Goal: Task Accomplishment & Management: Complete application form

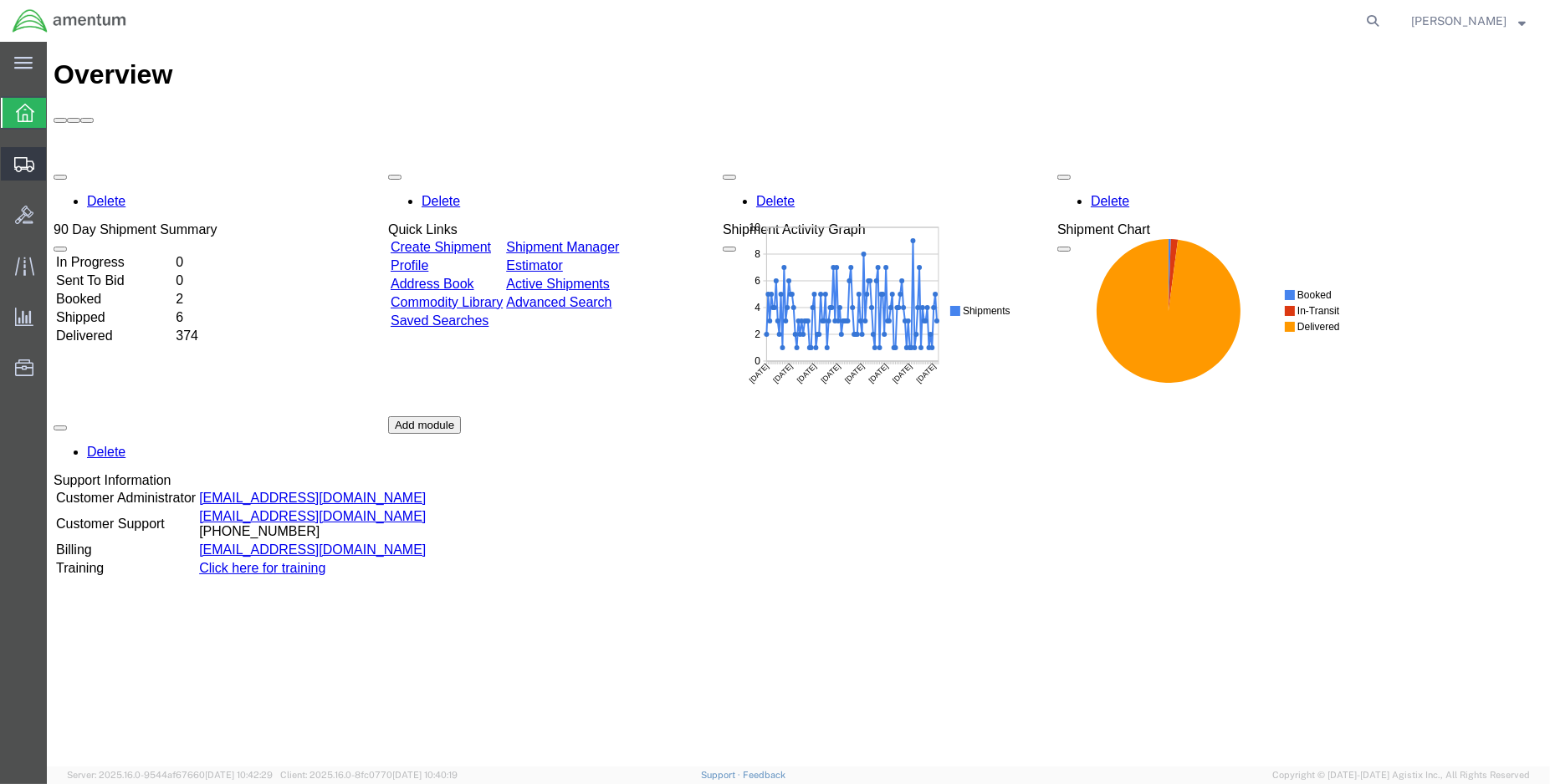
click at [0, 0] on span "Create Shipment" at bounding box center [0, 0] width 0 height 0
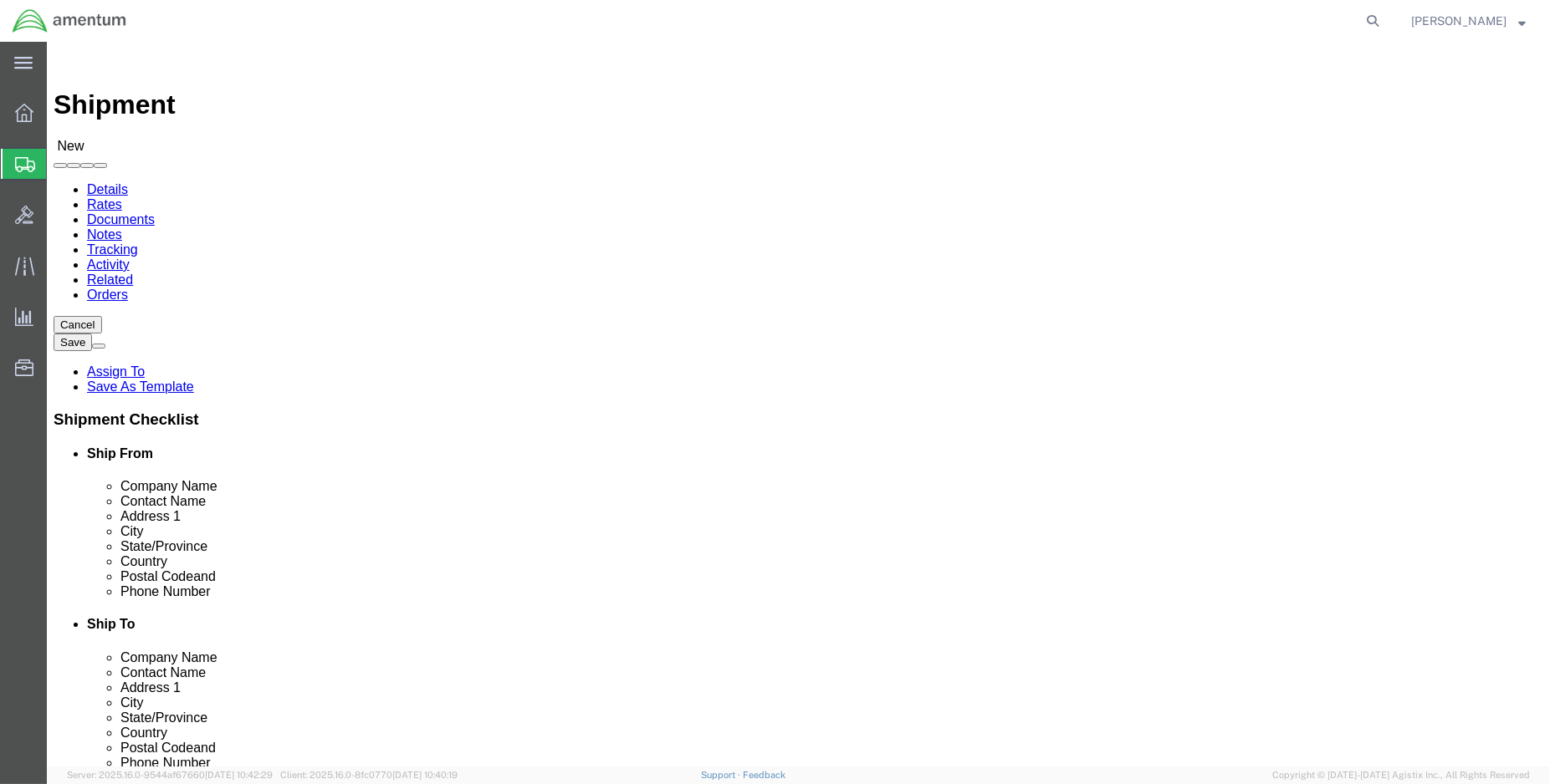
select select "MYPROFILE"
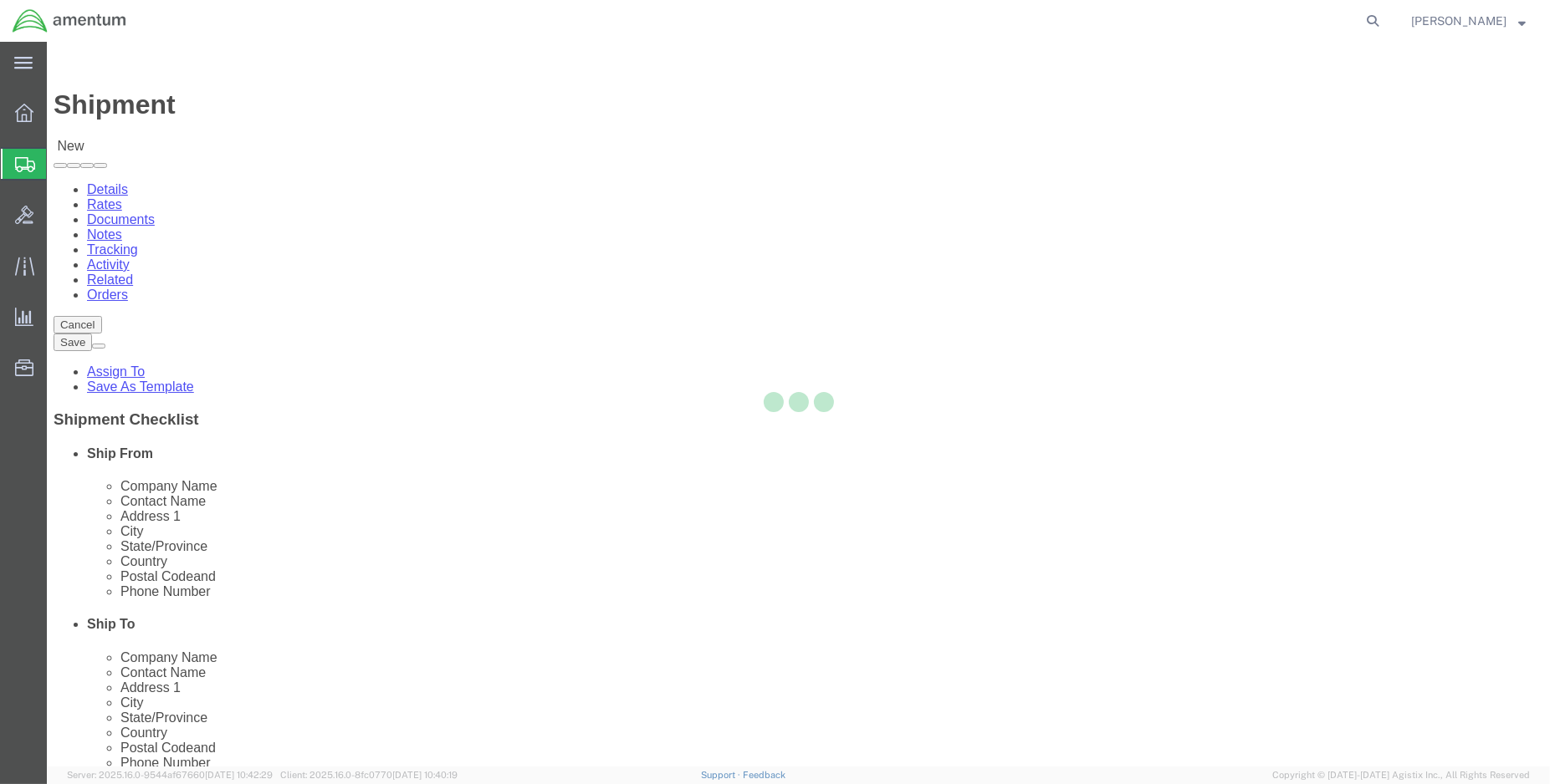
select select "LA"
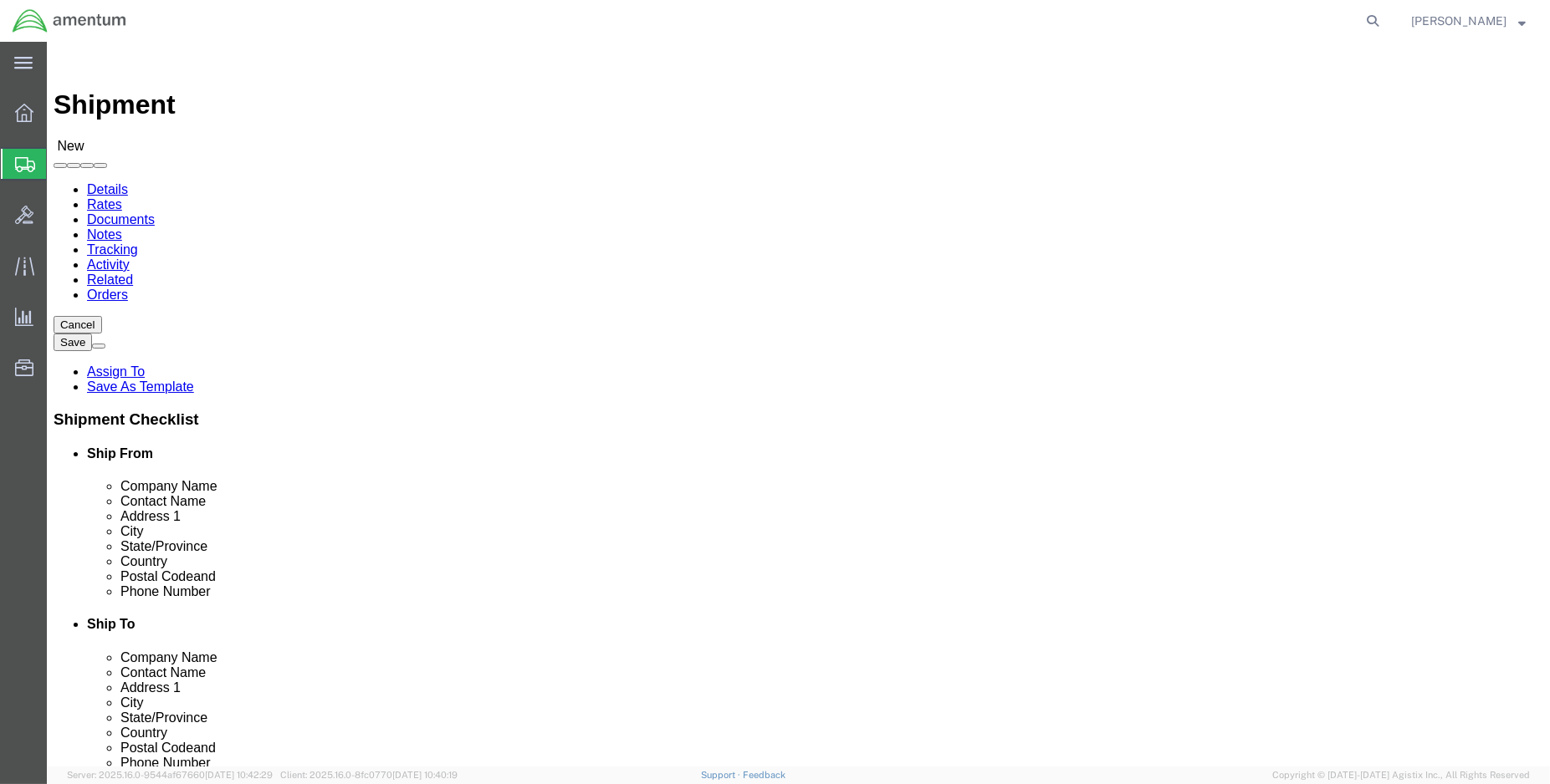
type input "ELP"
select select "49939"
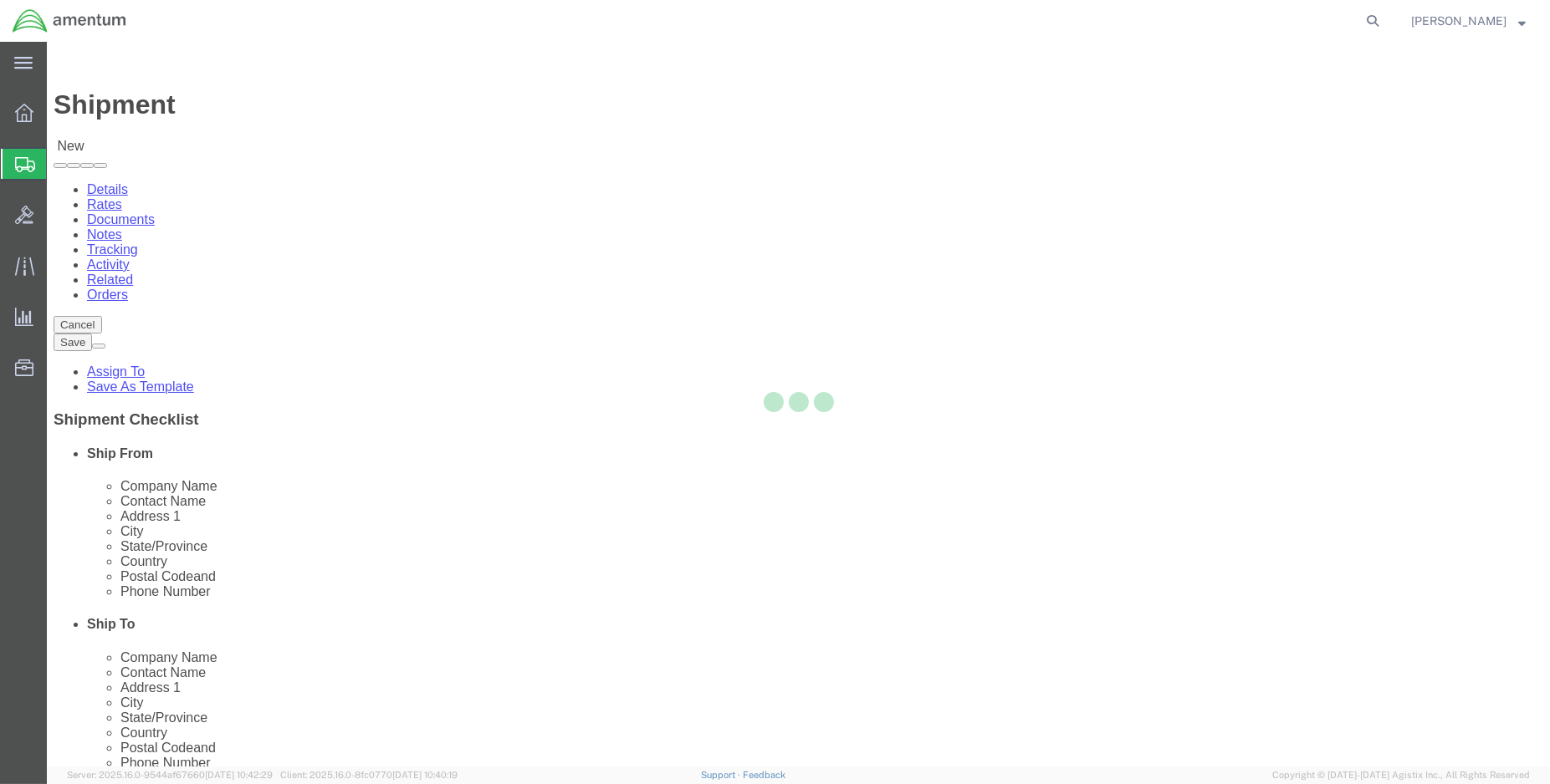
select select "[GEOGRAPHIC_DATA]"
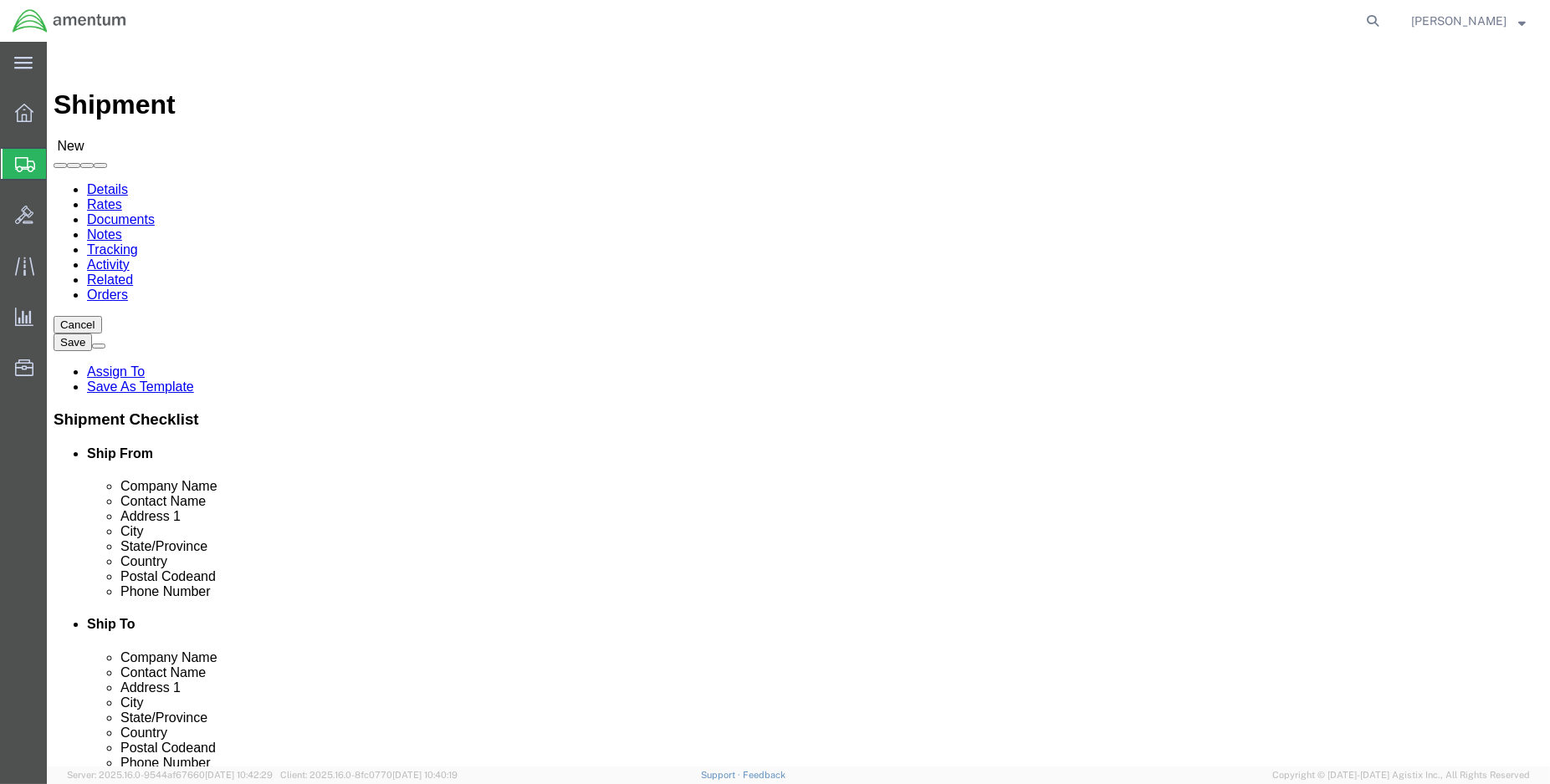
drag, startPoint x: 896, startPoint y: 345, endPoint x: 800, endPoint y: 344, distance: 96.0
click input "text"
type input "[DATE][PERSON_NAME]"
type input "H"
click input "[PERSON_NAME]"
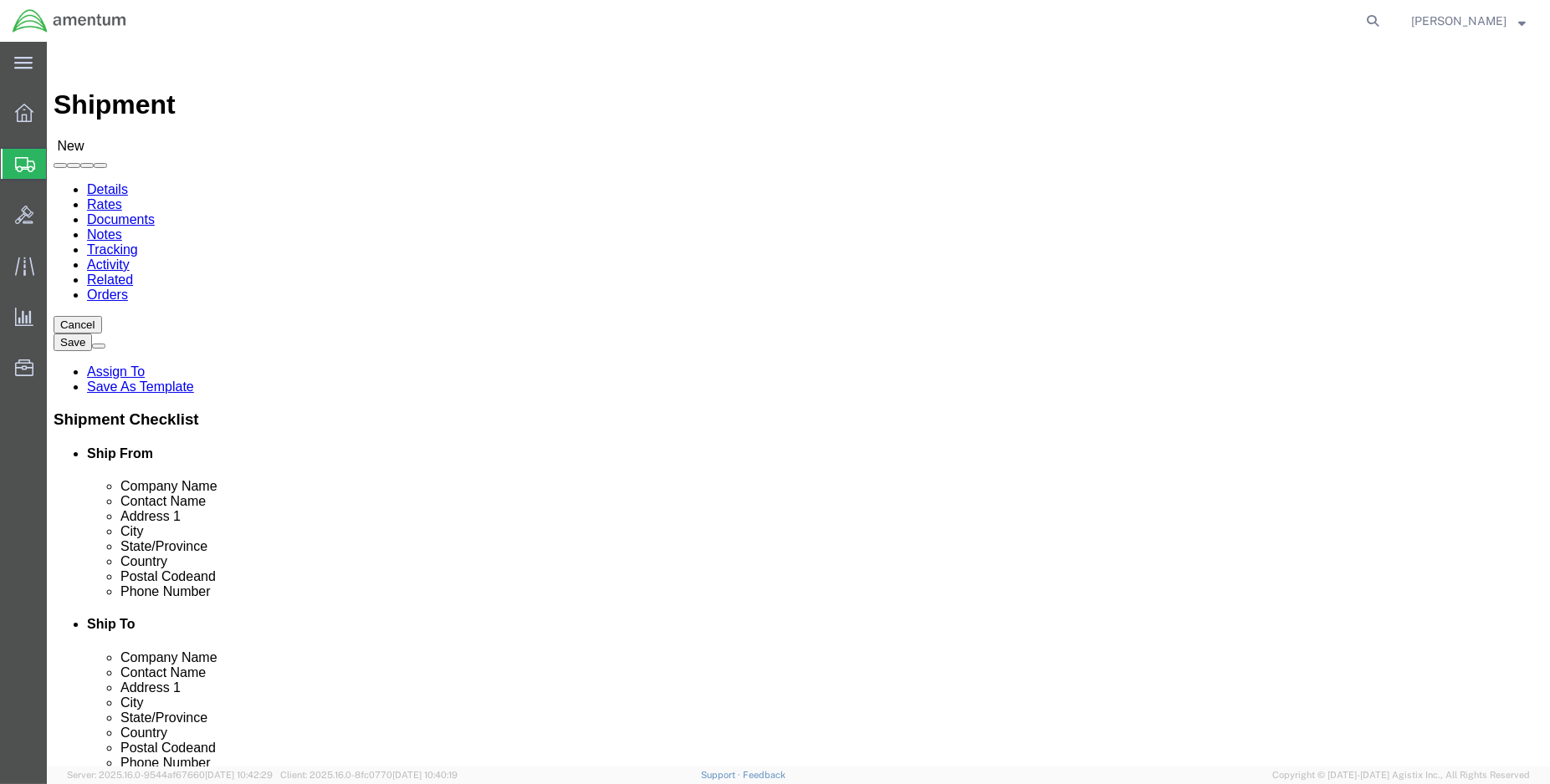
type input "[PERSON_NAME]"
click p "ELP - AMENTUM SERVICES, INC - ([PERSON_NAME]) [STREET_ADDRESS][PERSON_NAME]"
select select
select select "[GEOGRAPHIC_DATA]"
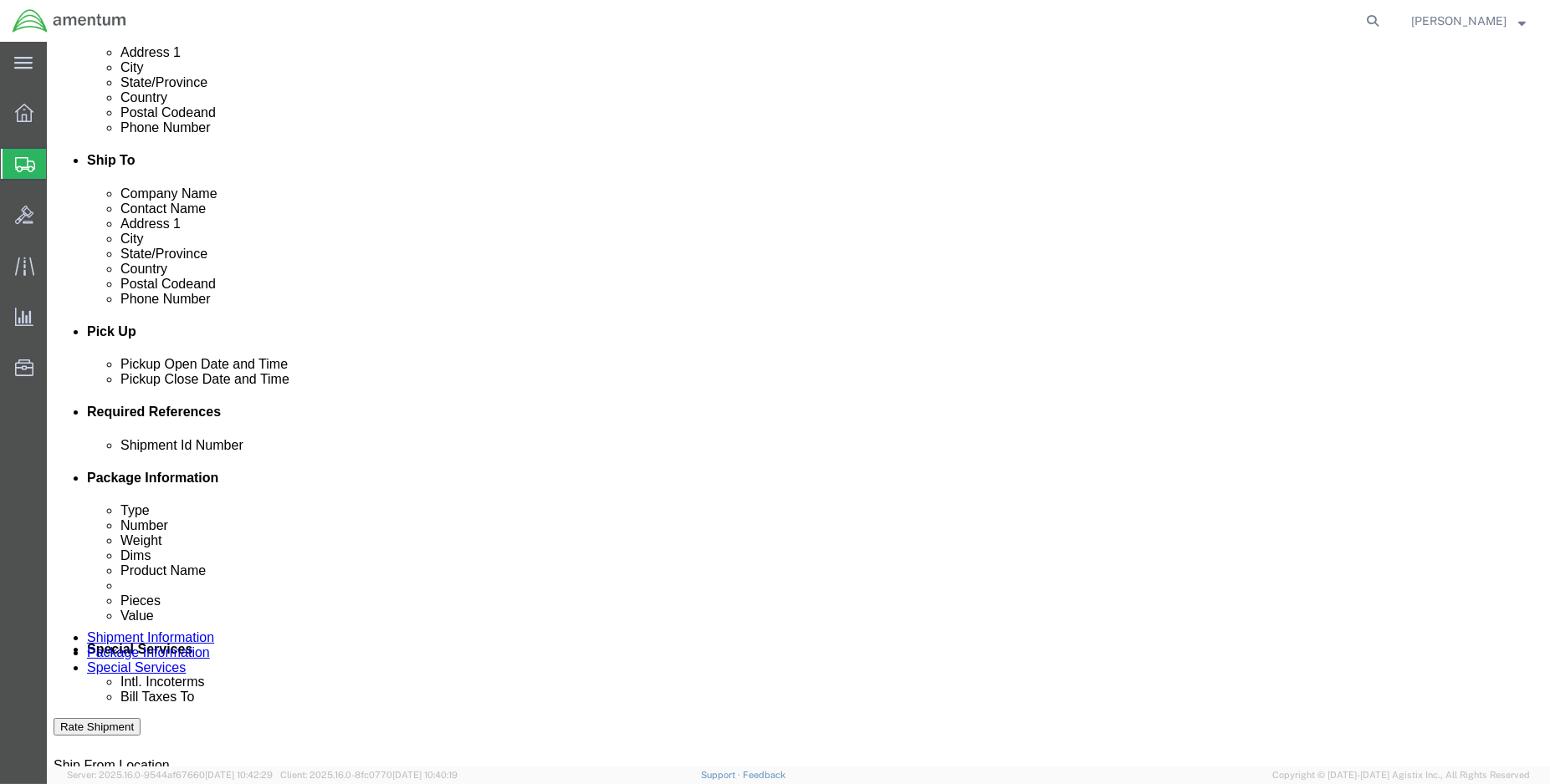
scroll to position [557, 0]
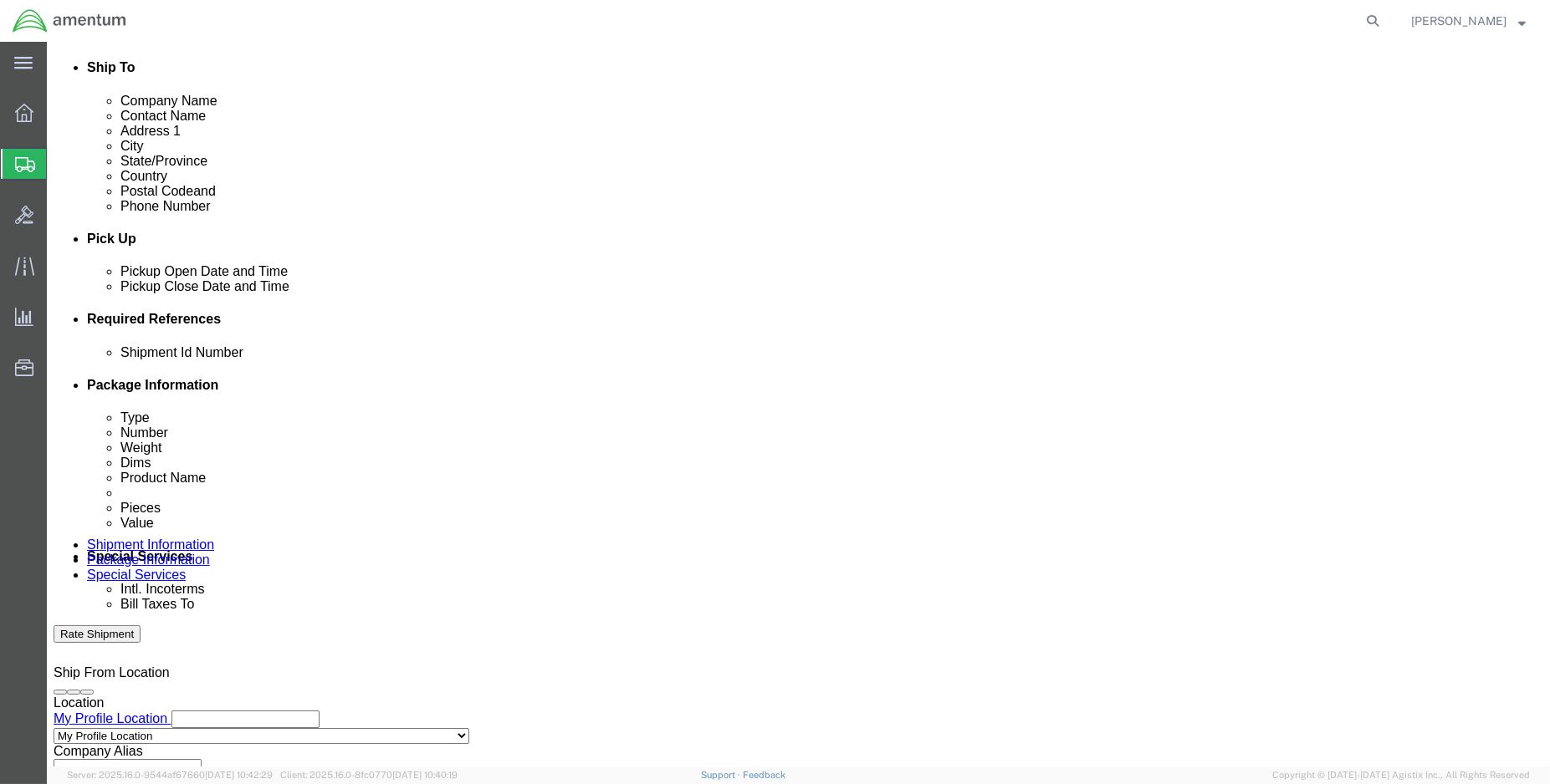
type input "[PERSON_NAME]"
click button "Add reference"
click input "text"
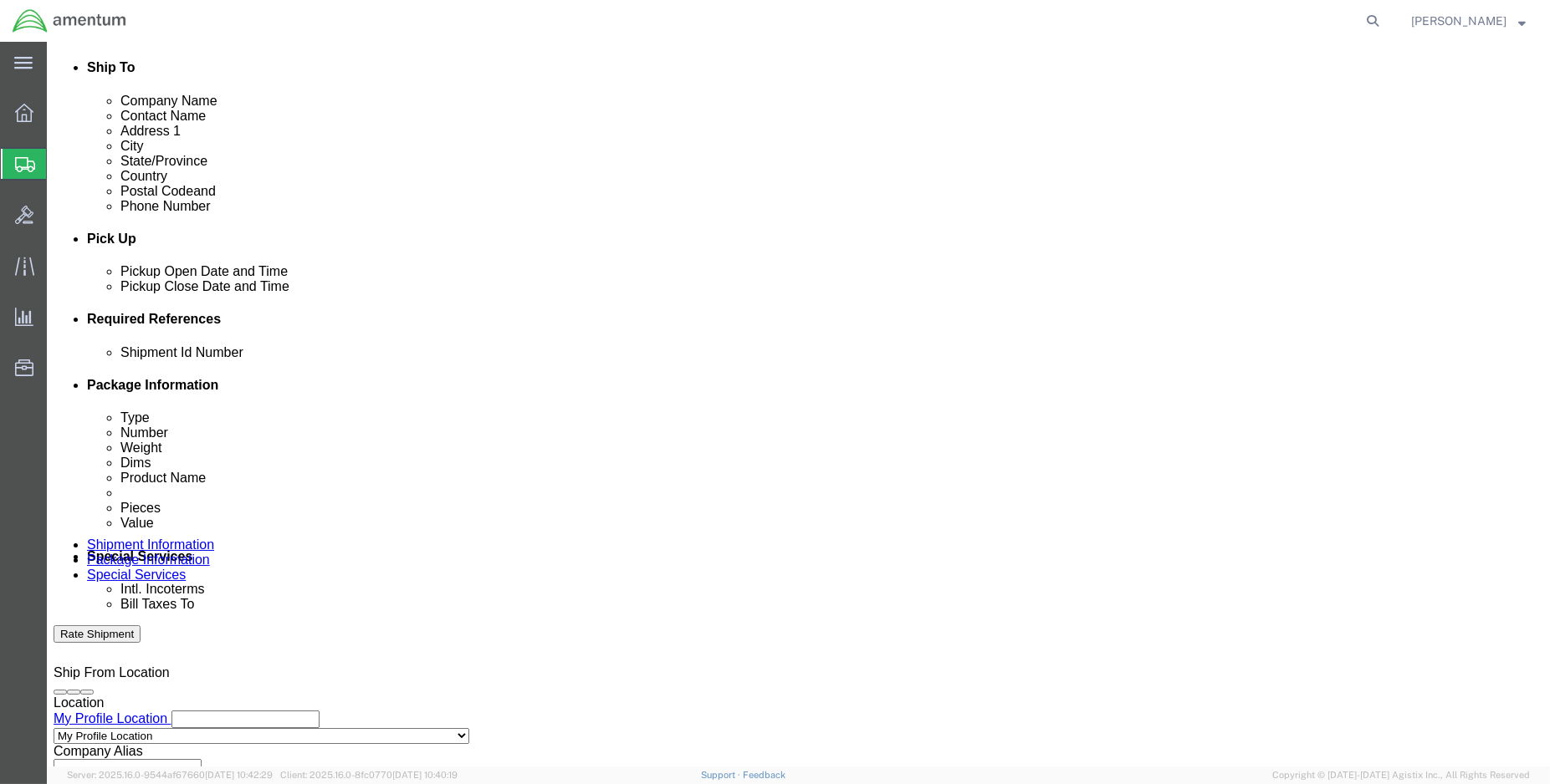
scroll to position [0, 114]
type input "ENO shipment: Tool loan return (Microvib) eng vib"
select select "DEPT"
type input "CBP"
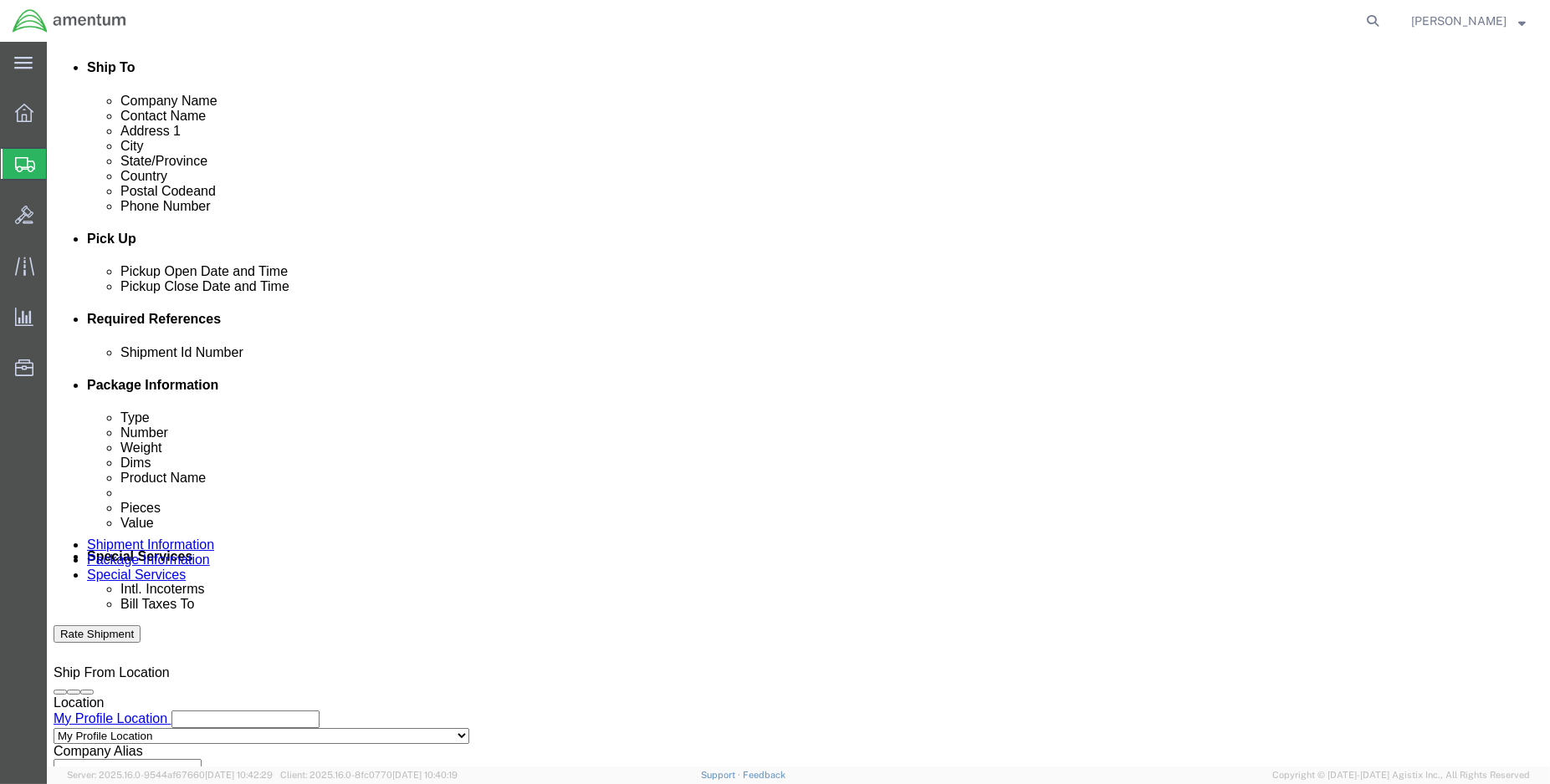
select select "CUSTREF"
type input "ELP tool loan return (micro vib/eng vib)"
select select "PROJNUM"
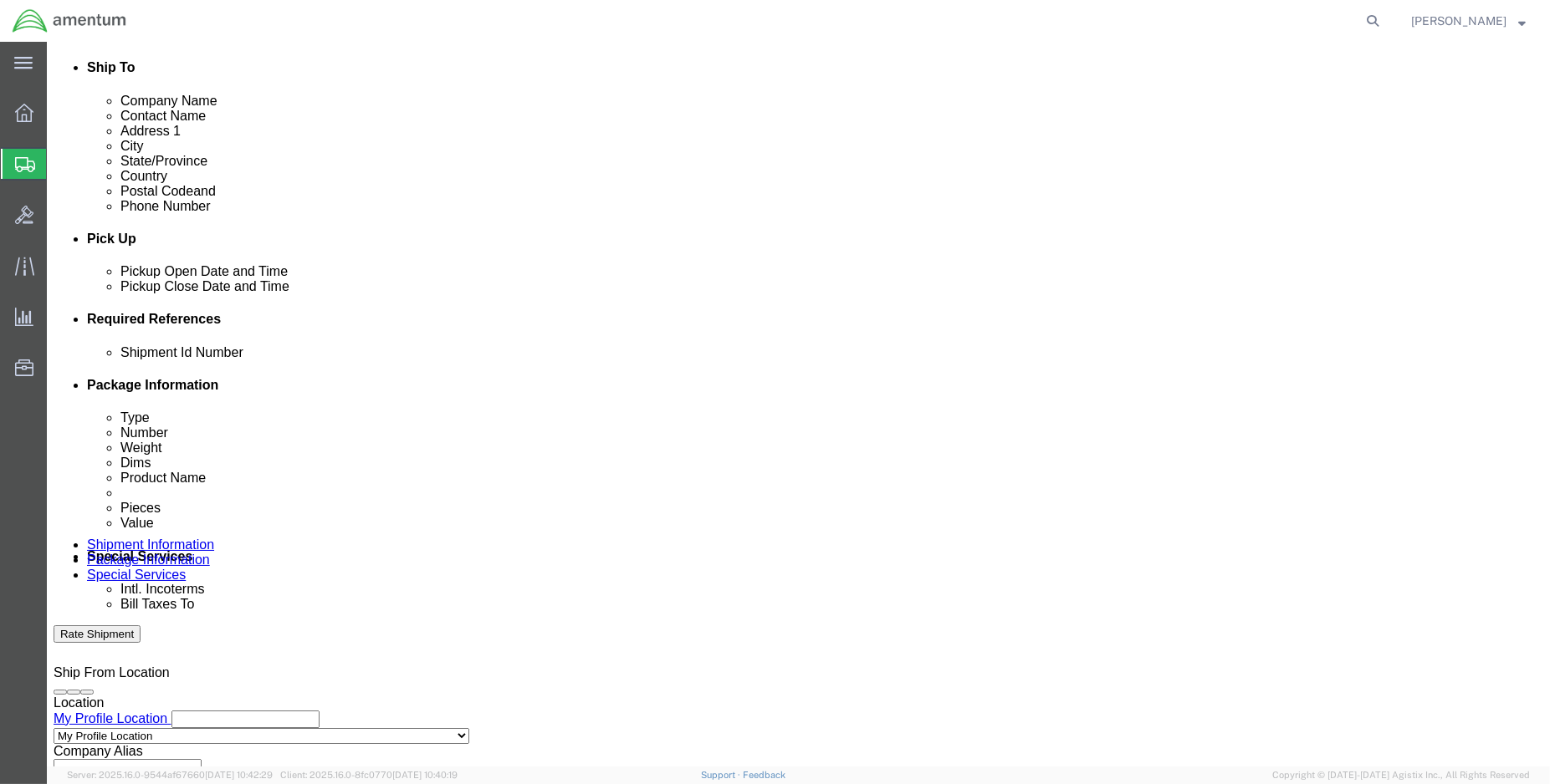
paste input "6118.03.03.2219.000.ENO.0000"
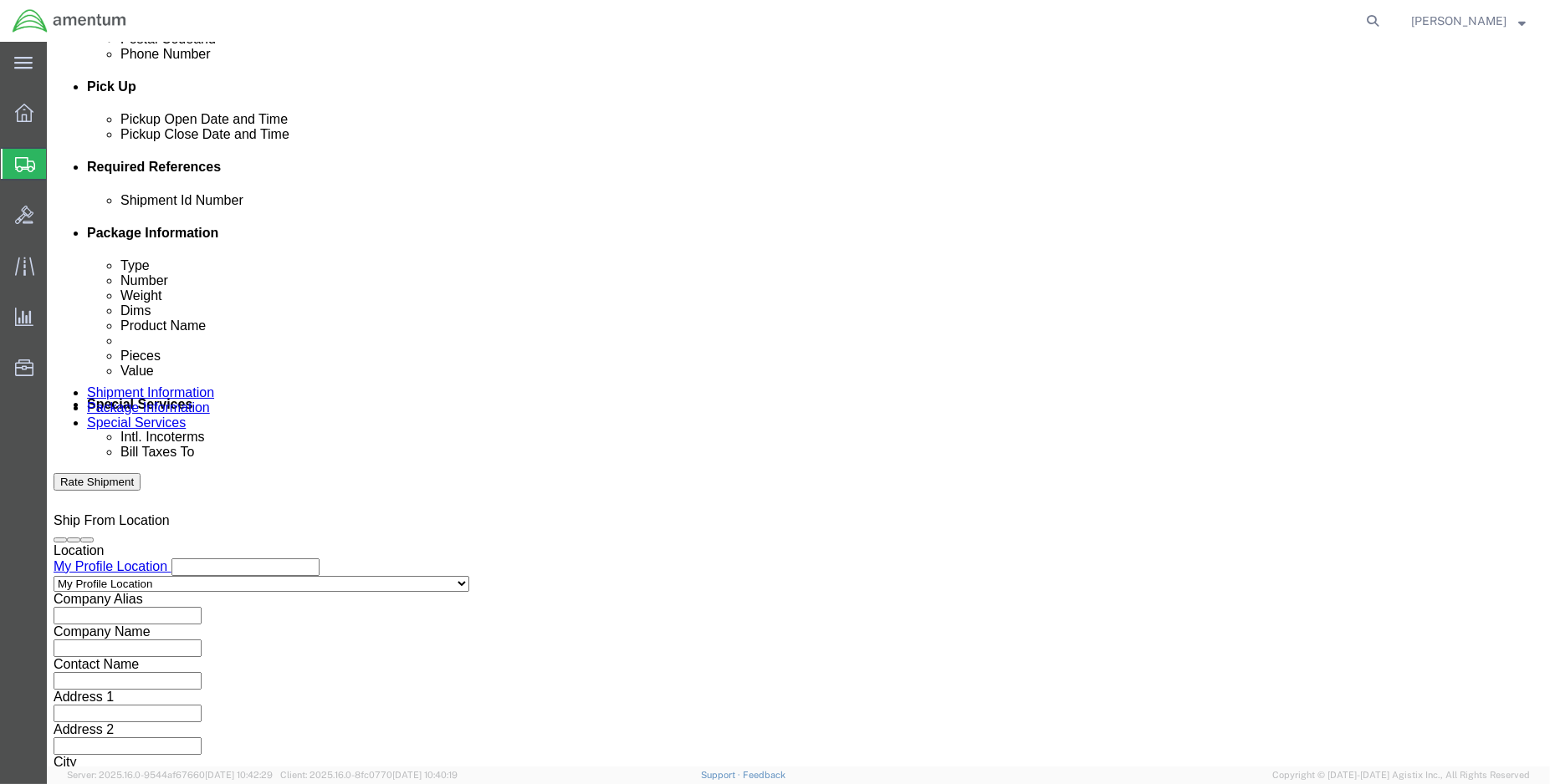
scroll to position [742, 0]
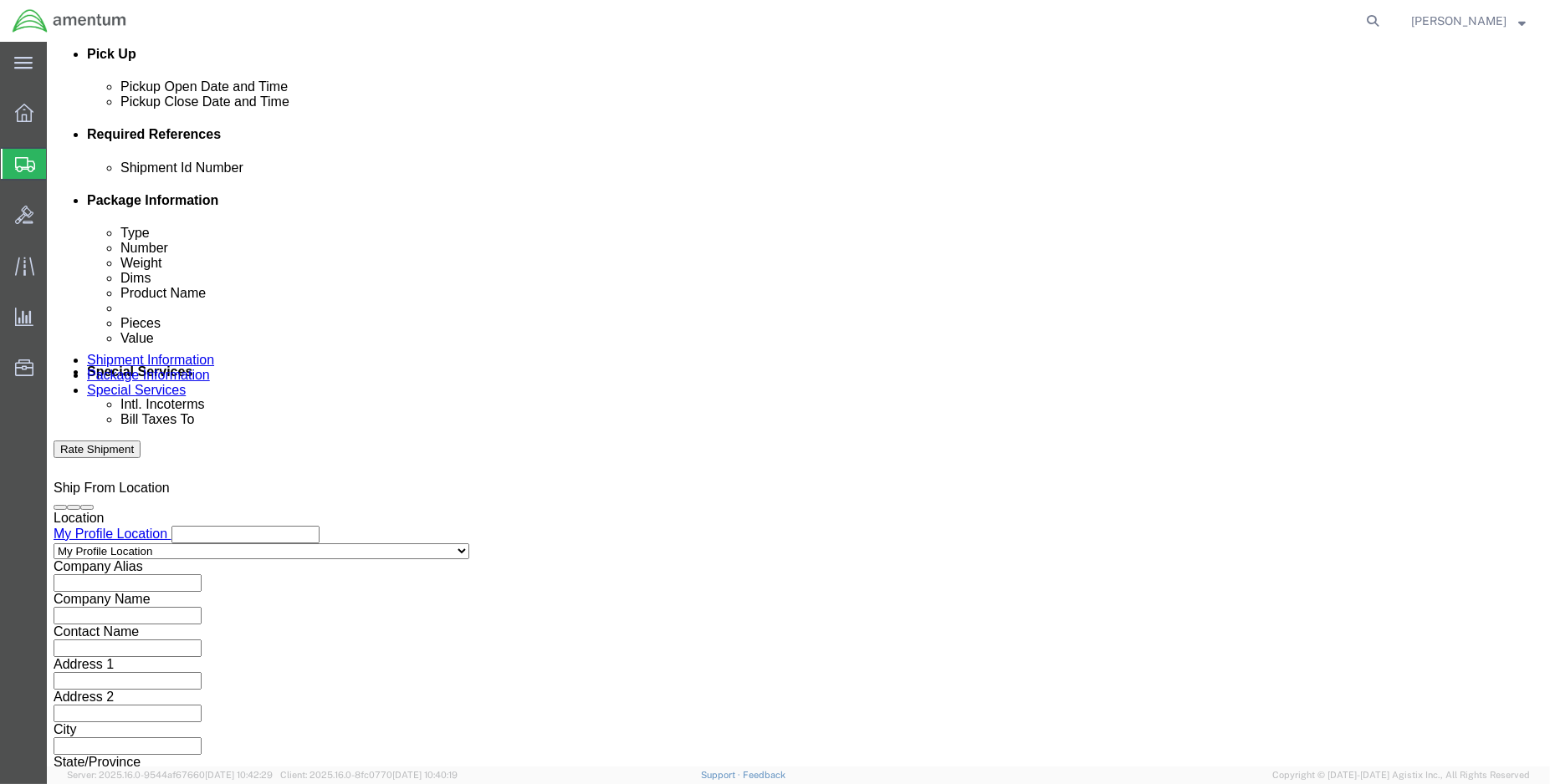
type input "6118.03.03.2219.000.ENO.0000"
click button "Continue"
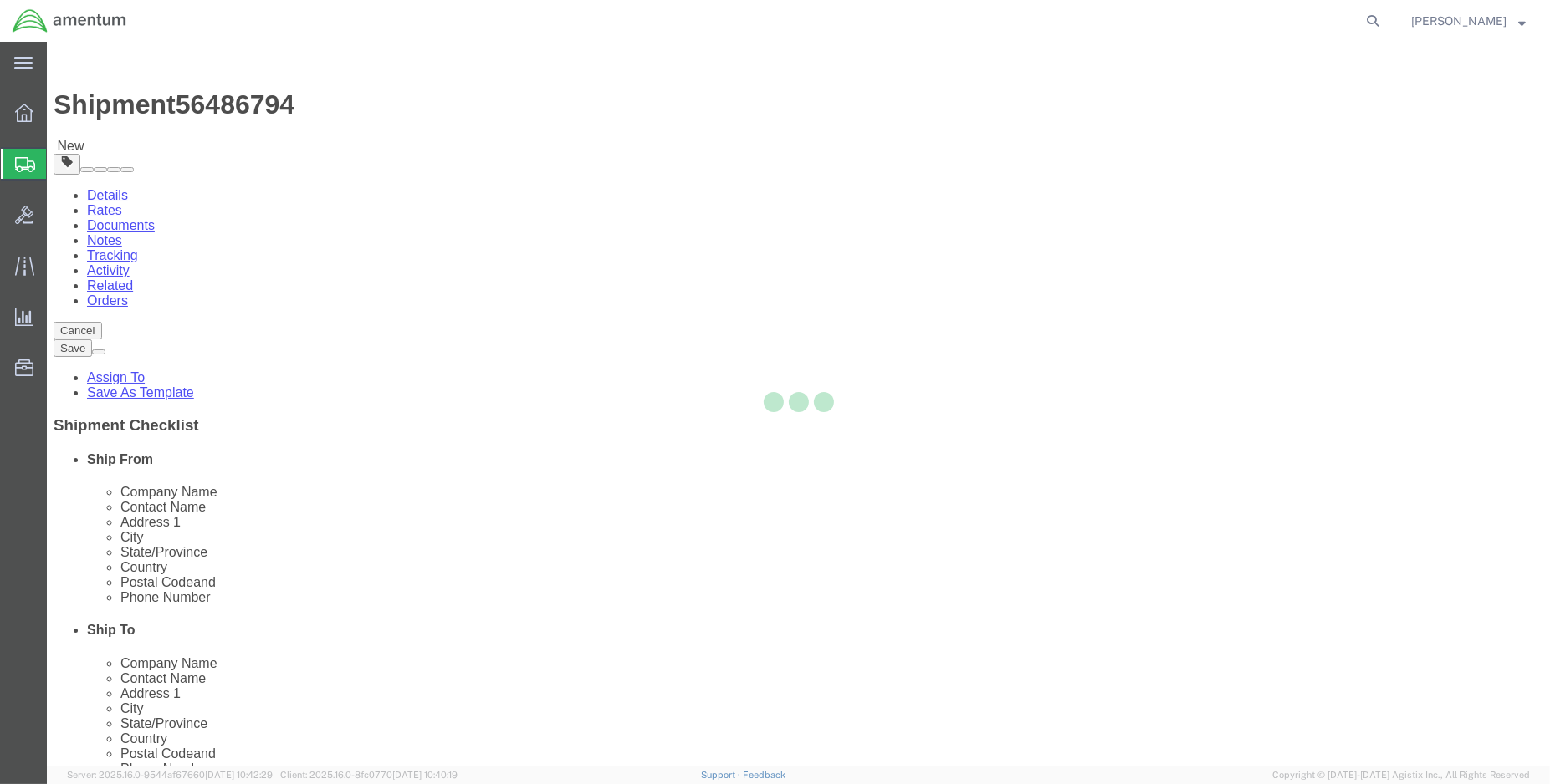
select select "CBOX"
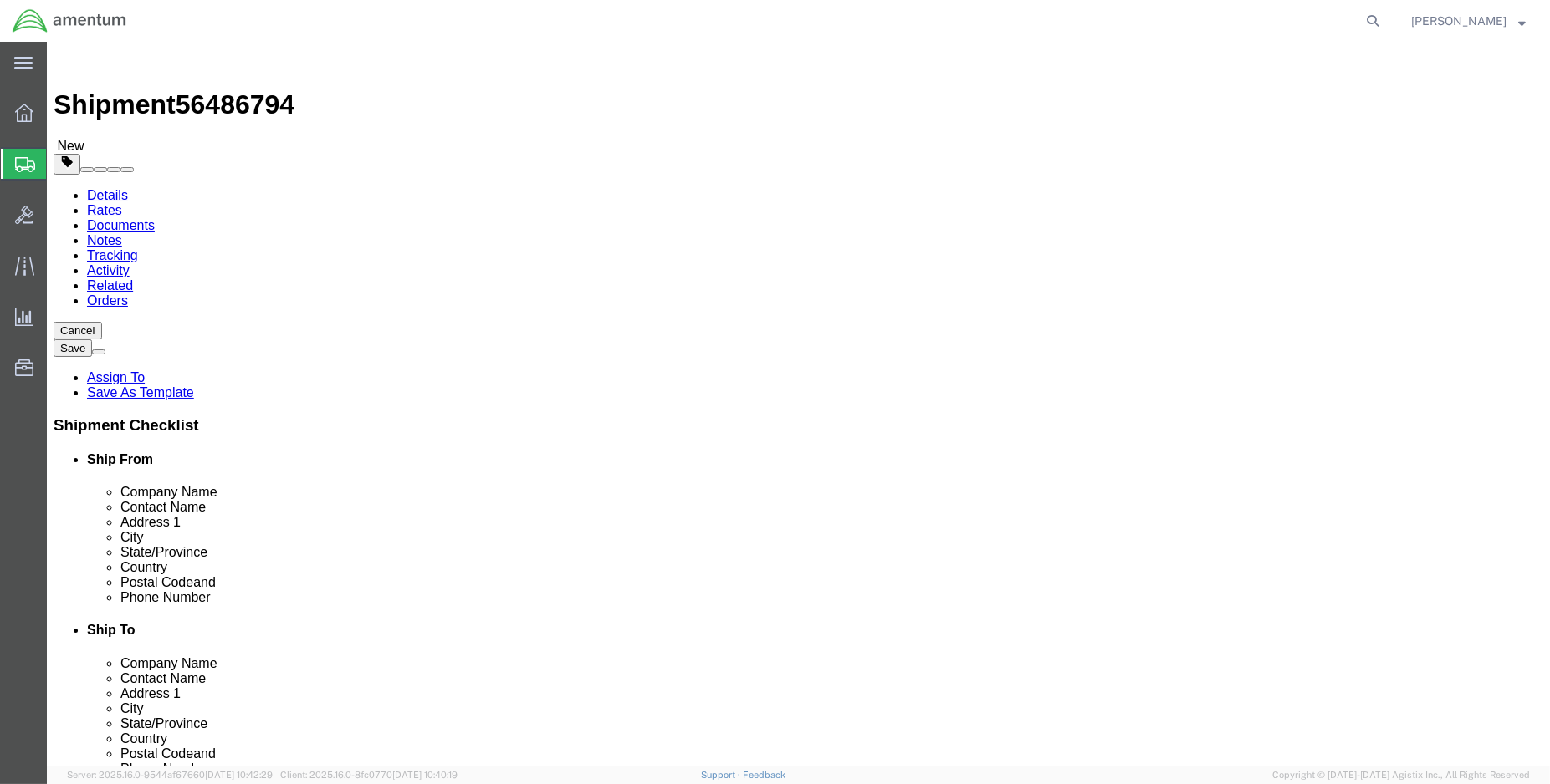
click input "text"
type input "24"
type input "20"
type input "30.00"
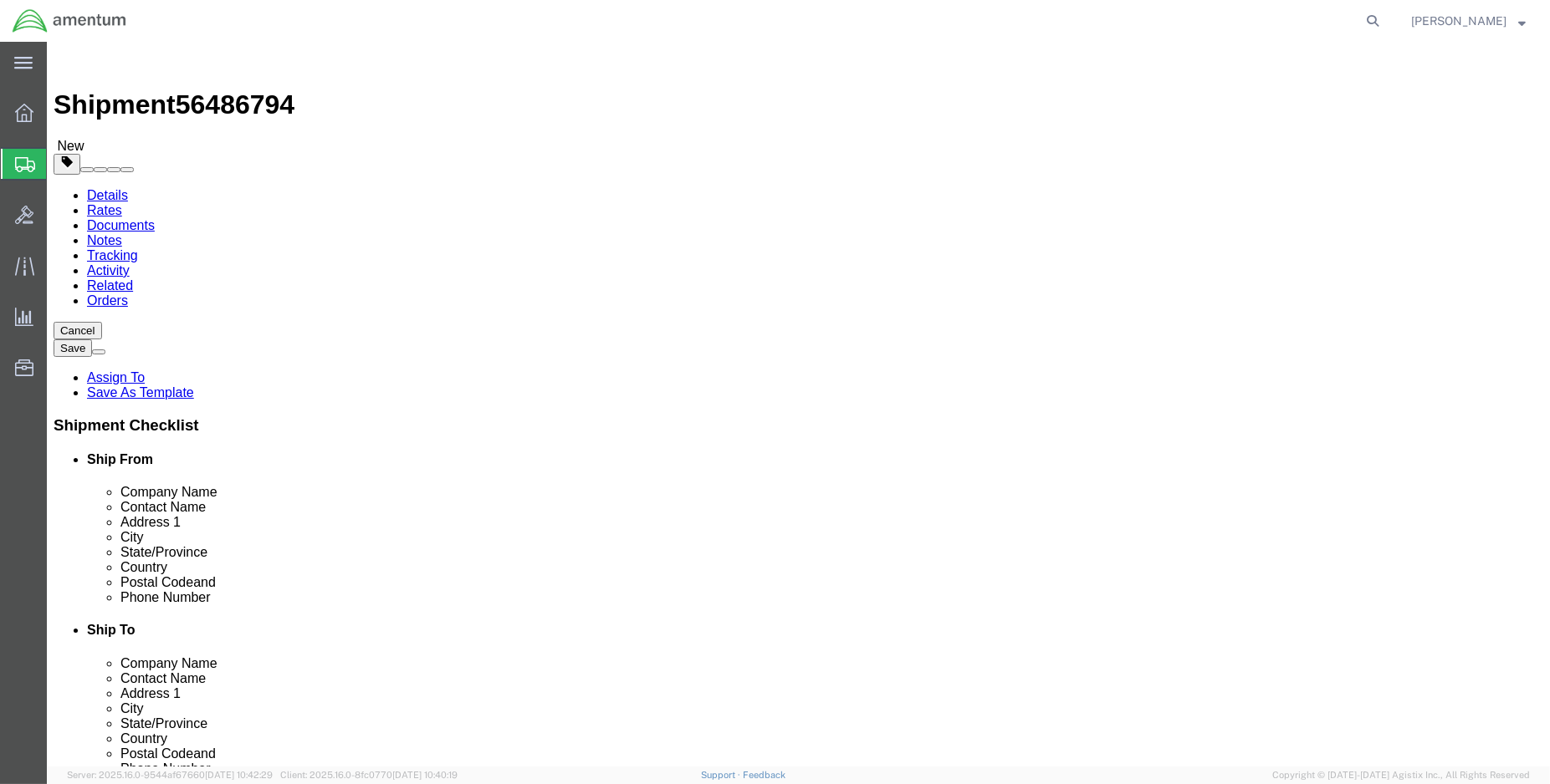
click link "Add Content"
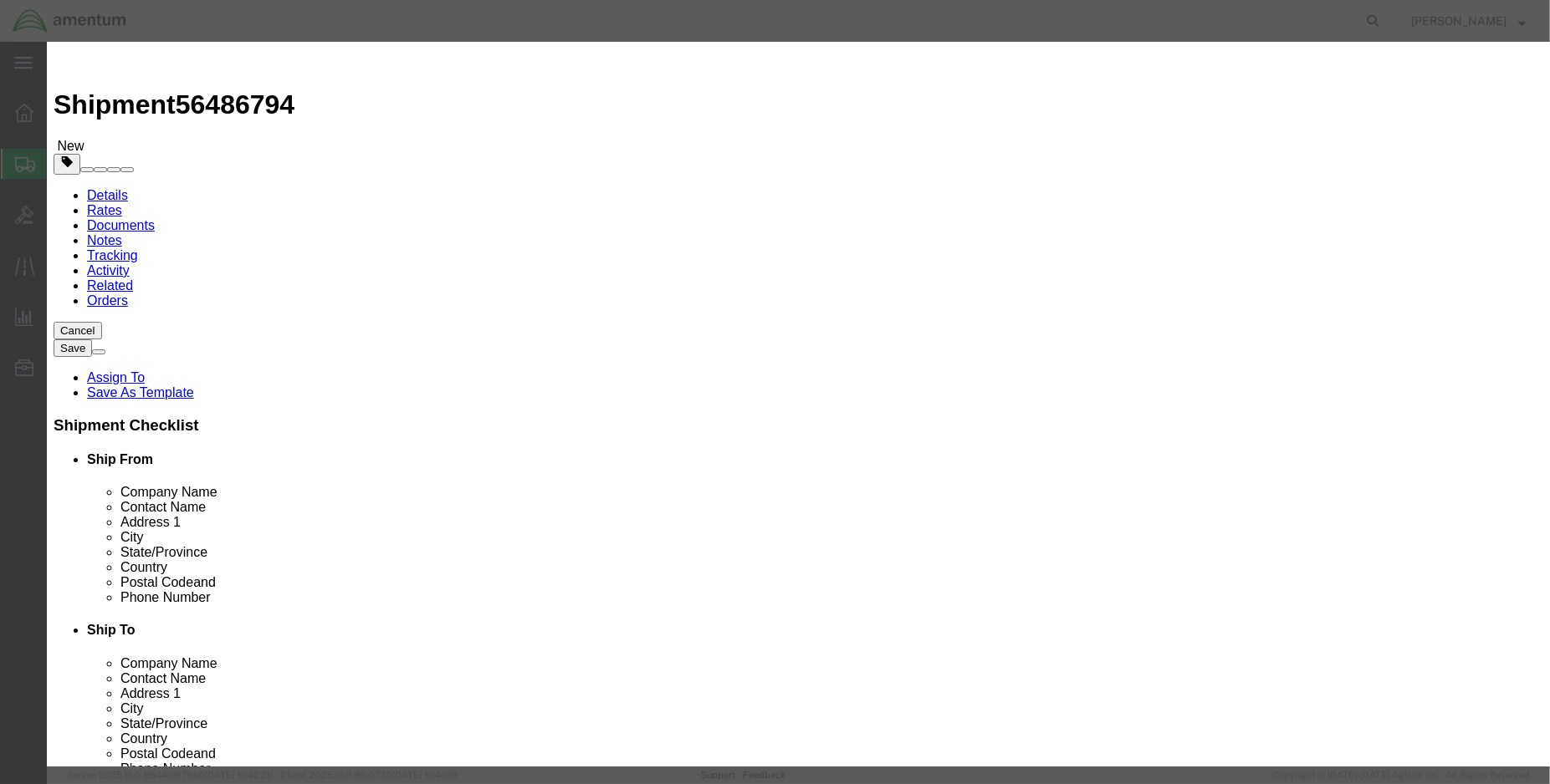
click input "text"
type input "microvib"
click strong "MICROVIB"
select select
checkbox input "false"
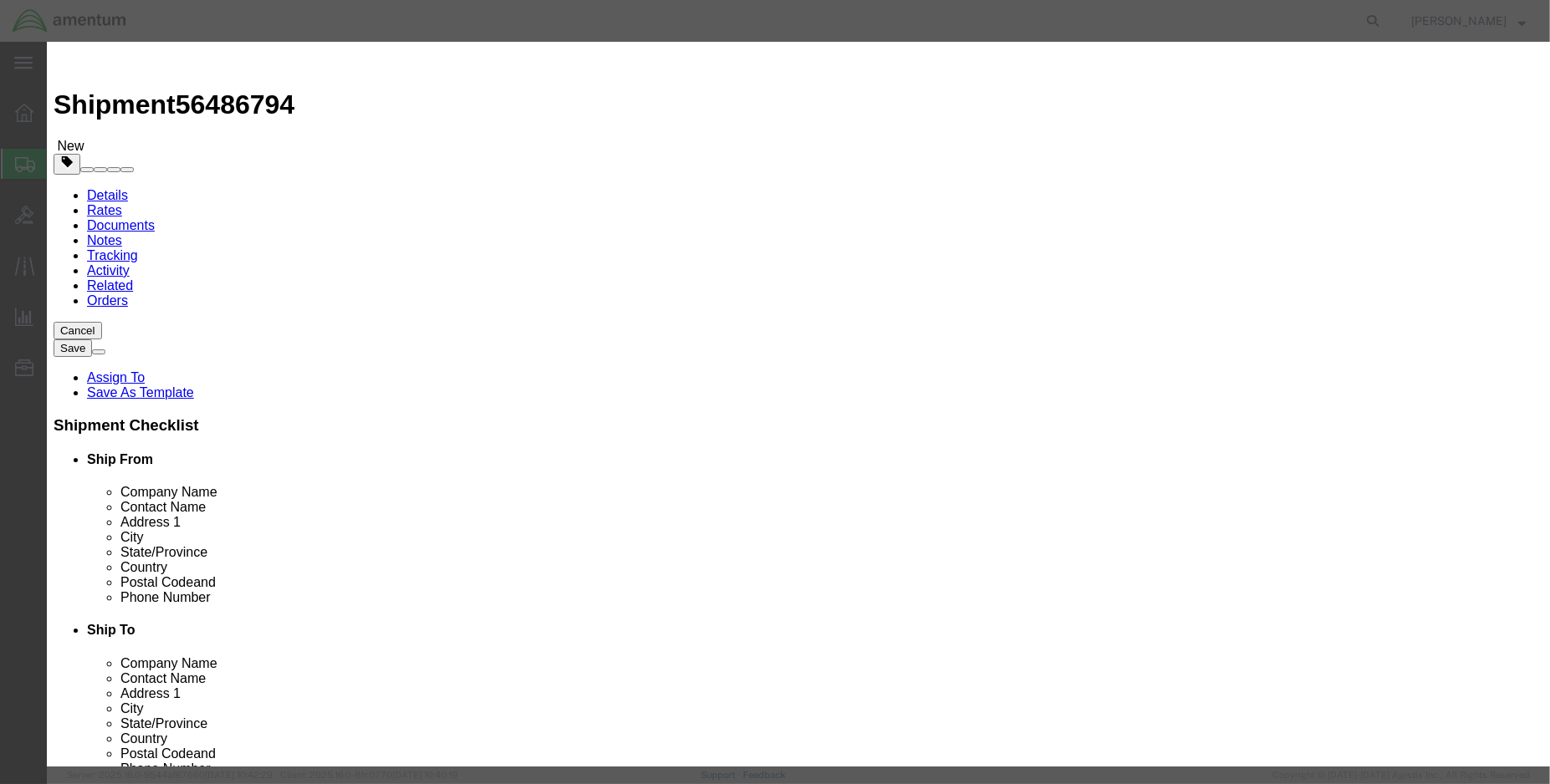
type input "HELICOPTER KIT, MICROVIB II"
type input "2053-2"
type input "HELICOPTER KIT, MICROVIB II"
click input "text"
type input "1.00"
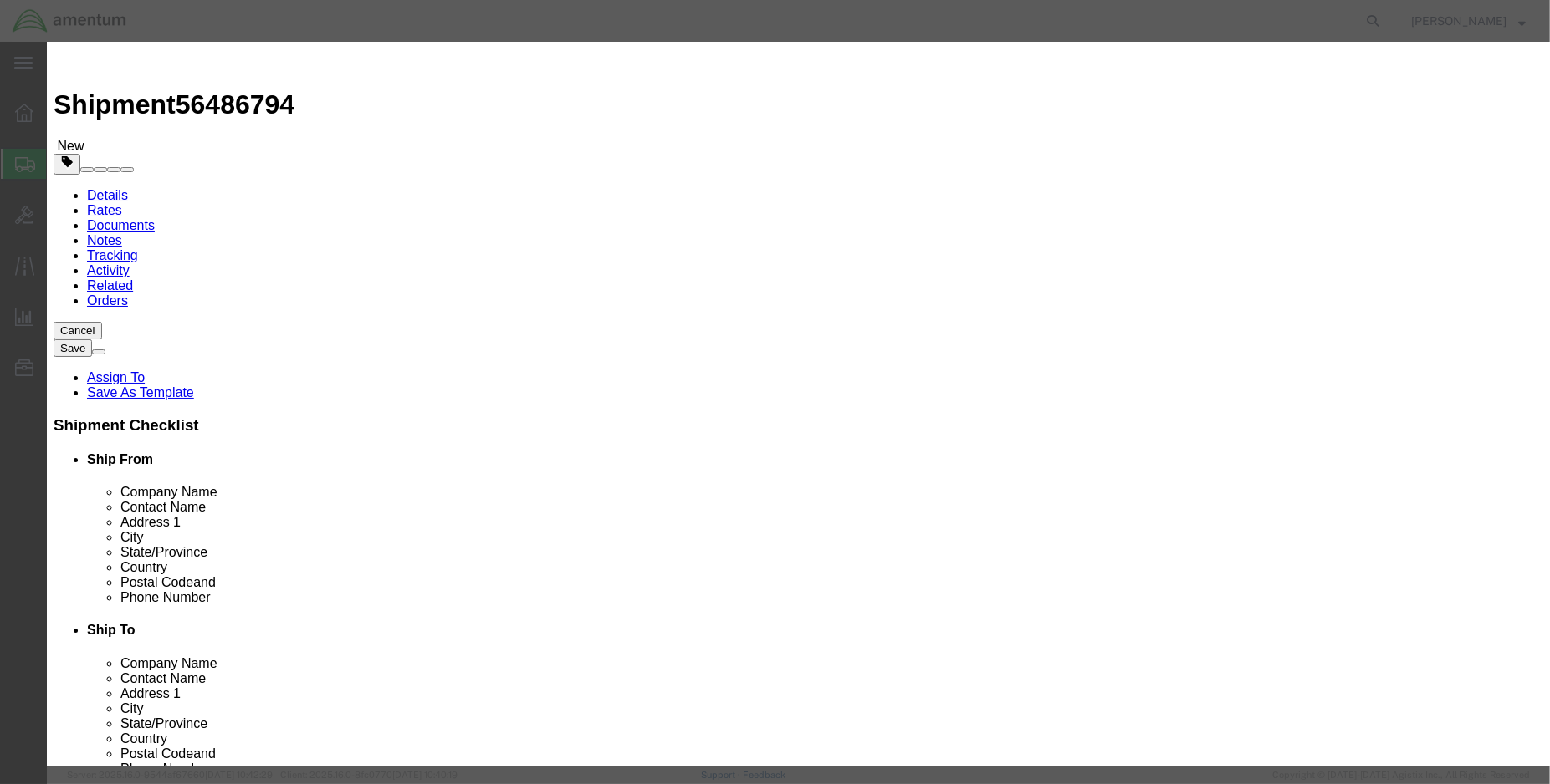
click input "text"
type input "10000.00"
click select "Select 50 55 60 65 70 85 92.5 100 125 175 250 300 400"
click button "Save & Close"
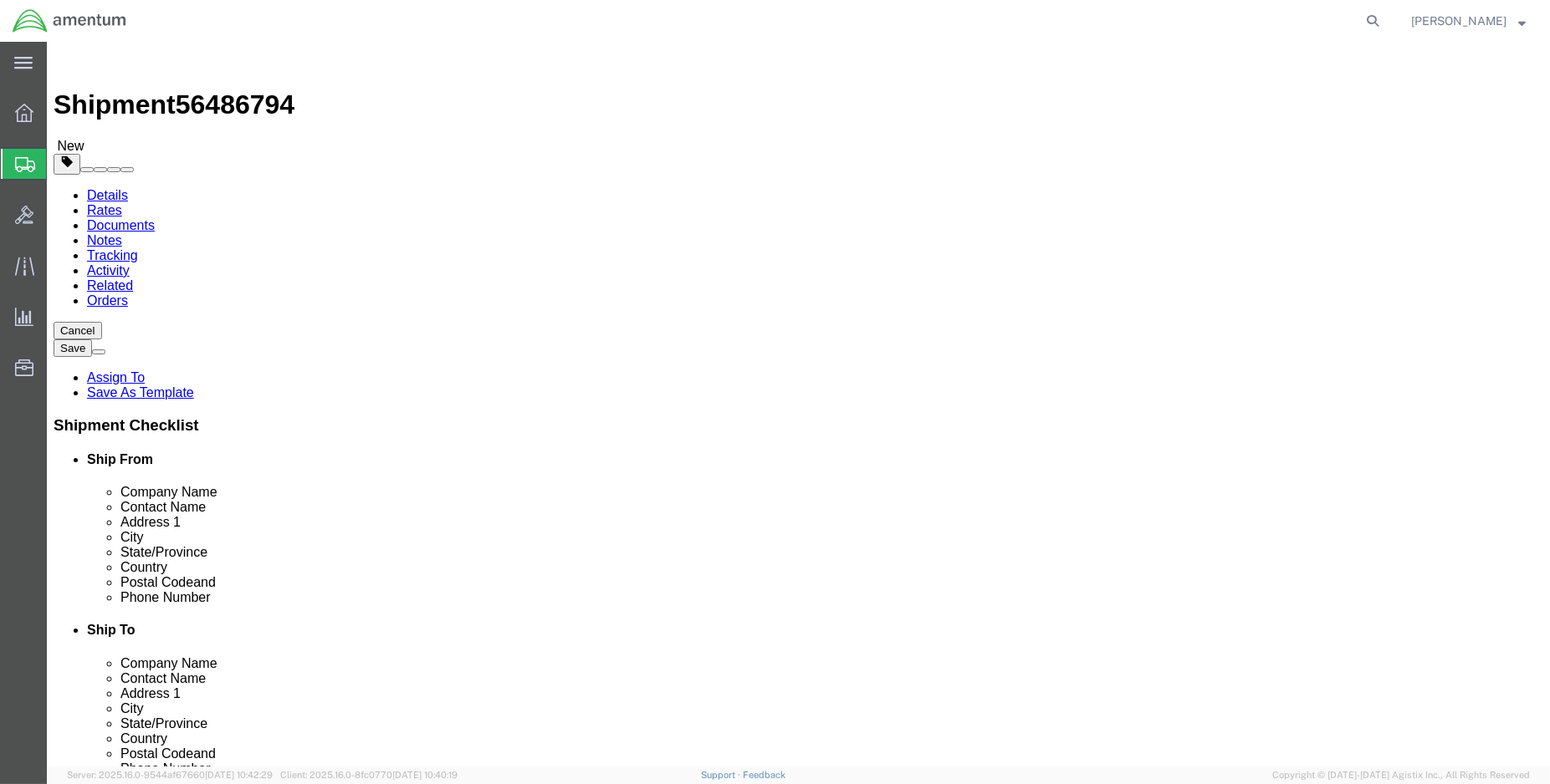
click span "button"
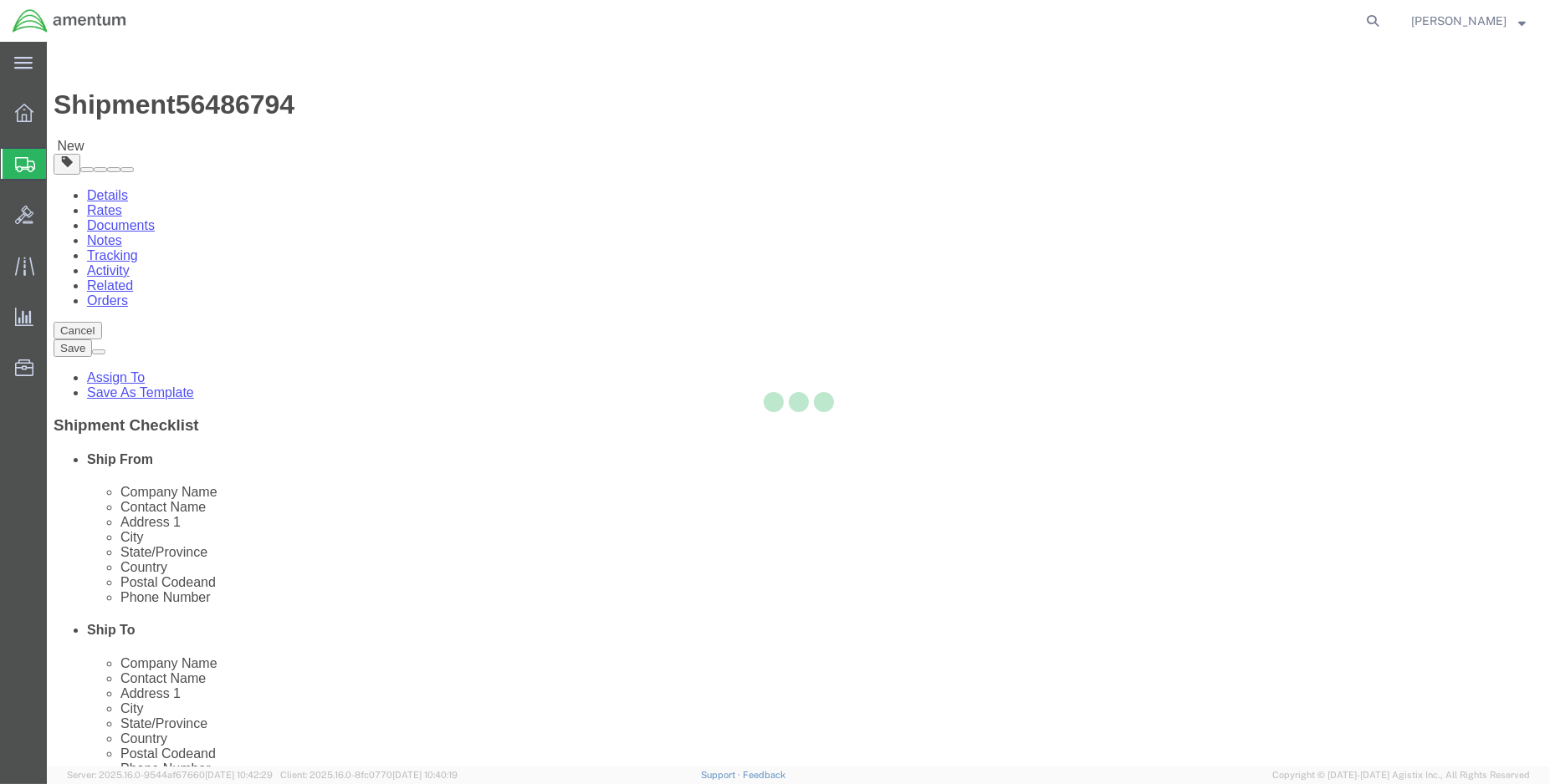
select select "CBOX"
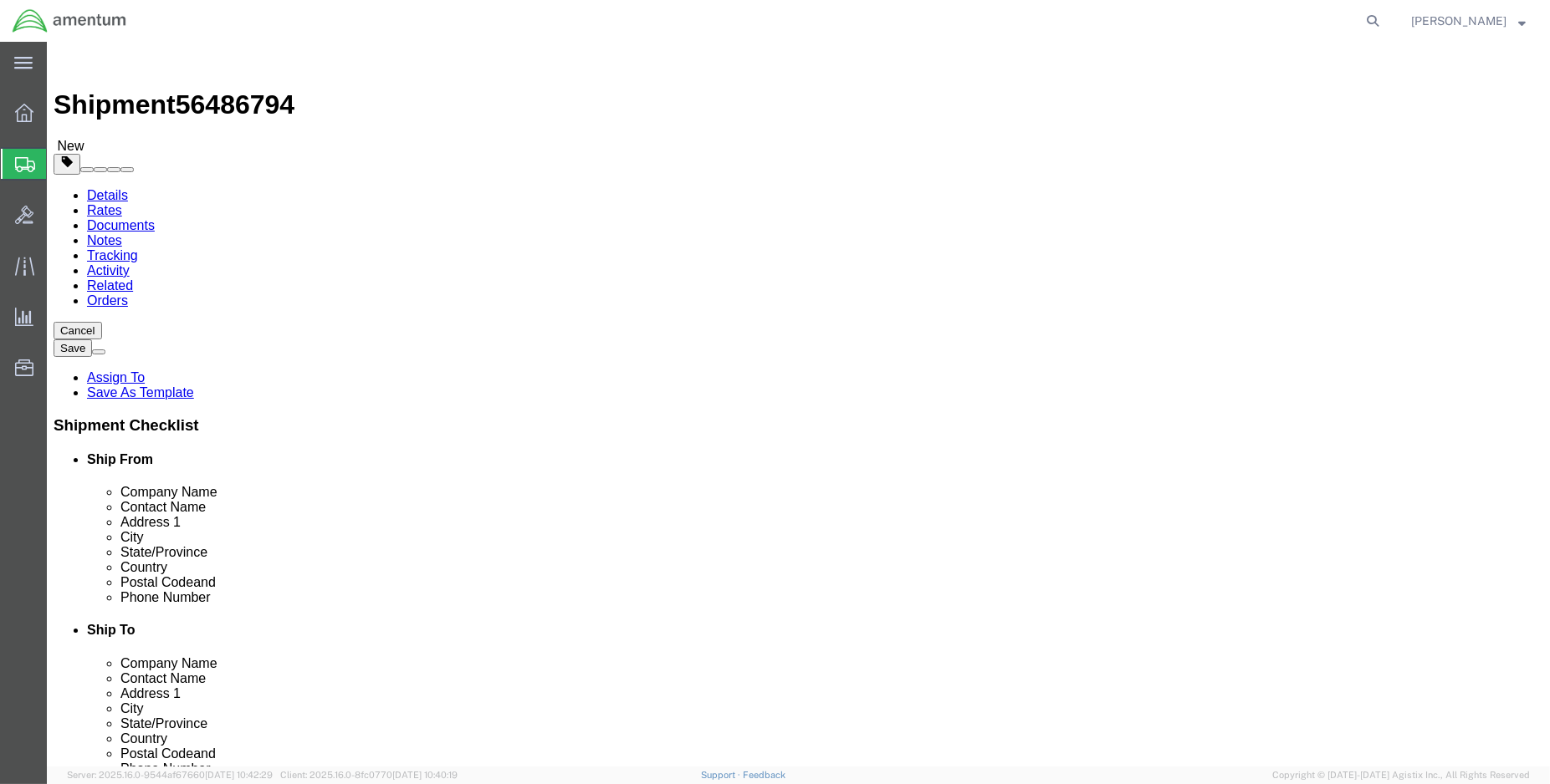
drag, startPoint x: 836, startPoint y: 368, endPoint x: 805, endPoint y: 370, distance: 31.1
click input "24.00"
type input "1"
type input "15"
type input "16"
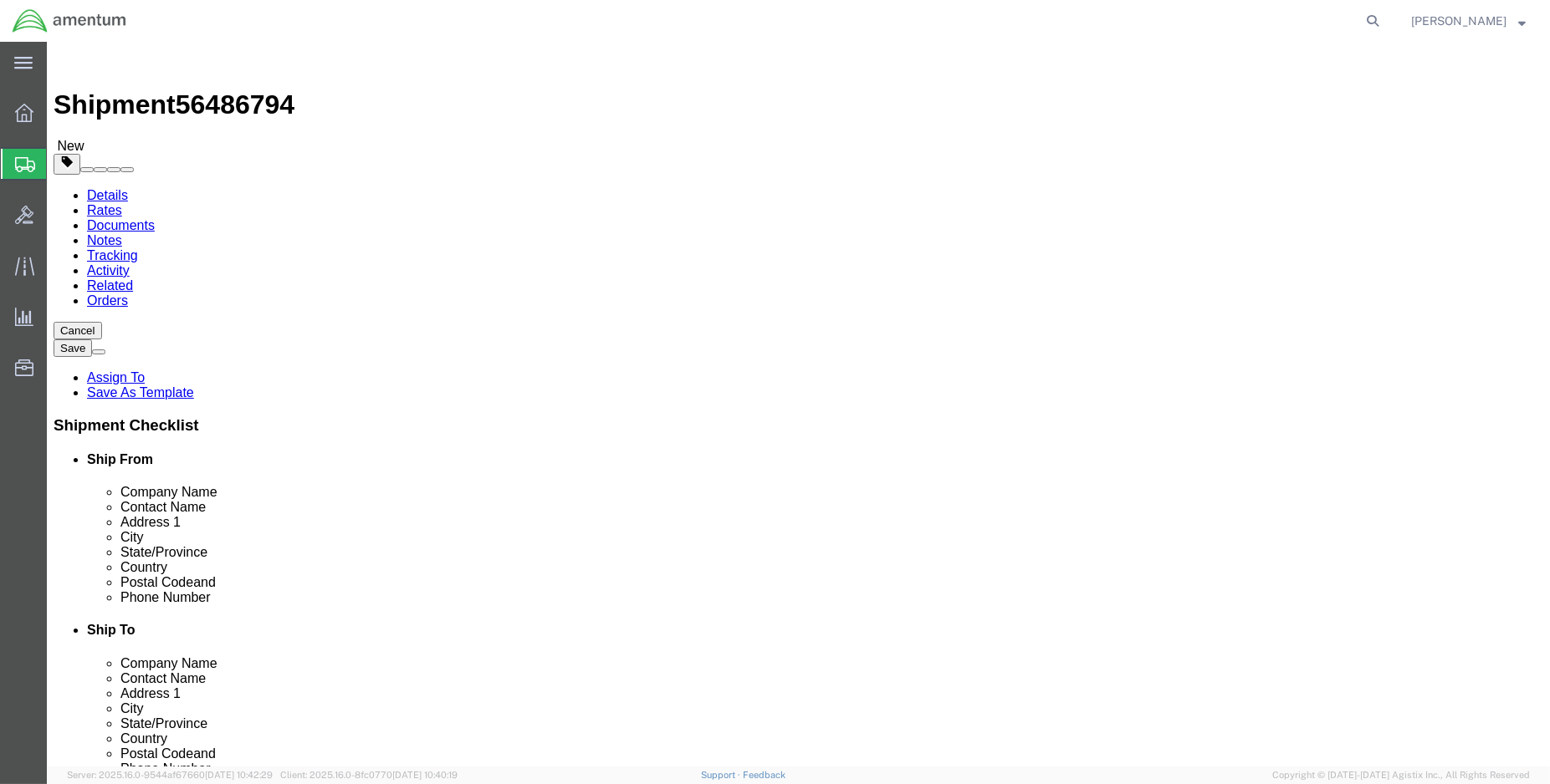
type input "12"
type input "20.00"
click dd "1.00 Each"
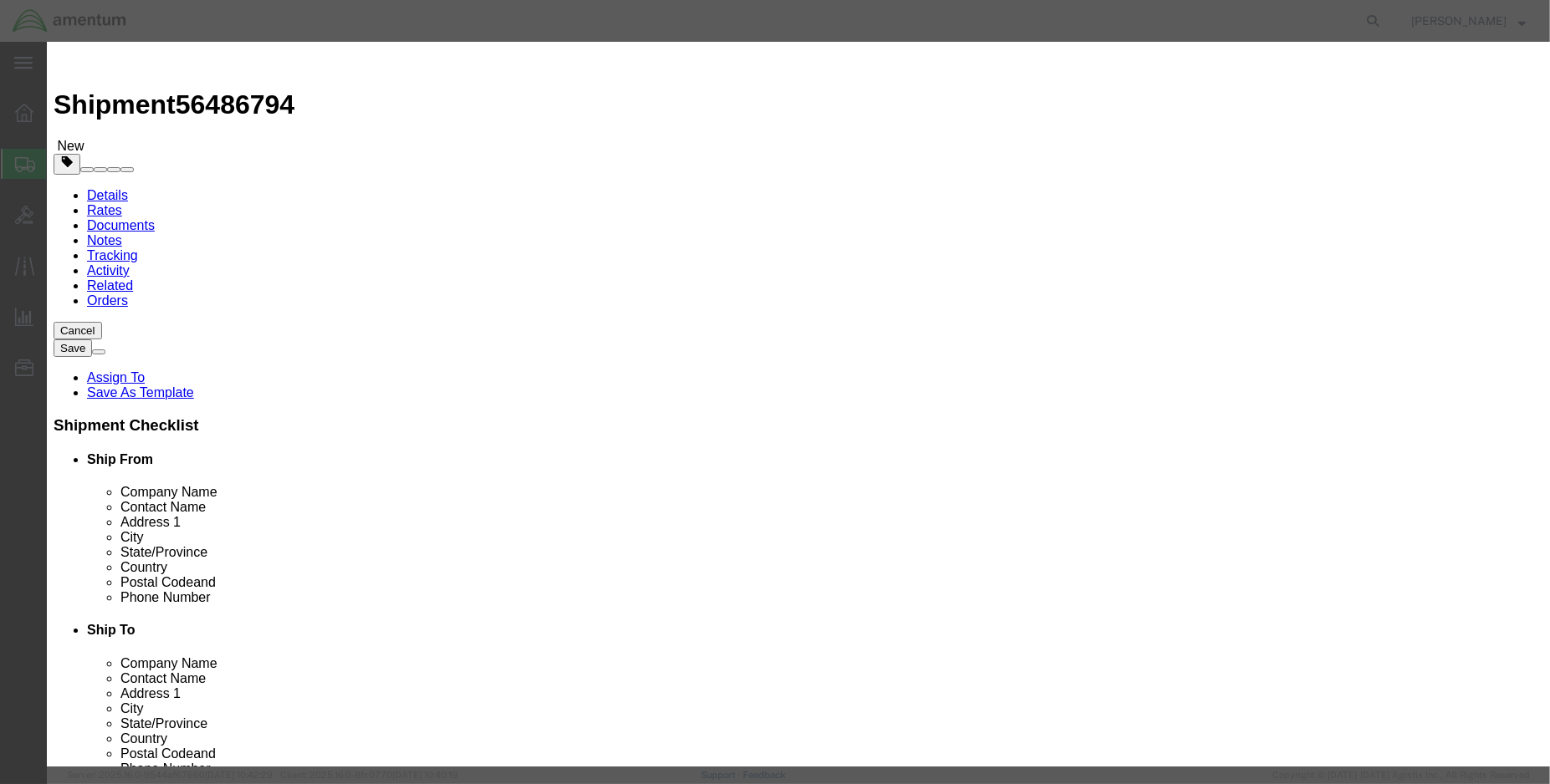
drag, startPoint x: 631, startPoint y: 128, endPoint x: 410, endPoint y: 132, distance: 221.0
click div "Product Name HELICOPTER KIT, MICROVIB II"
type input "engine vib test kit"
drag, startPoint x: 514, startPoint y: 308, endPoint x: 440, endPoint y: 308, distance: 74.0
click div "SKU 2053-2"
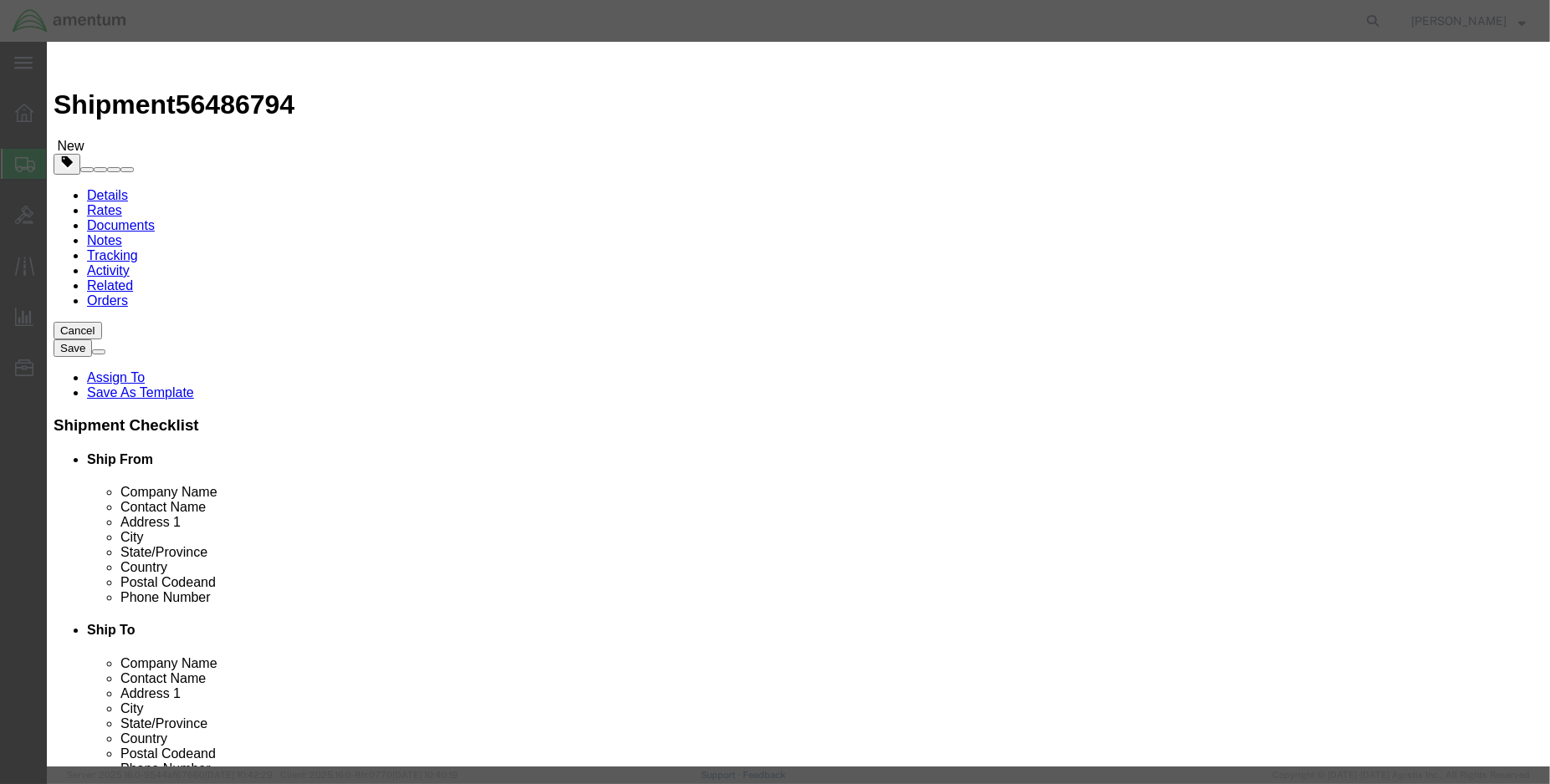
click button "Save & Close"
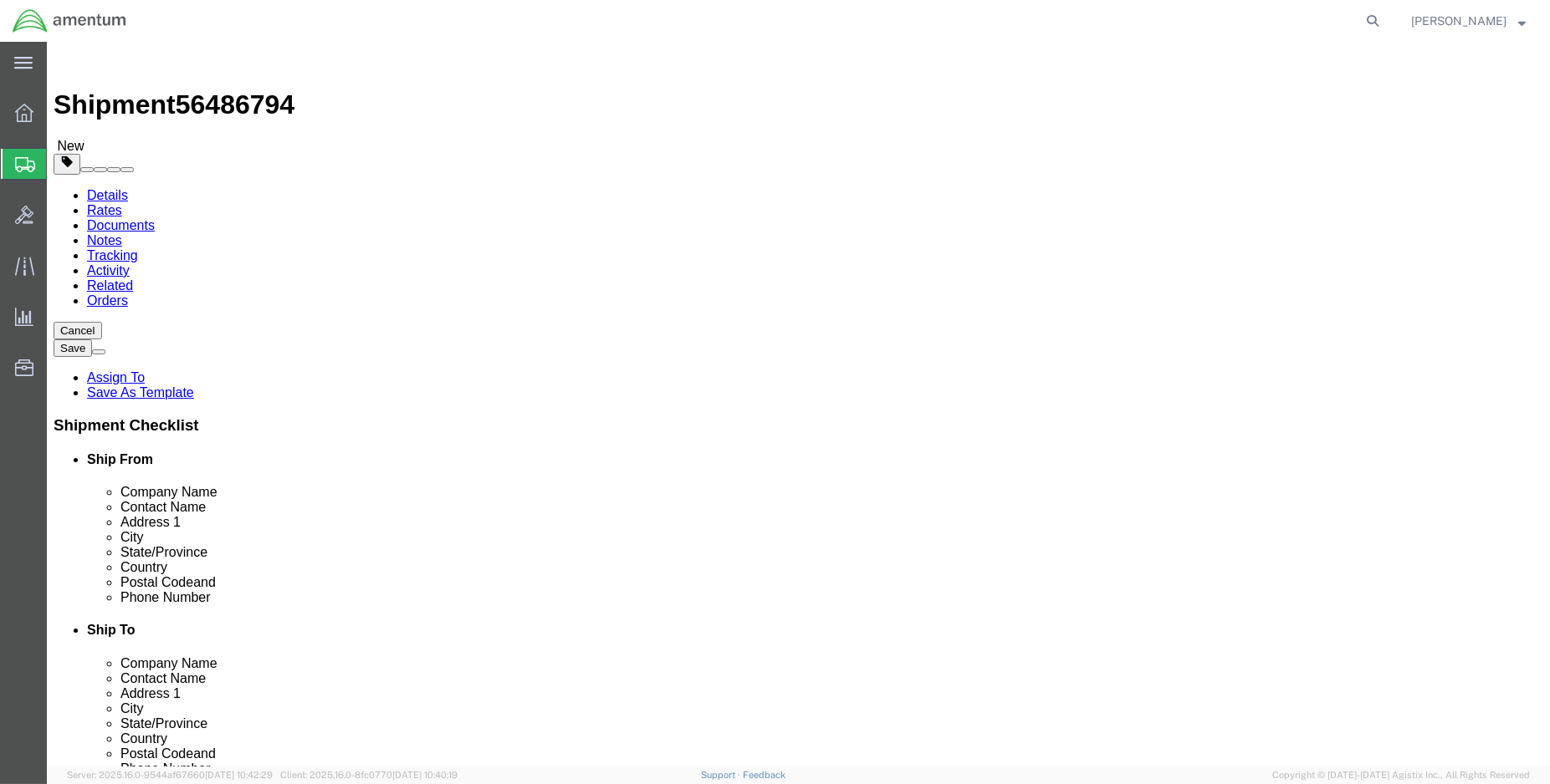
click dd "1.00 Each"
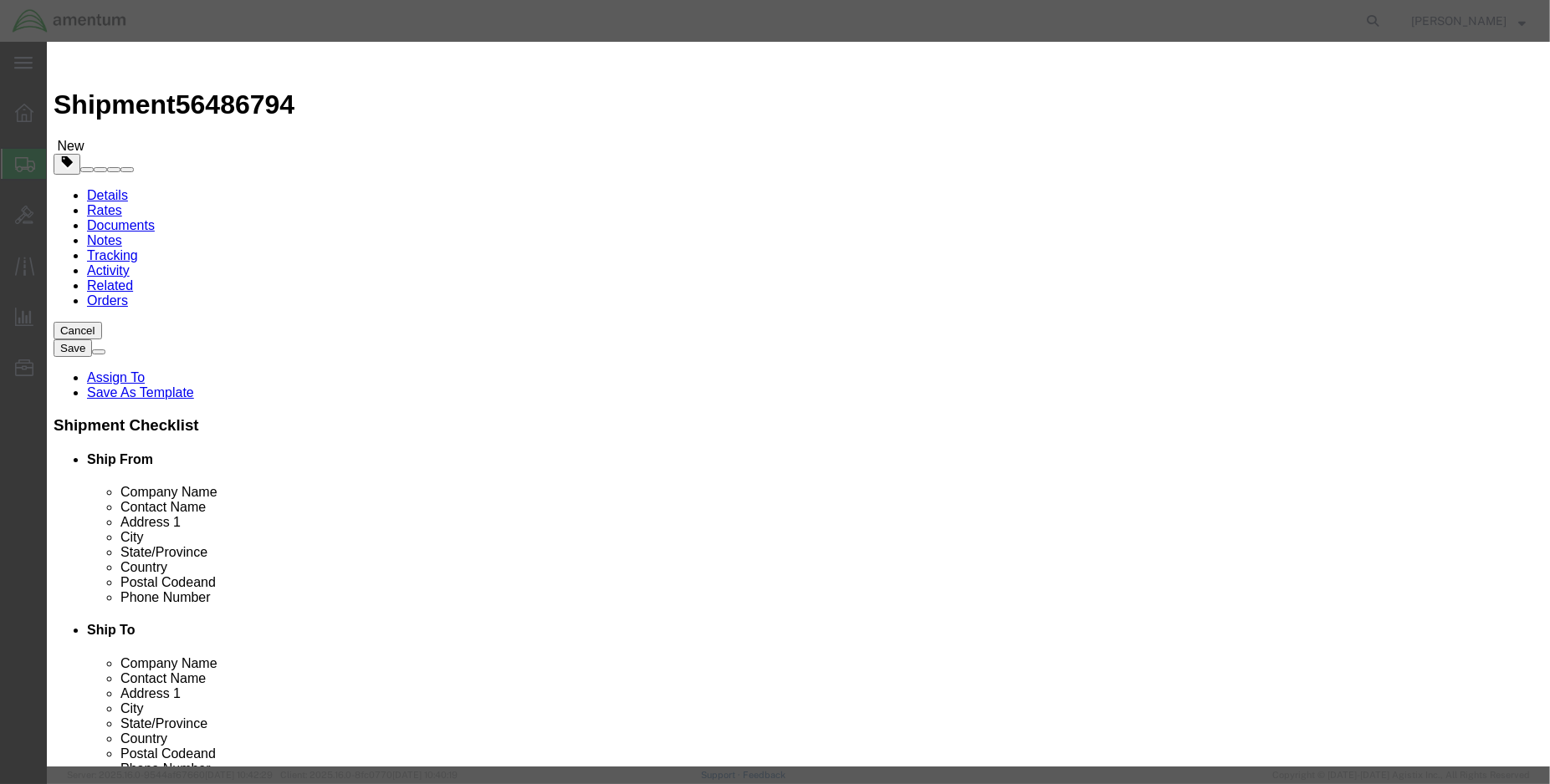
click div "Product Name engine vib test kit"
click input "36"
type input "3"
click input "3656a"
click input "1.00"
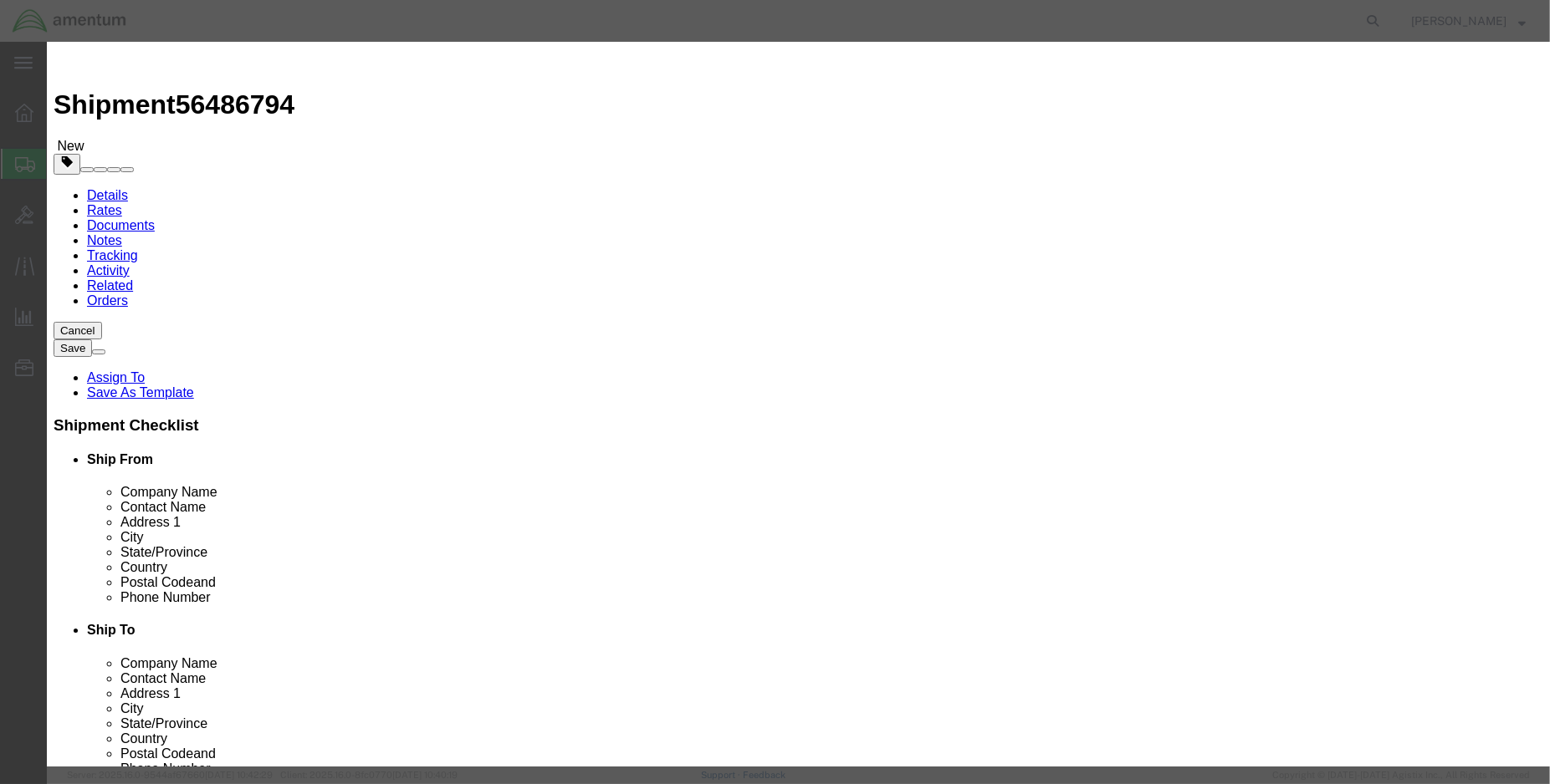
click input "3656A"
type input "3"
type input "e"
type input "ENGINE VIBRATION TEST KIT (PN: 3656A)"
click button "Save & Close"
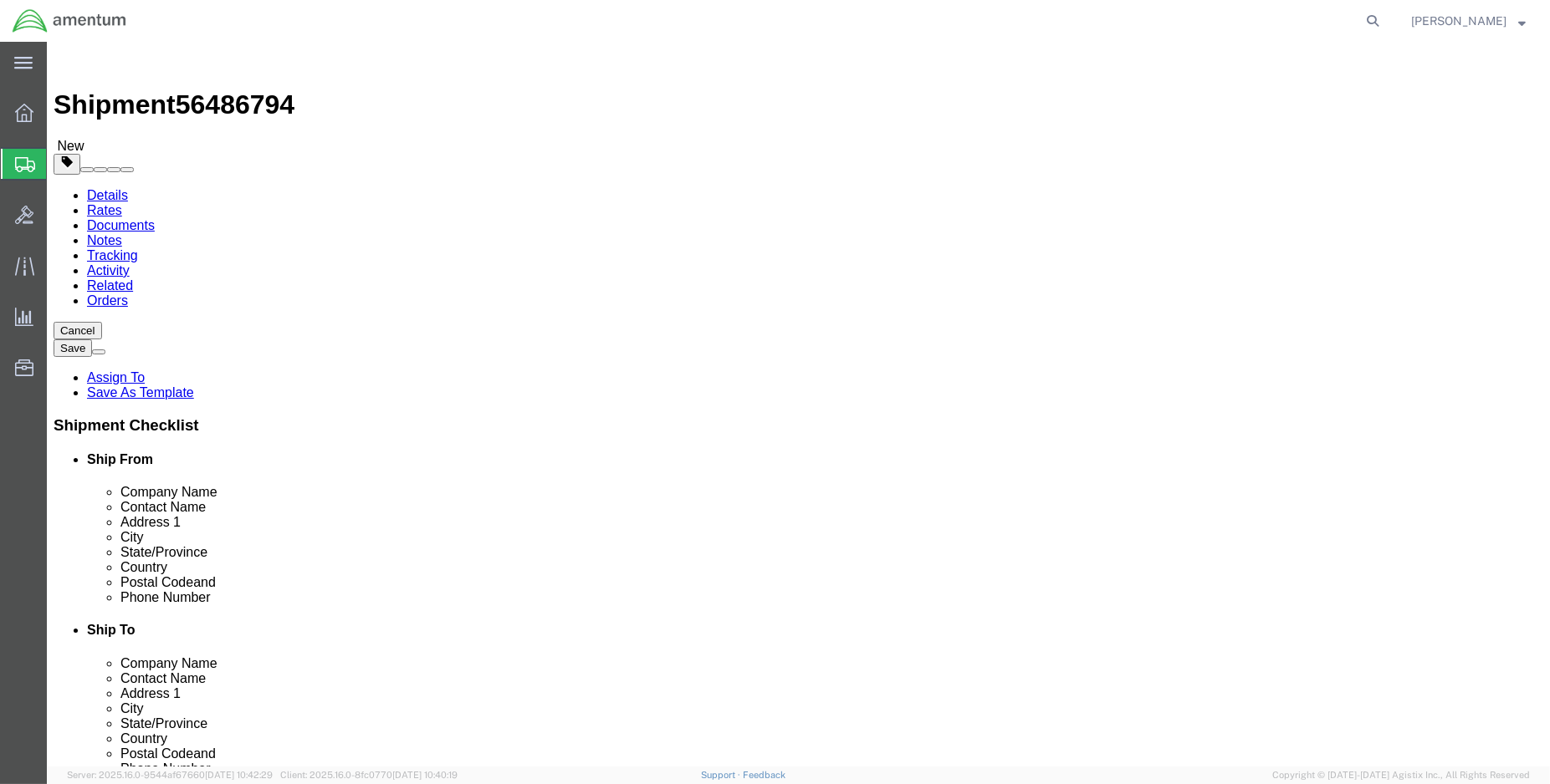
click dd "1.00 Each"
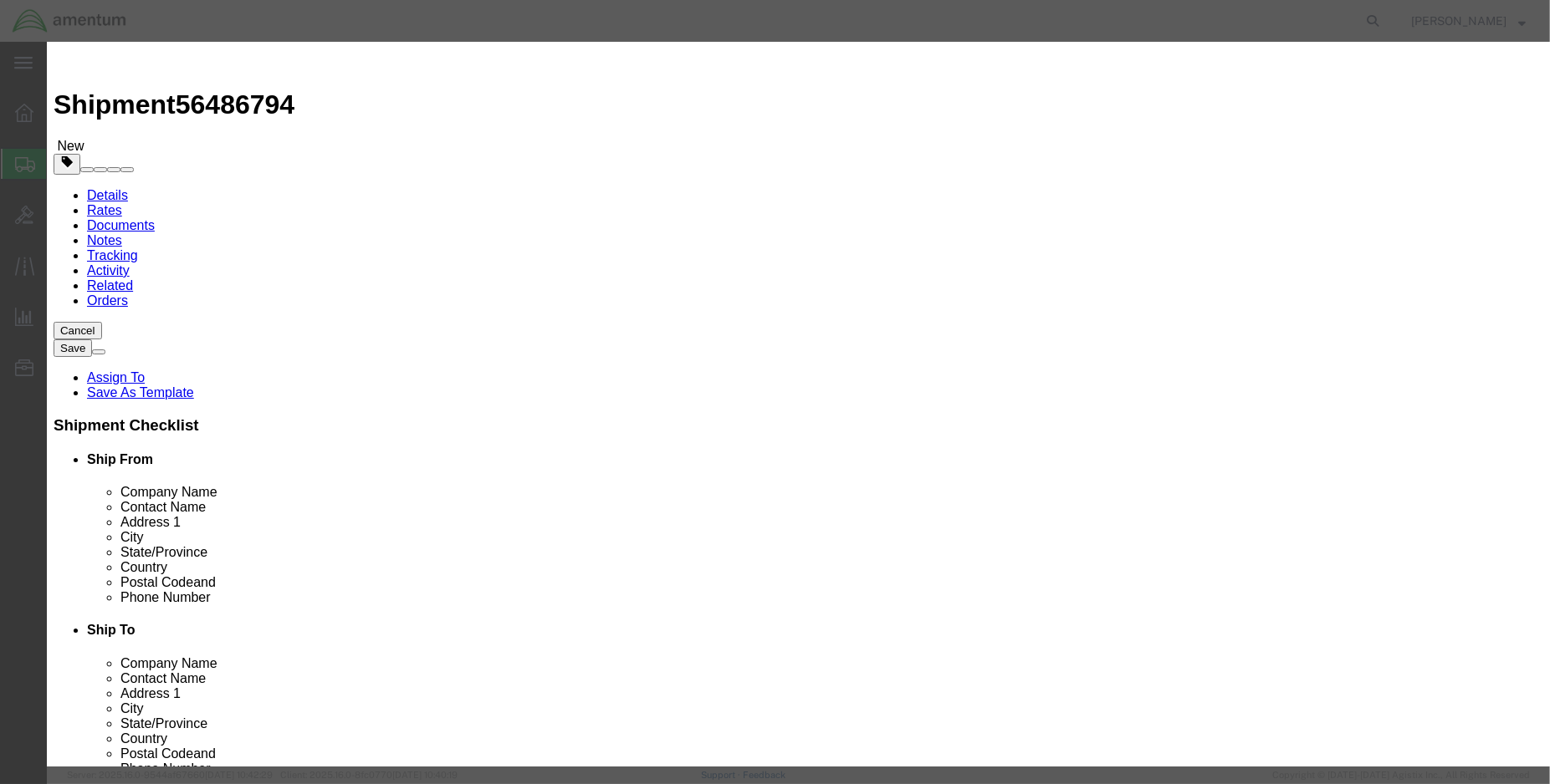
drag, startPoint x: 705, startPoint y: 129, endPoint x: 451, endPoint y: 137, distance: 254.1
click div "ENGINE VIBRATION TEST KIT (PN: 3656A)"
paste input "2250-H-100"
type input "ENGINE VIB TEST SET (PN:2250-H-100)"
paste input "3029982"
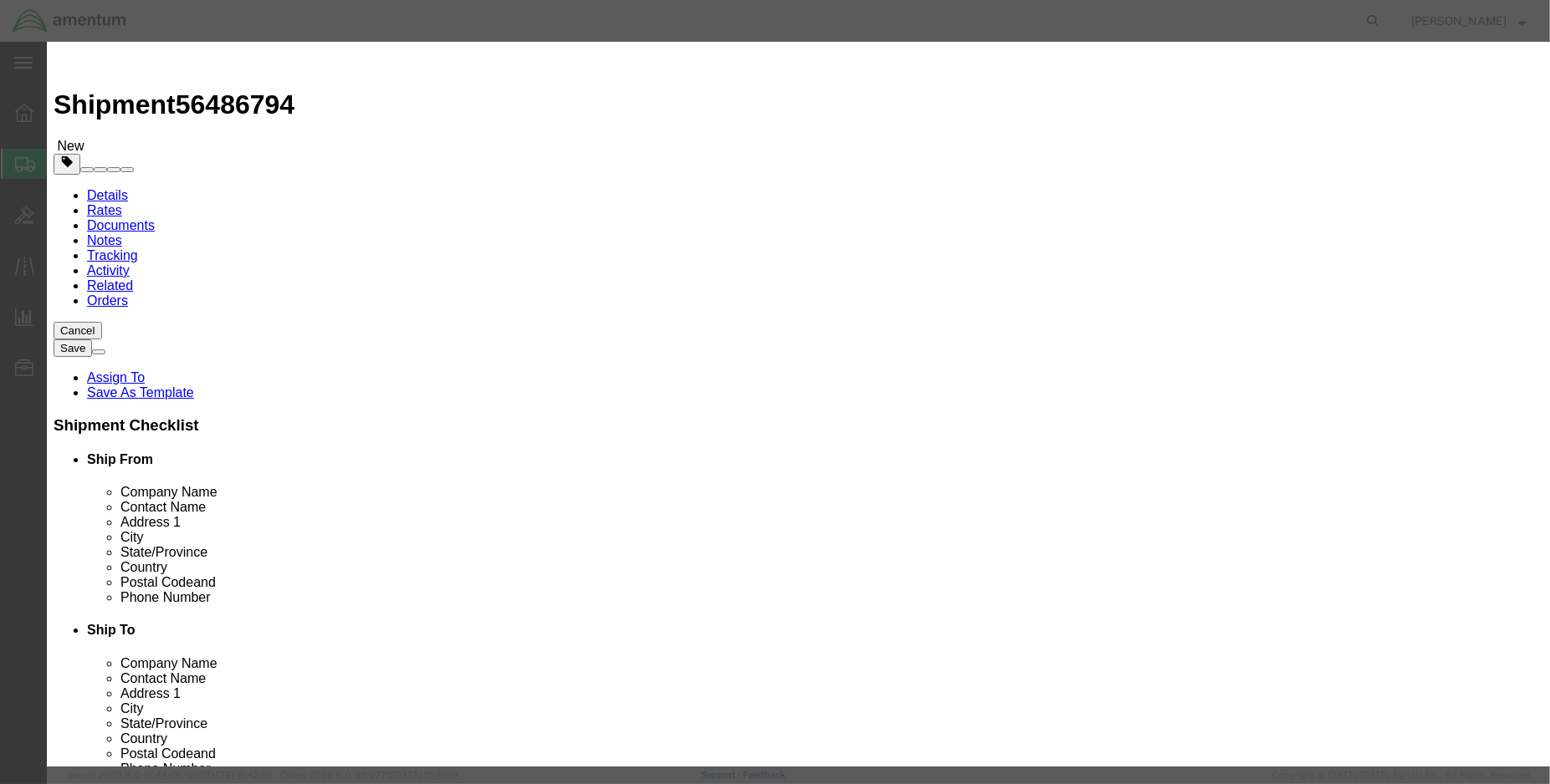
type input "3029982"
click input "ENGINE VIB TEST SET (PN:2250-H-100)"
paste input "3029982"
type input "ENGINE VIB TEST SET (PN:2250-H-100) SN: 3029982"
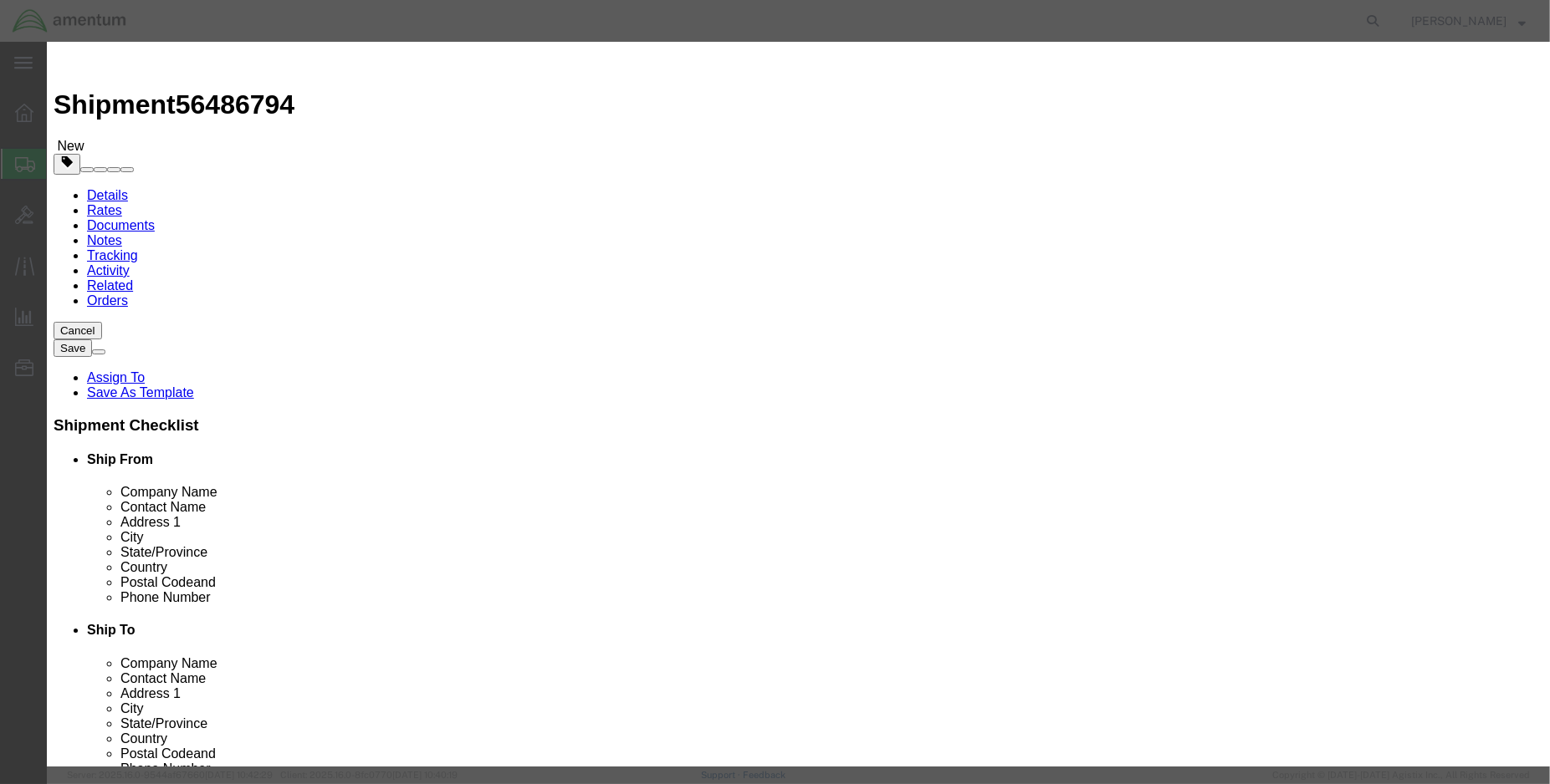
click button "Save & Close"
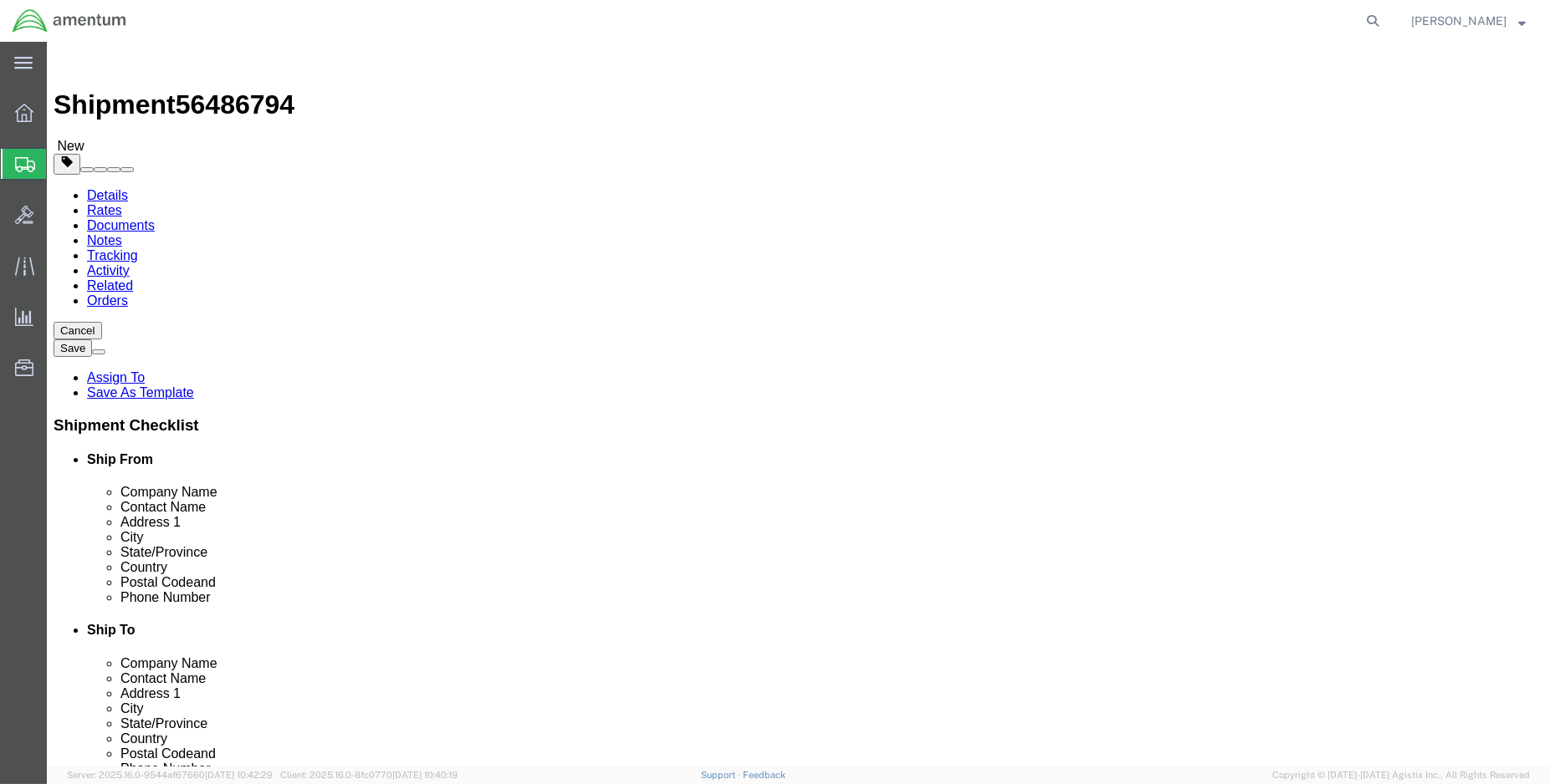
click dd "1.00 Each"
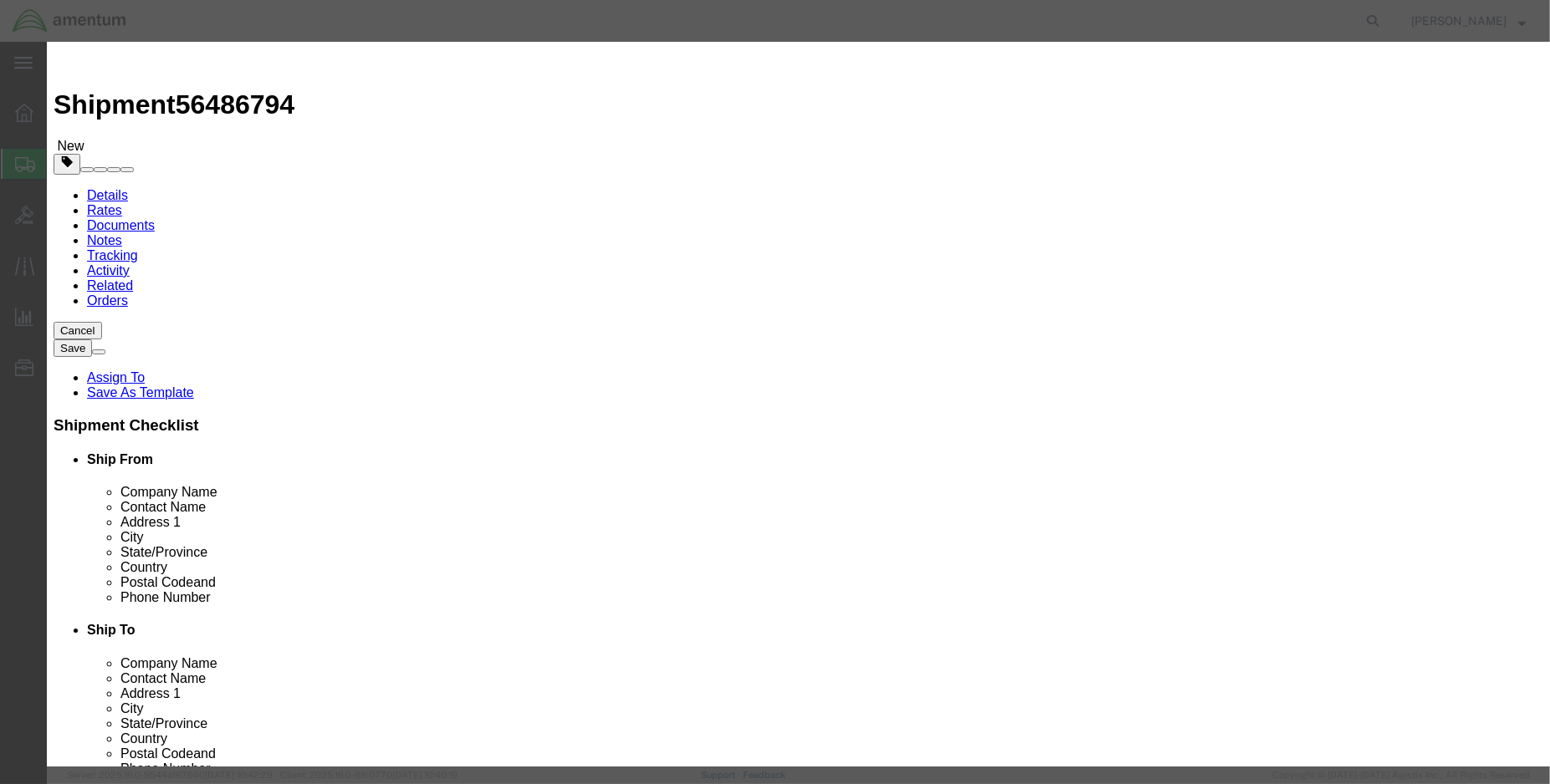
click input "HELICOPTER KIT, MICROVIB II"
type input "HELICOPTER KIT, MICROVIB II (SN: 1519)"
click button "Save & Close"
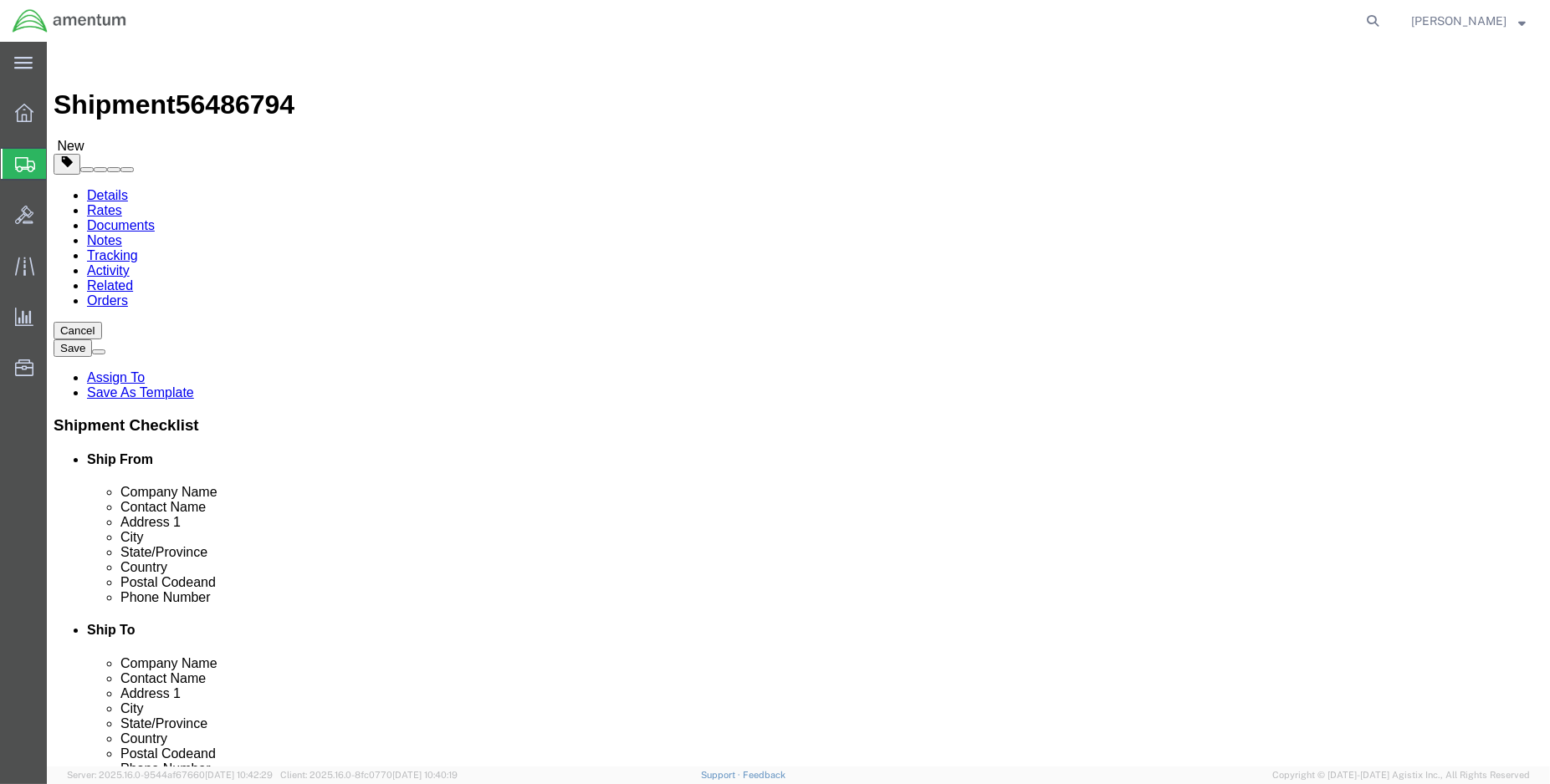
drag, startPoint x: 417, startPoint y: 363, endPoint x: 369, endPoint y: 376, distance: 49.7
click div "Length 24.00 x Width 24.00 x Height 20.00 Select cm ft in"
type input "28.00"
drag, startPoint x: 253, startPoint y: 395, endPoint x: 218, endPoint y: 396, distance: 35.0
click input "30.00"
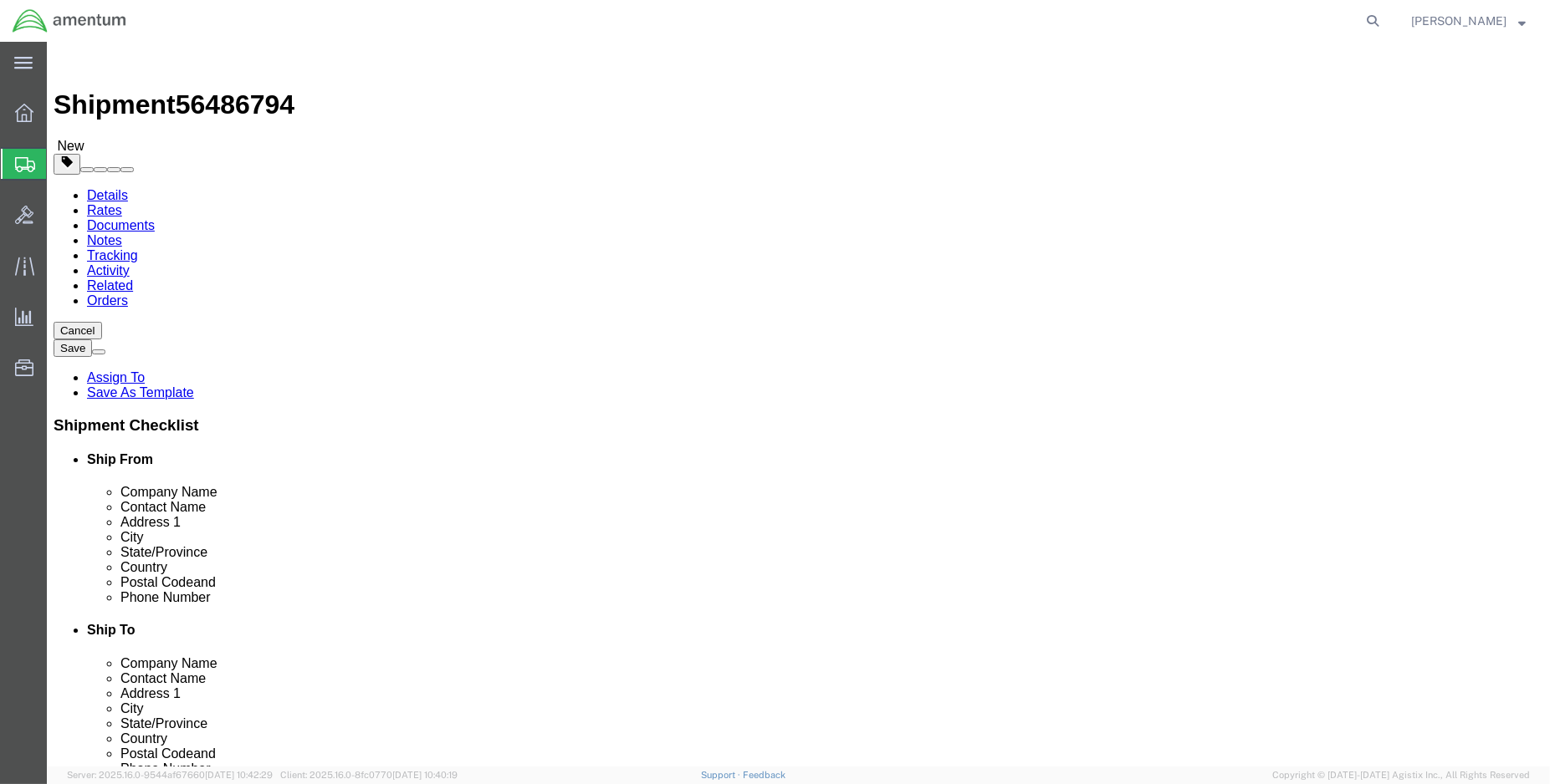
type input "46.00"
drag, startPoint x: 261, startPoint y: 366, endPoint x: 220, endPoint y: 368, distance: 41.0
click input "24.00"
type input "28"
type input "18"
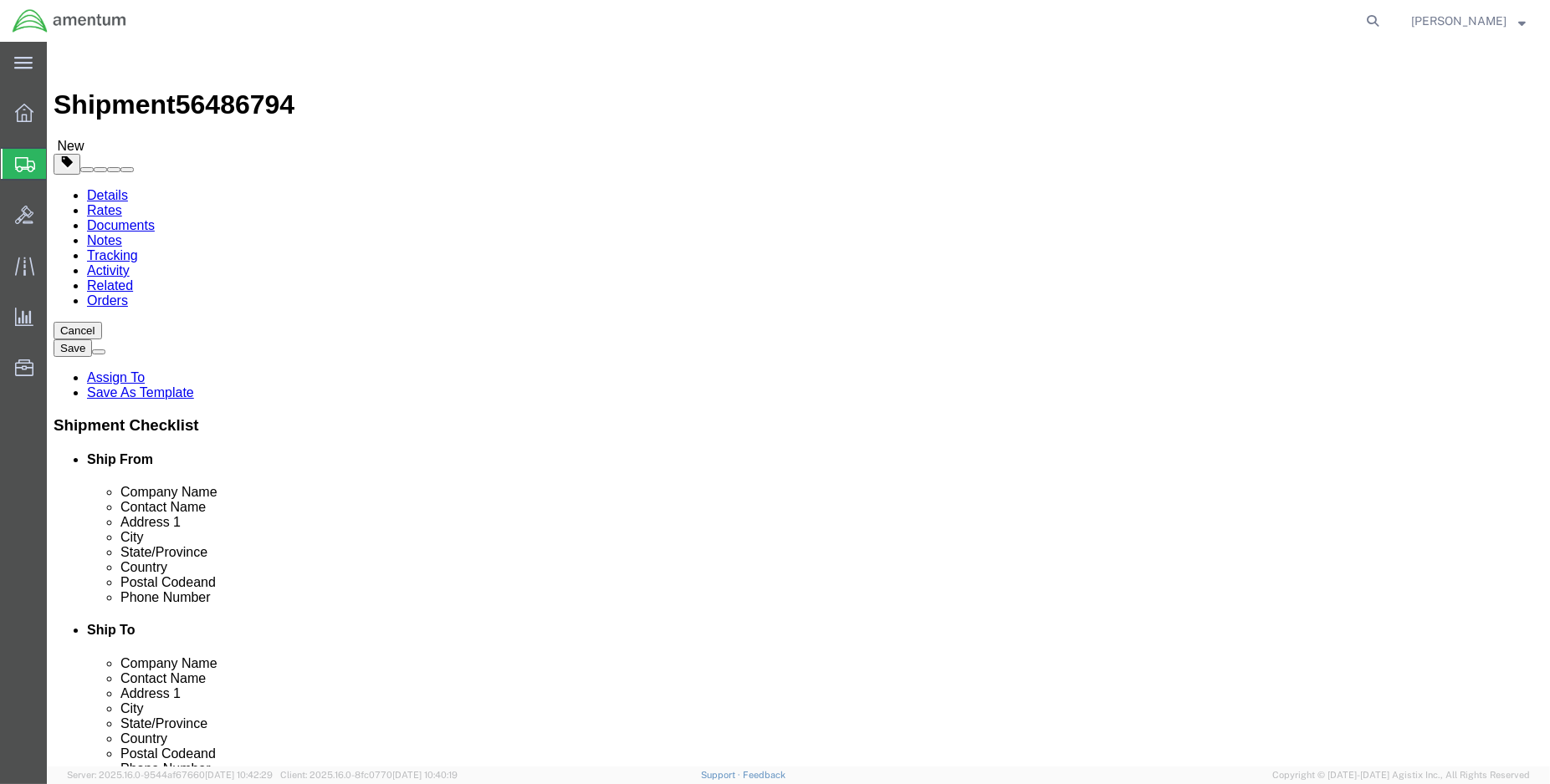
type input "18"
drag, startPoint x: 838, startPoint y: 372, endPoint x: 756, endPoint y: 370, distance: 82.0
click div "Dimensions Separate dimensions for each package, Length x Width x Height Length…"
type input "21"
type input "15"
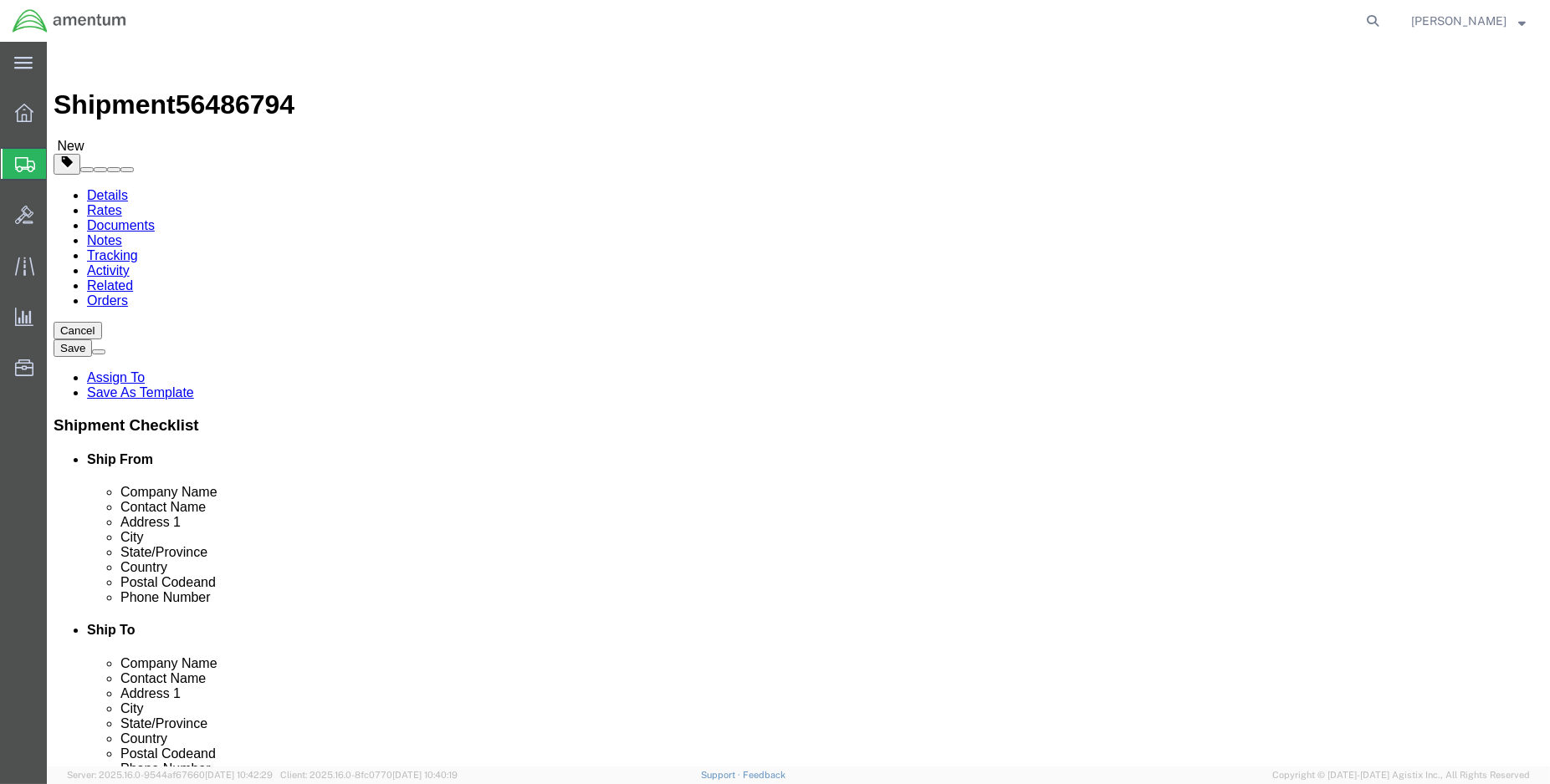
type input "12"
type input "13.00"
click button "Rate Shipment"
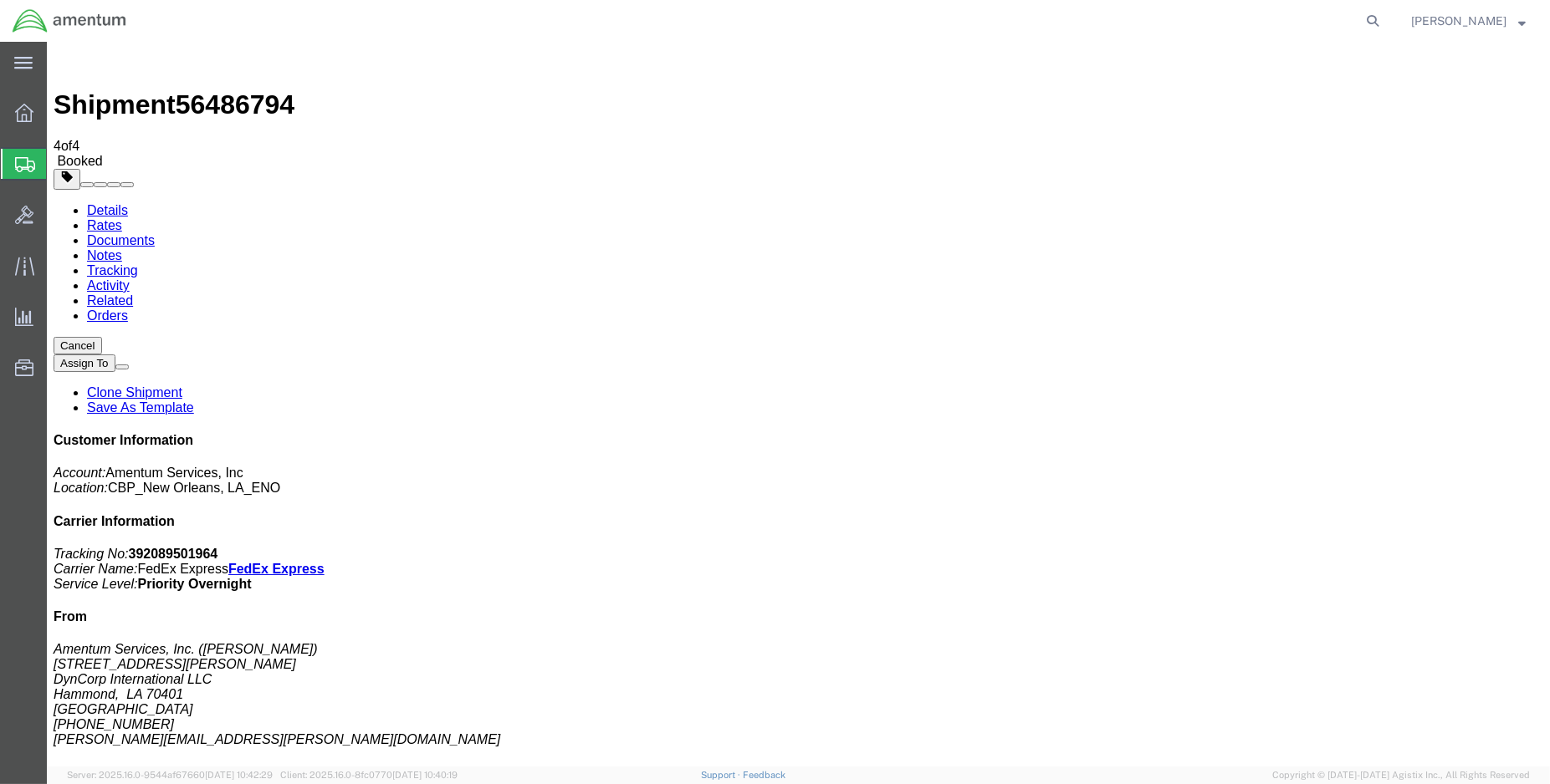
drag, startPoint x: 188, startPoint y: 325, endPoint x: 204, endPoint y: 415, distance: 91.4
click at [87, 203] on link "Details" at bounding box center [107, 210] width 41 height 14
click link "Schedule pickup request"
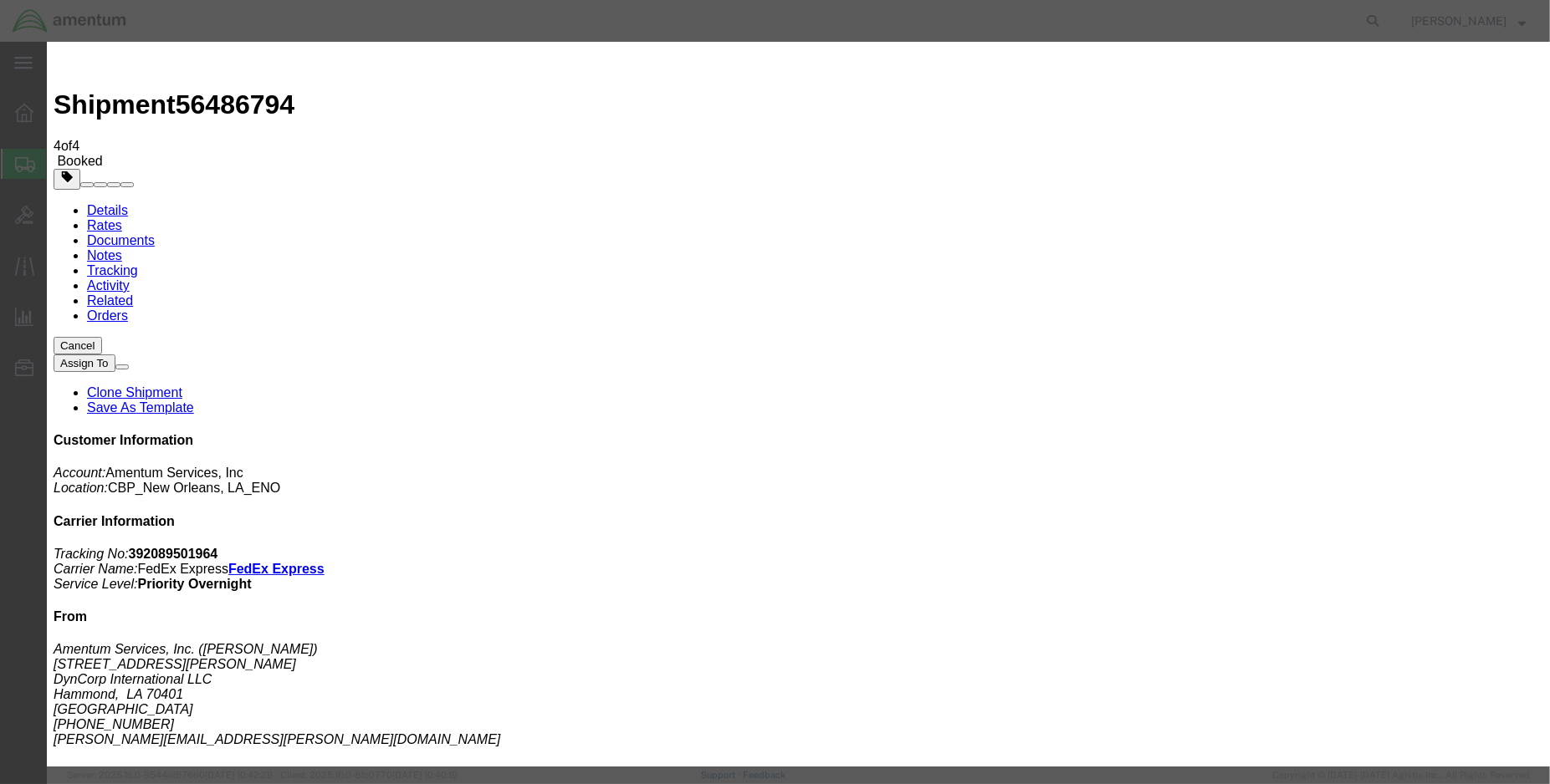
click button "Close"
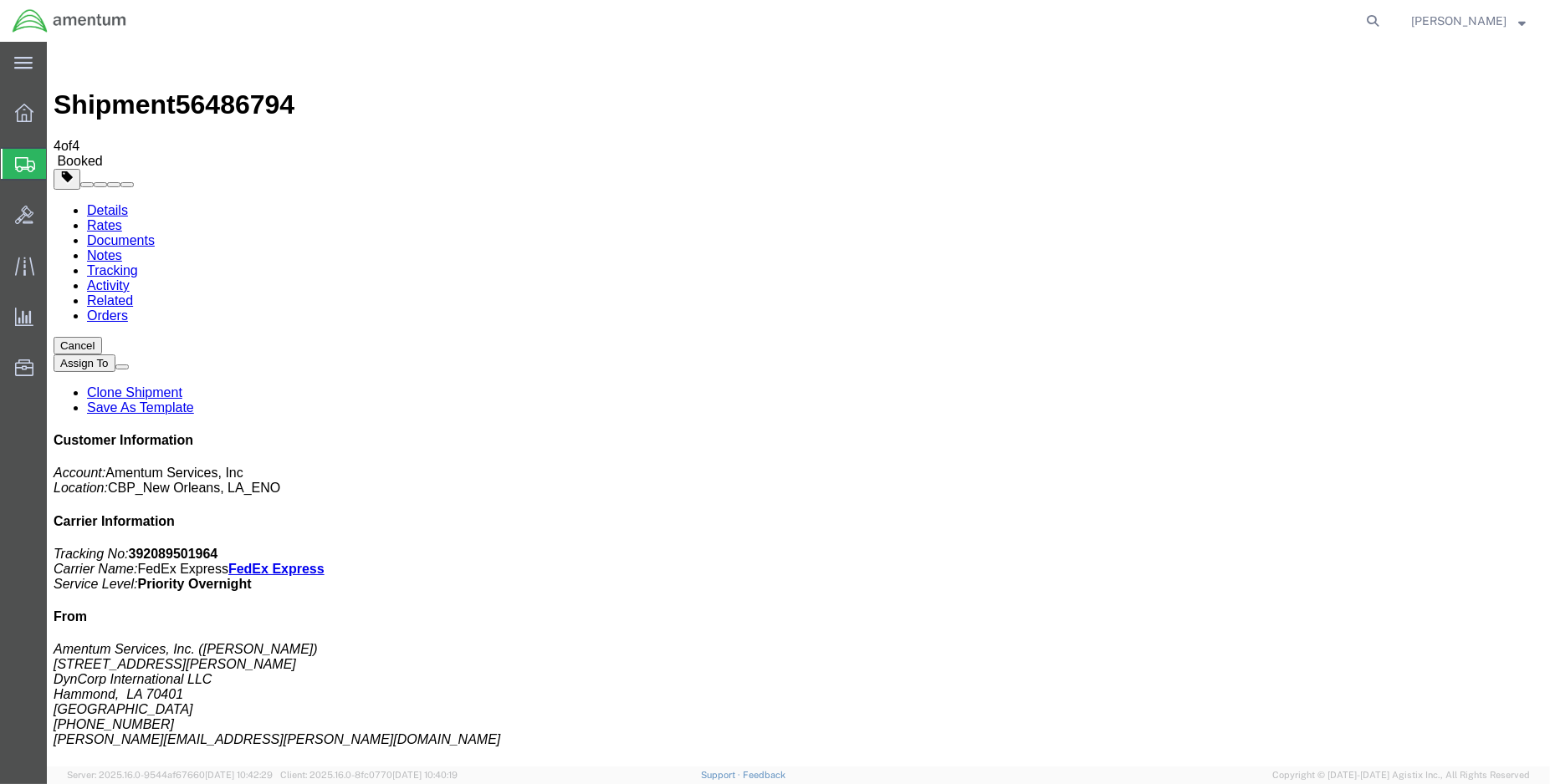
click span "button"
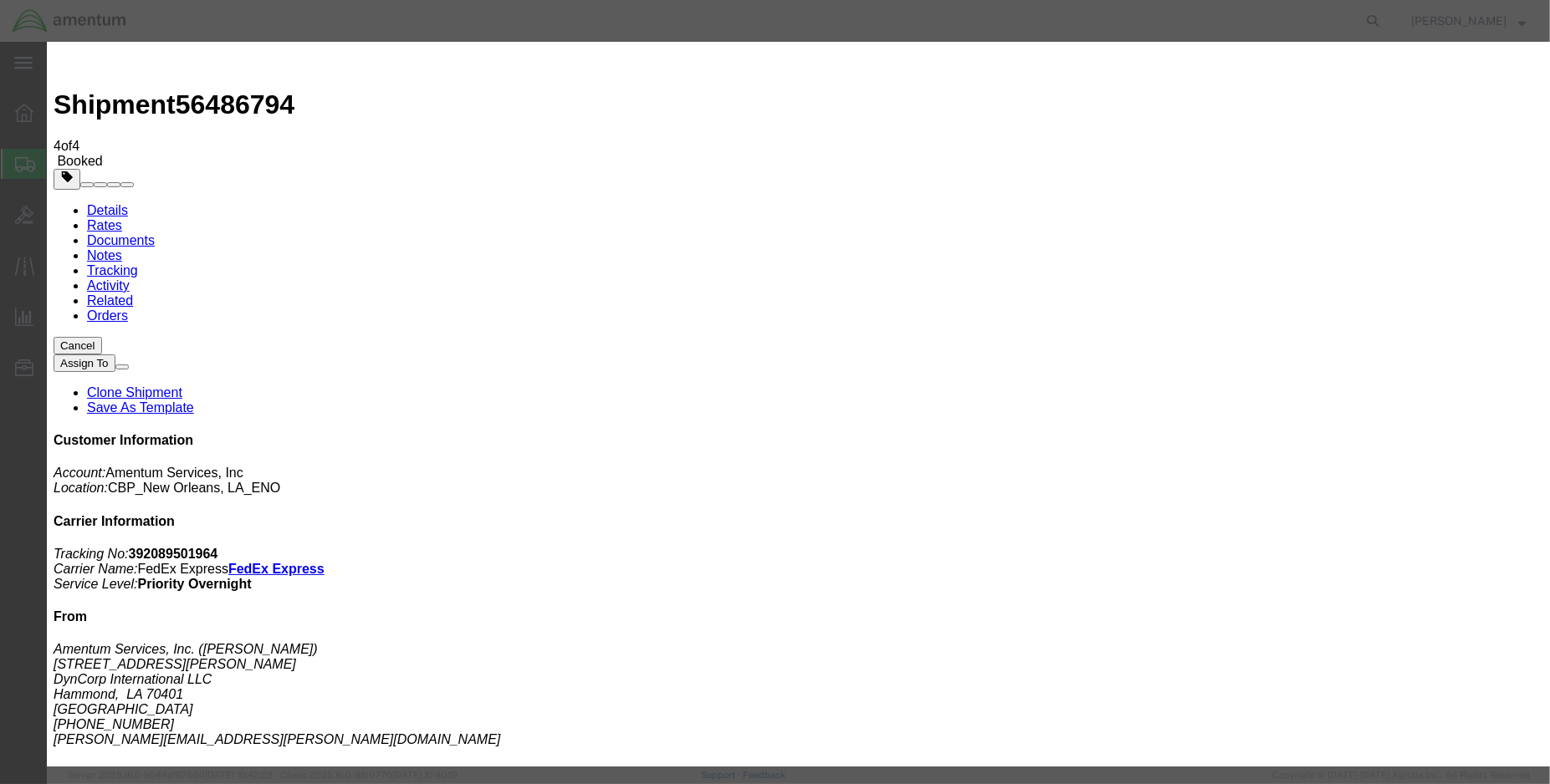
click div "[DATE] 2:00 PM"
type input "3:00 PM"
click button "Apply"
click div "[DATE] 4:00 PM"
click button "Apply"
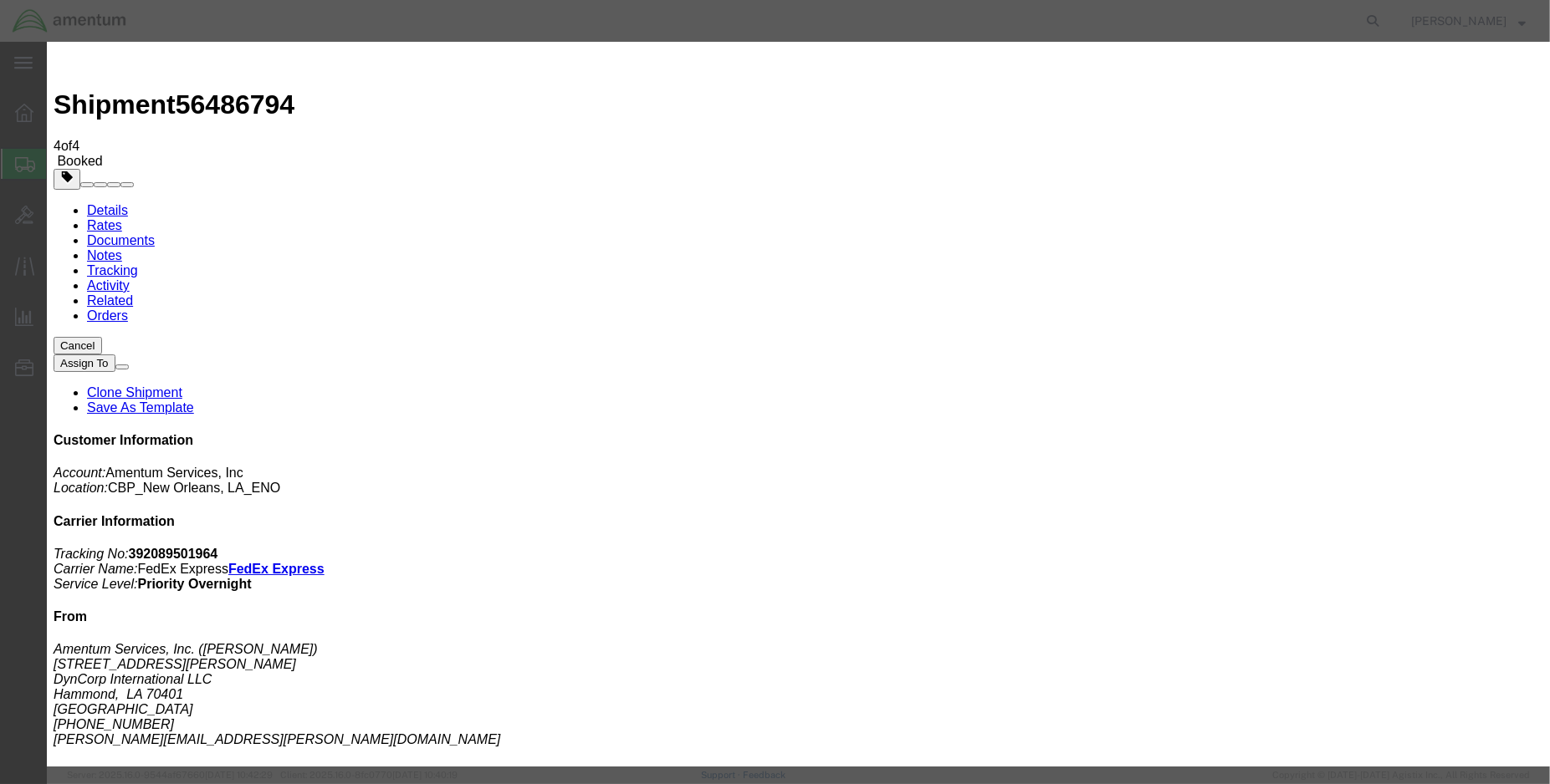
click button "Save"
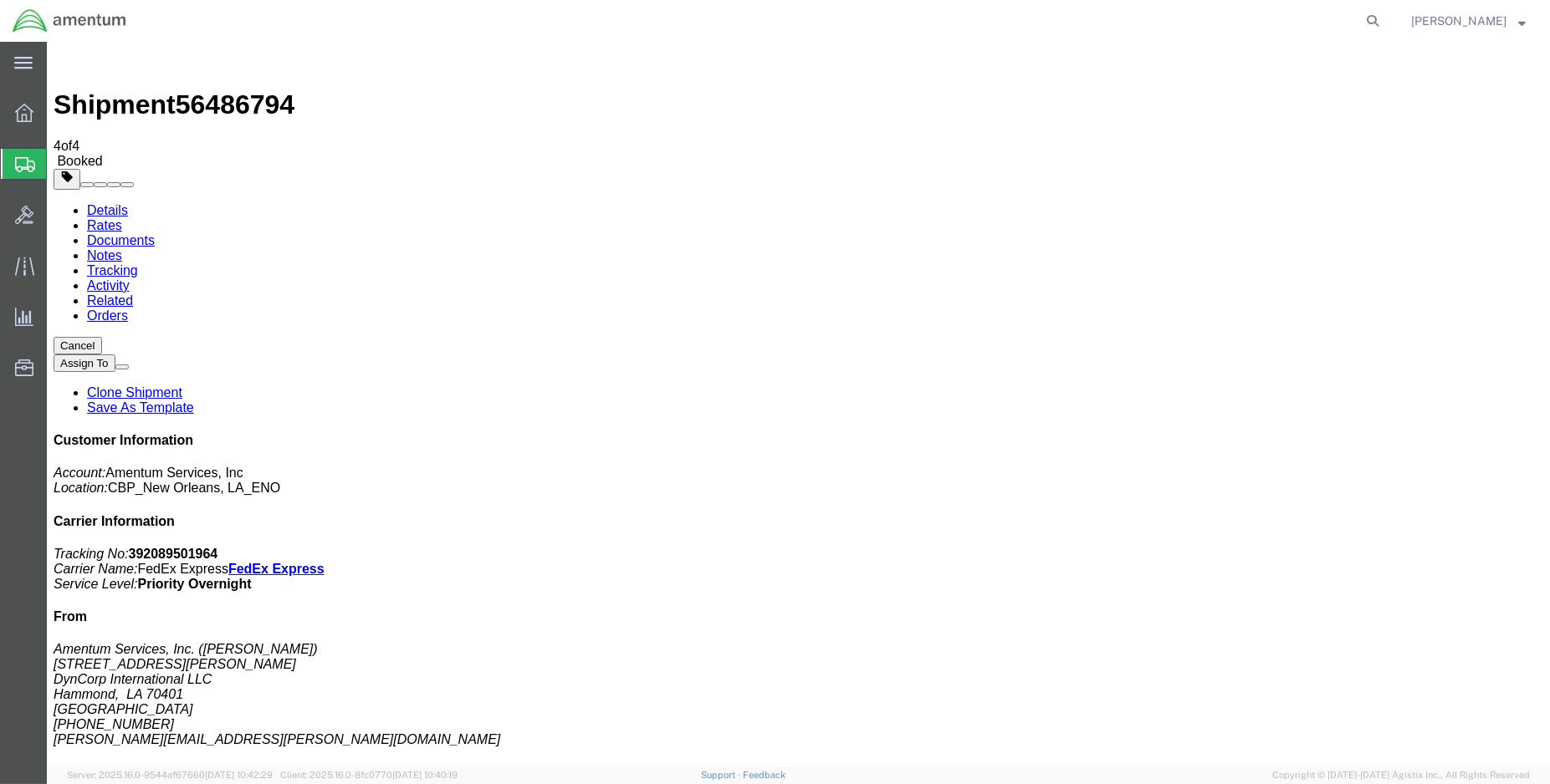
click button "Close"
click at [0, 0] on span "Create Shipment" at bounding box center [0, 0] width 0 height 0
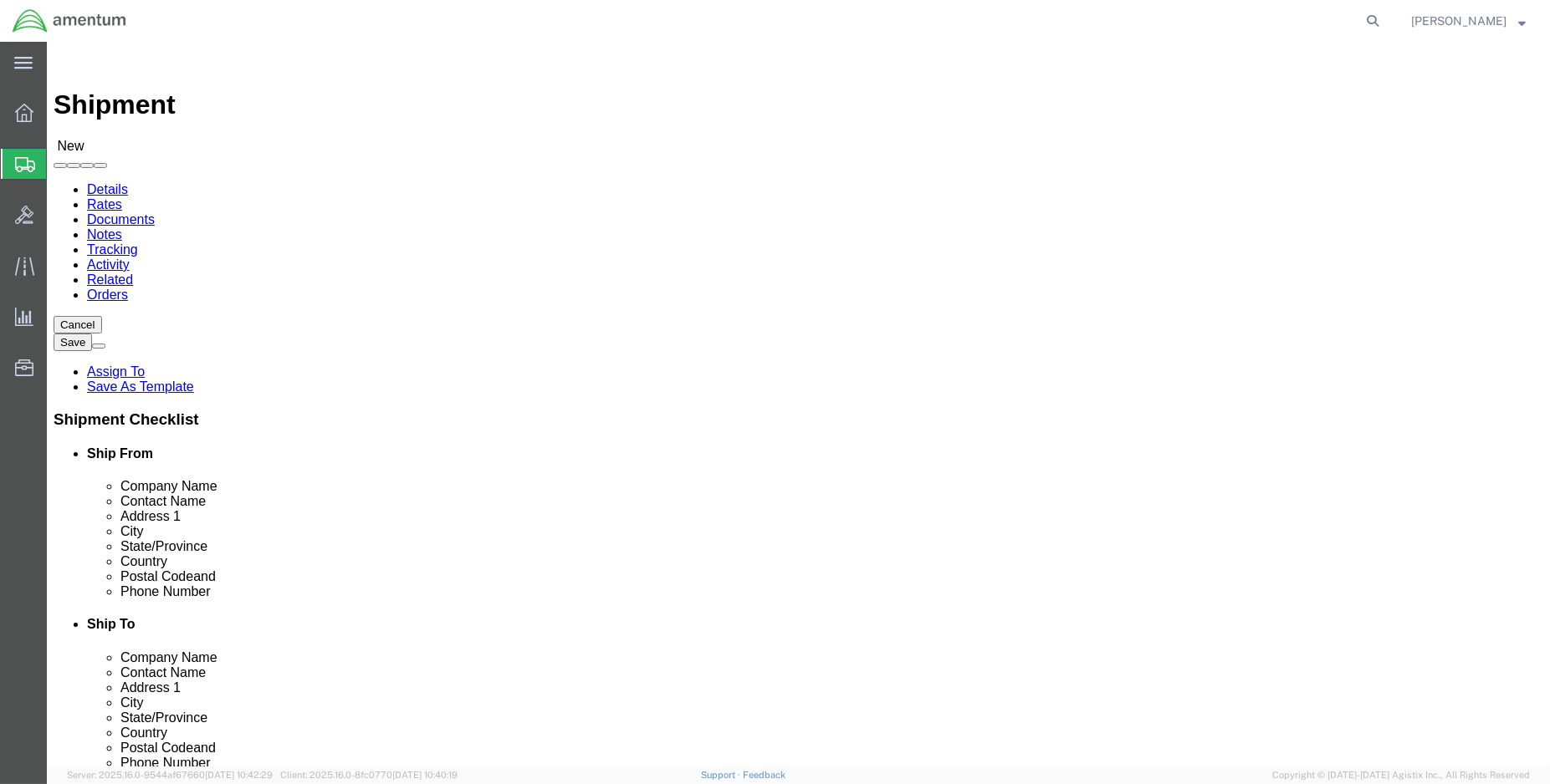
select select "MYPROFILE"
select select "LA"
type input "NAT"
select select "49916"
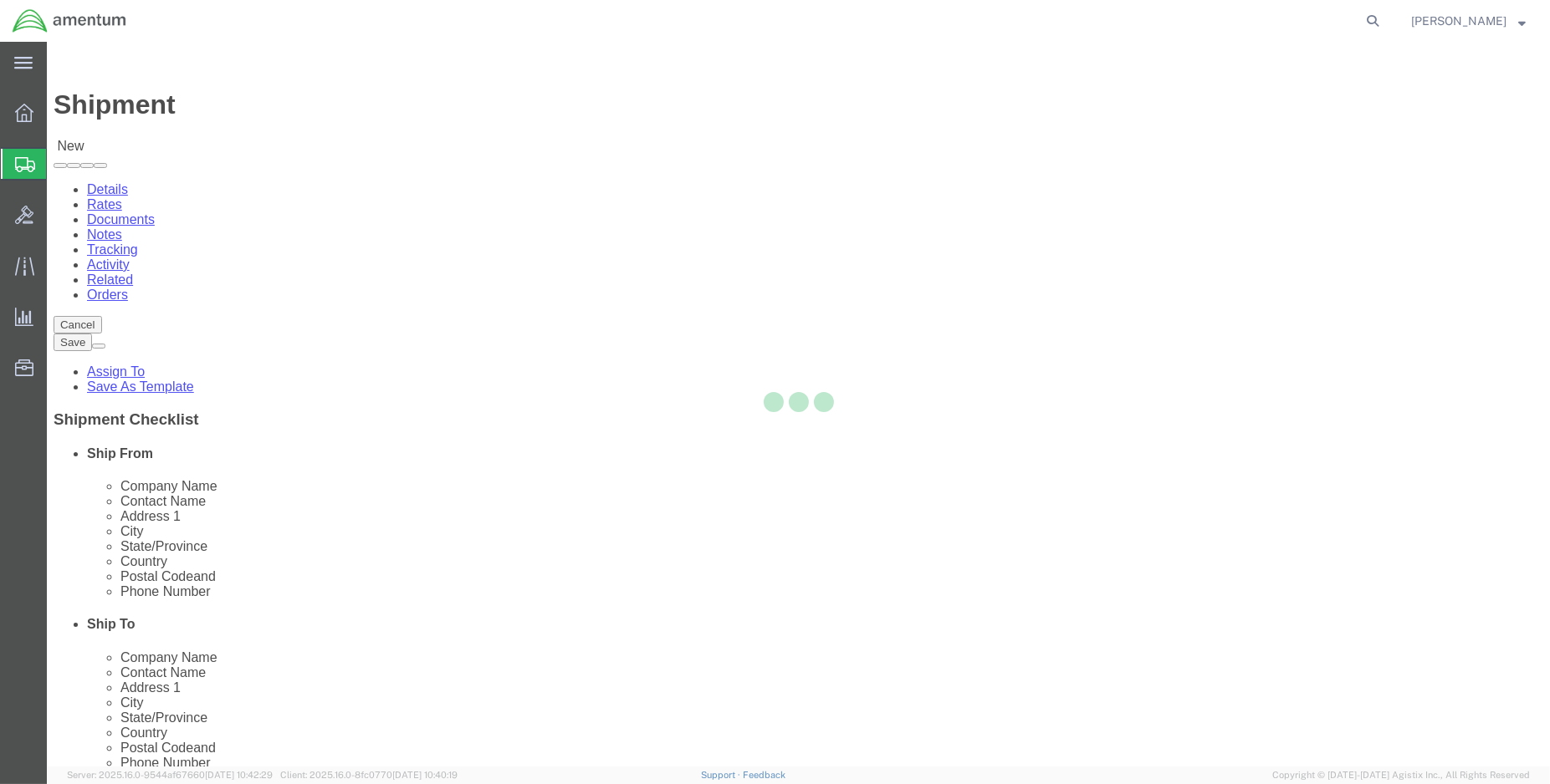
select select "OK"
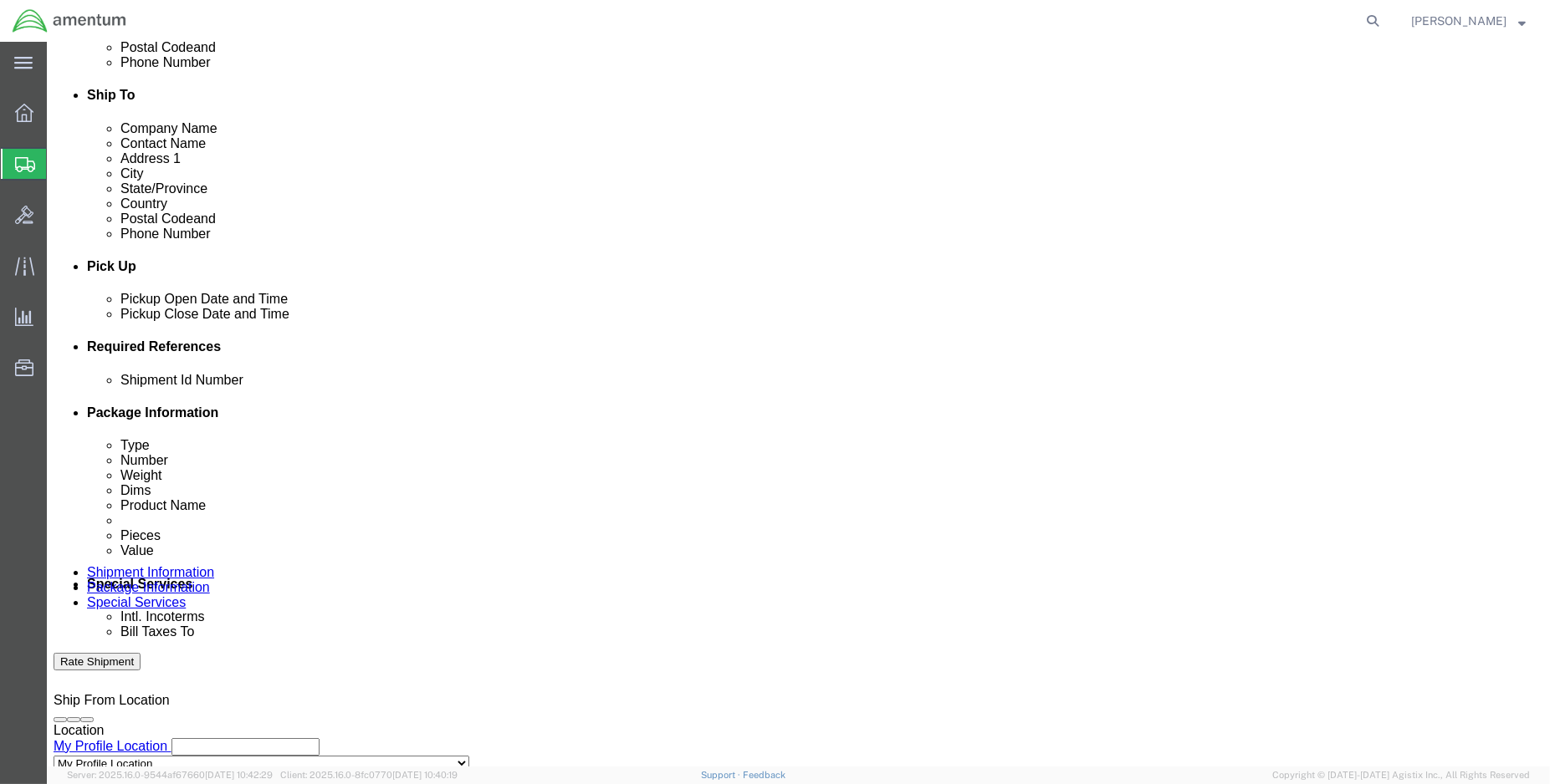
scroll to position [557, 0]
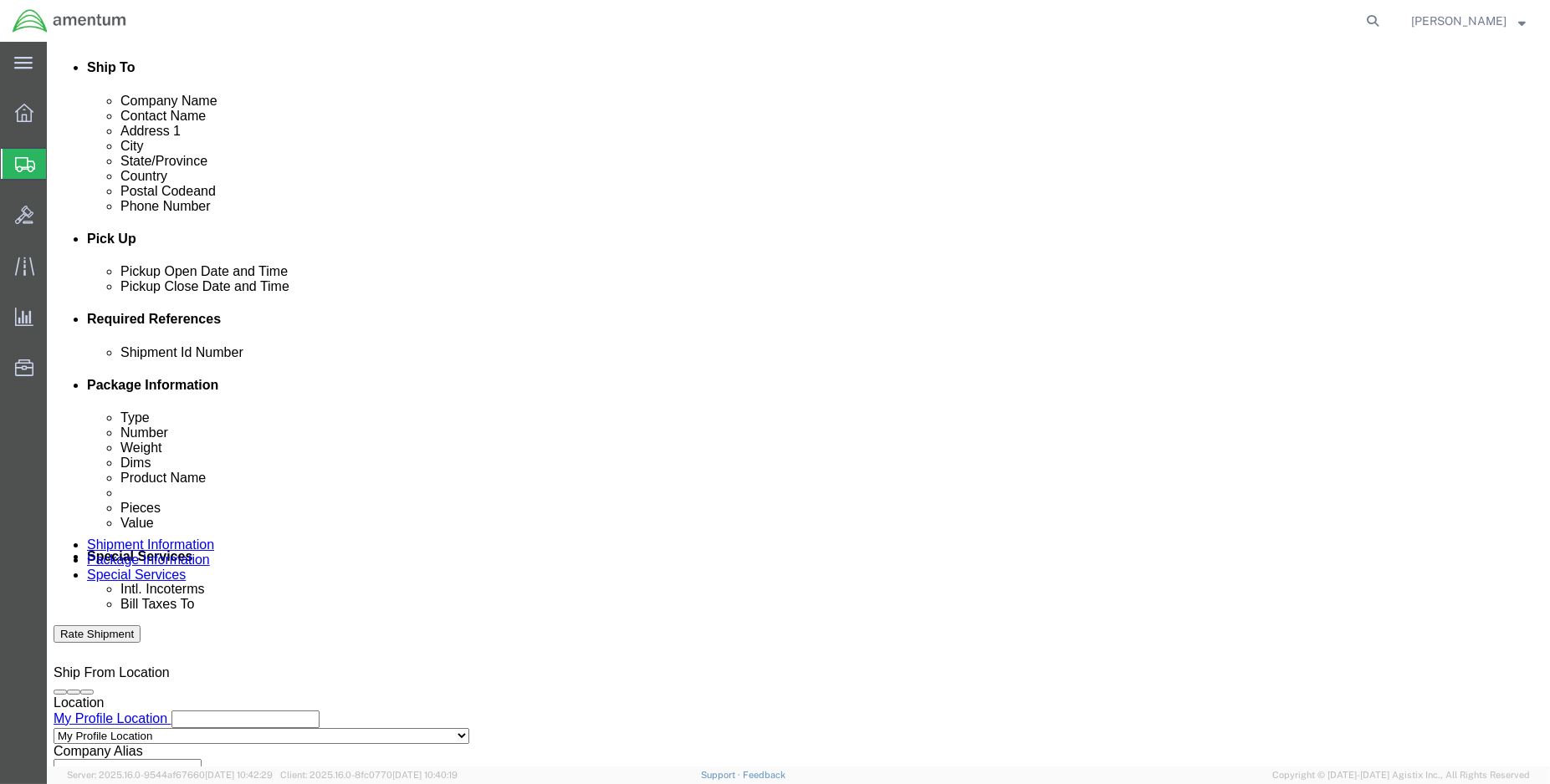
click button "Add reference"
click input "text"
type input "e"
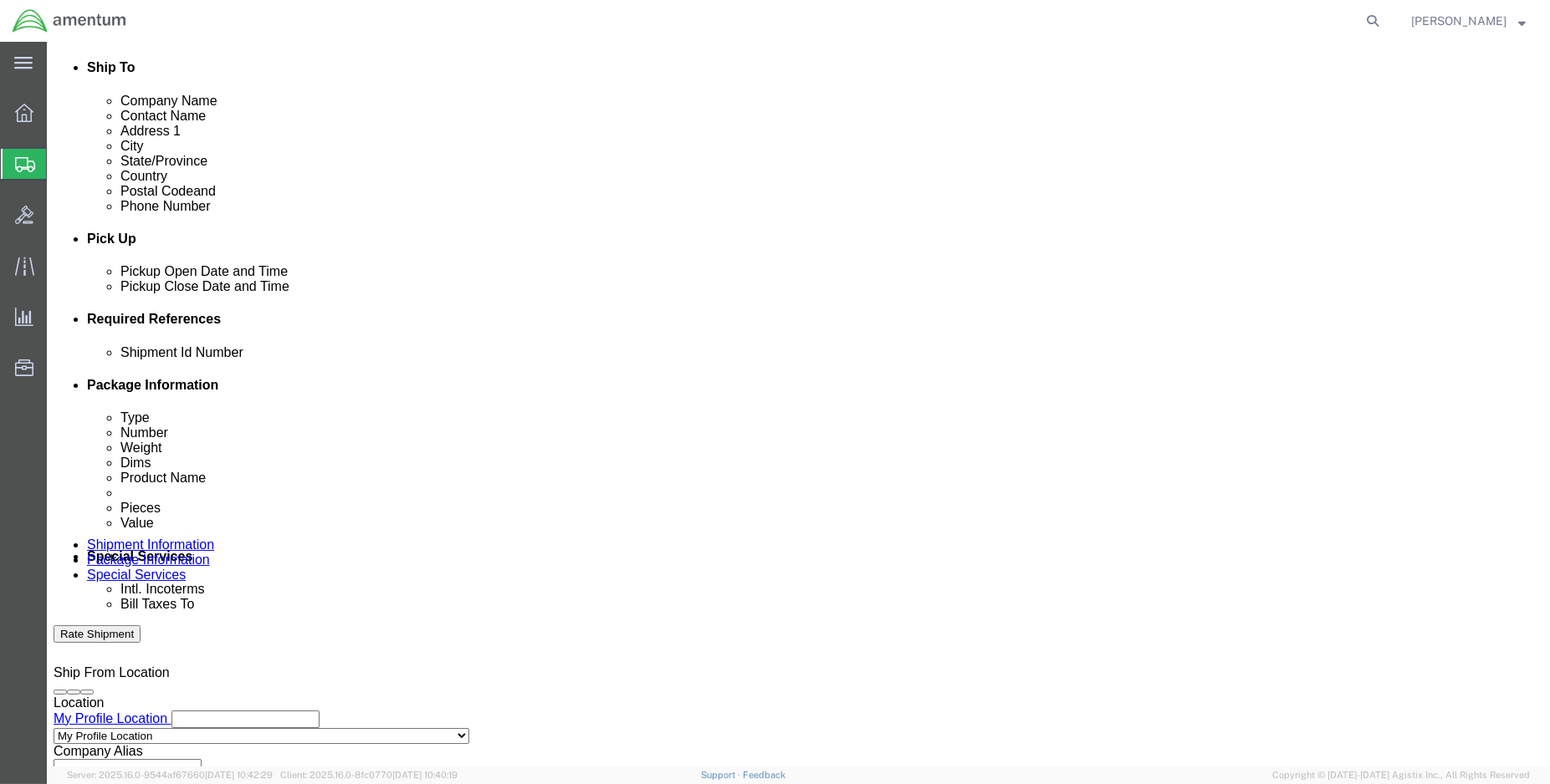
type input "ENO shipment: folders"
select select "DEPT"
type input "CBP"
select select "CUSTREF"
type input "C"
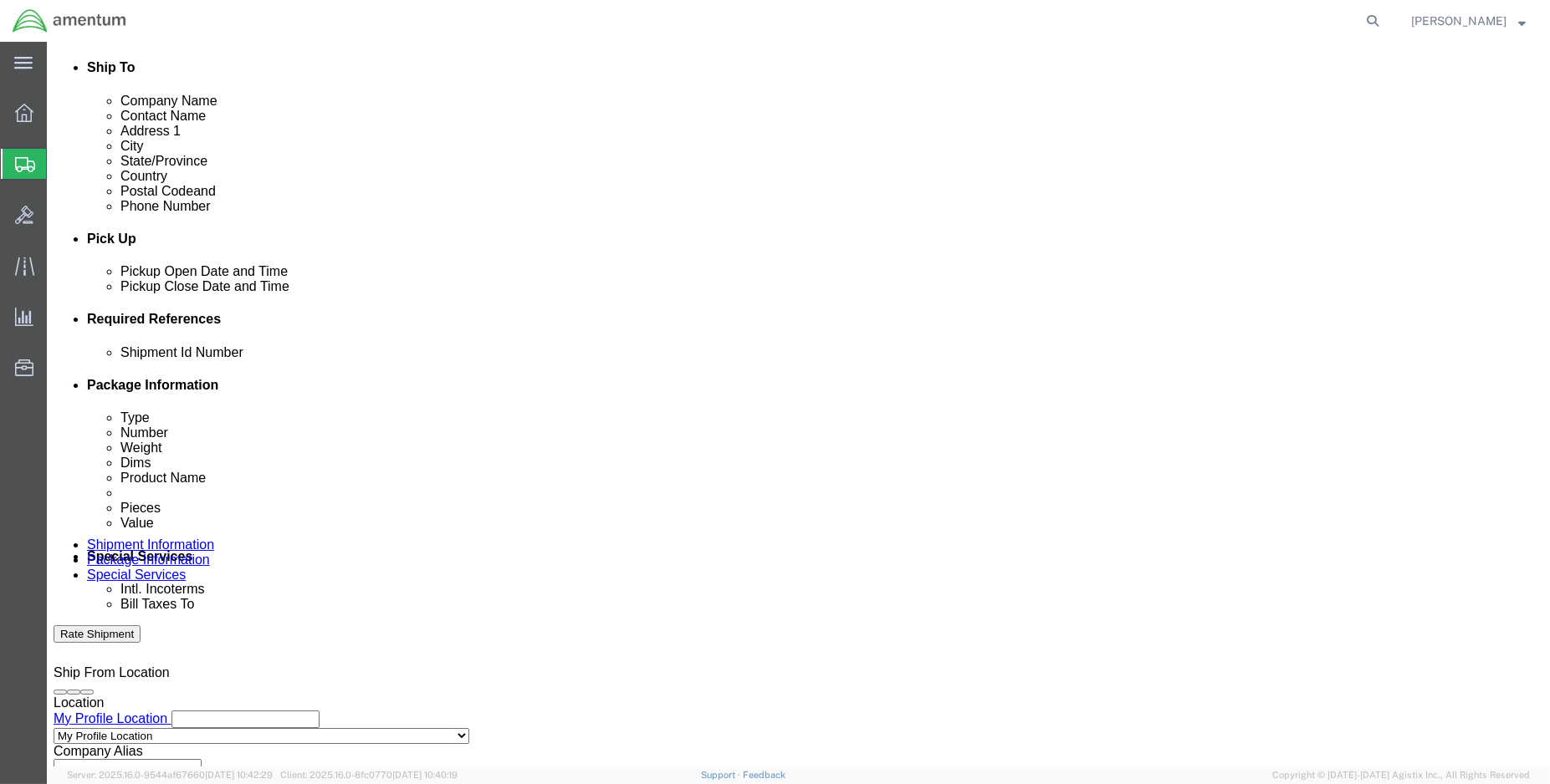
type input "Aircraft folders"
select select "PROJNUM"
paste input "6118.03.03.2219.000.ENO.0000"
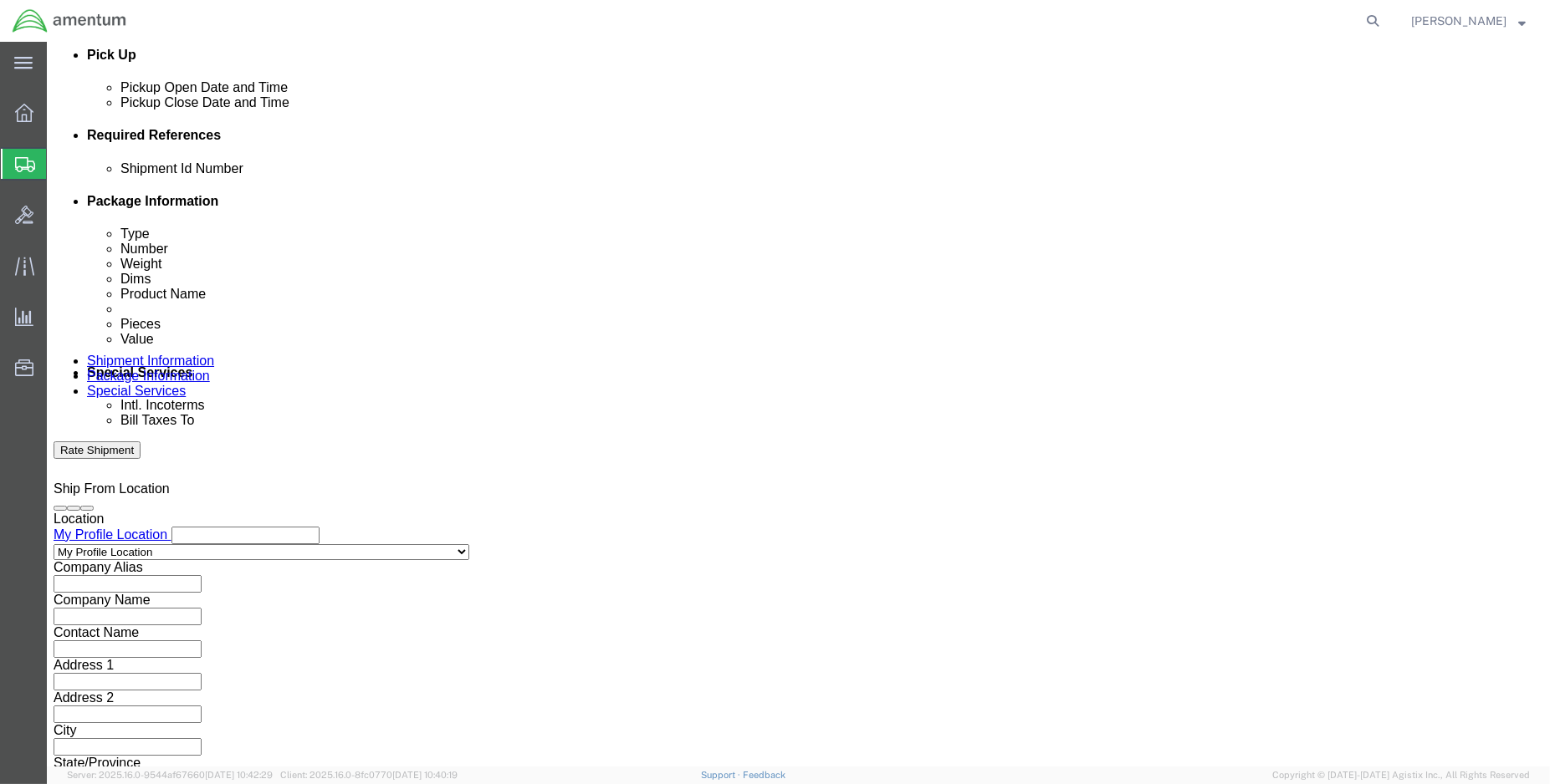
scroll to position [742, 0]
type input "6118.03.03.2219.000.ENO.0000"
click button "Continue"
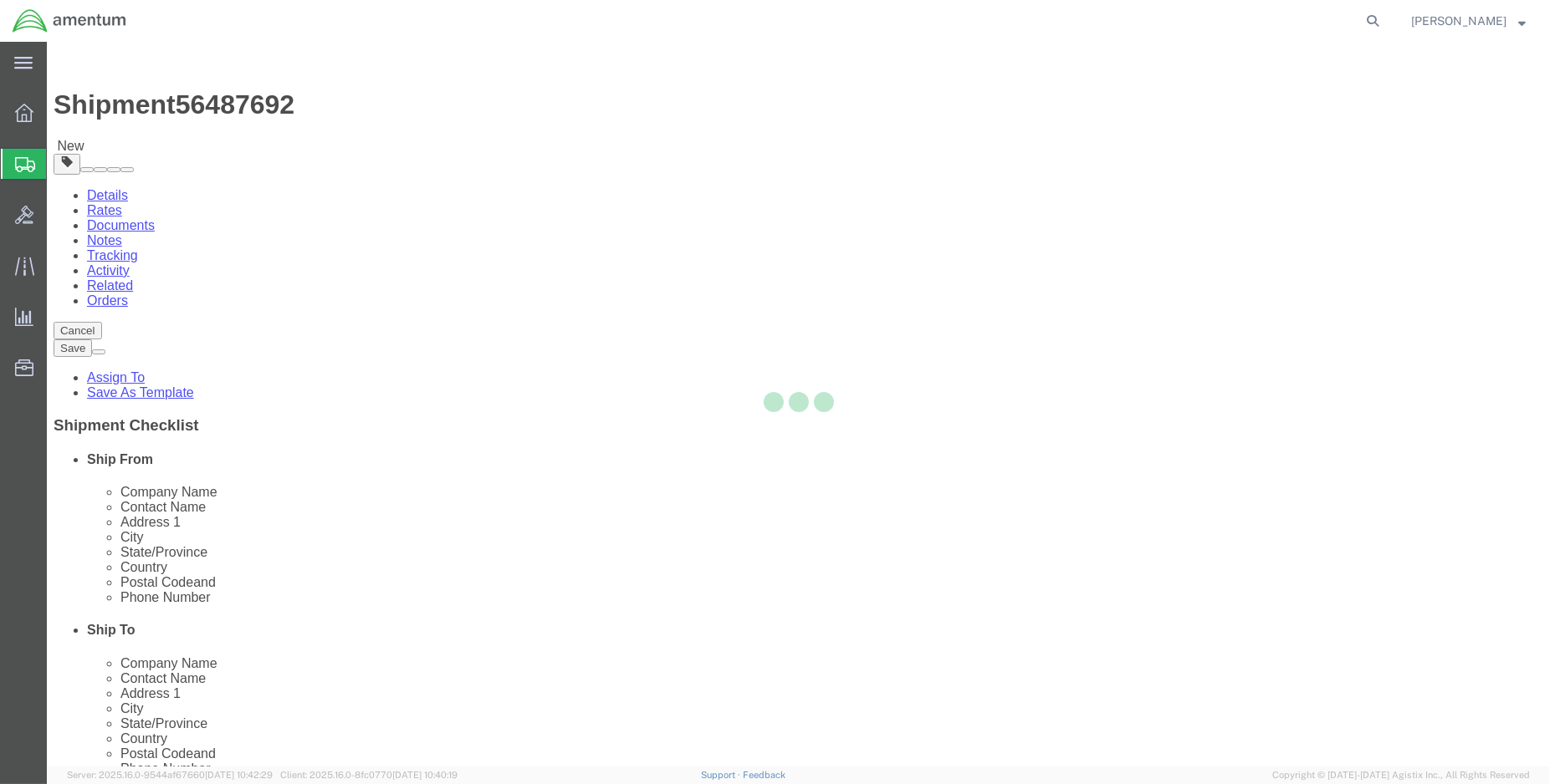
select select "CBOX"
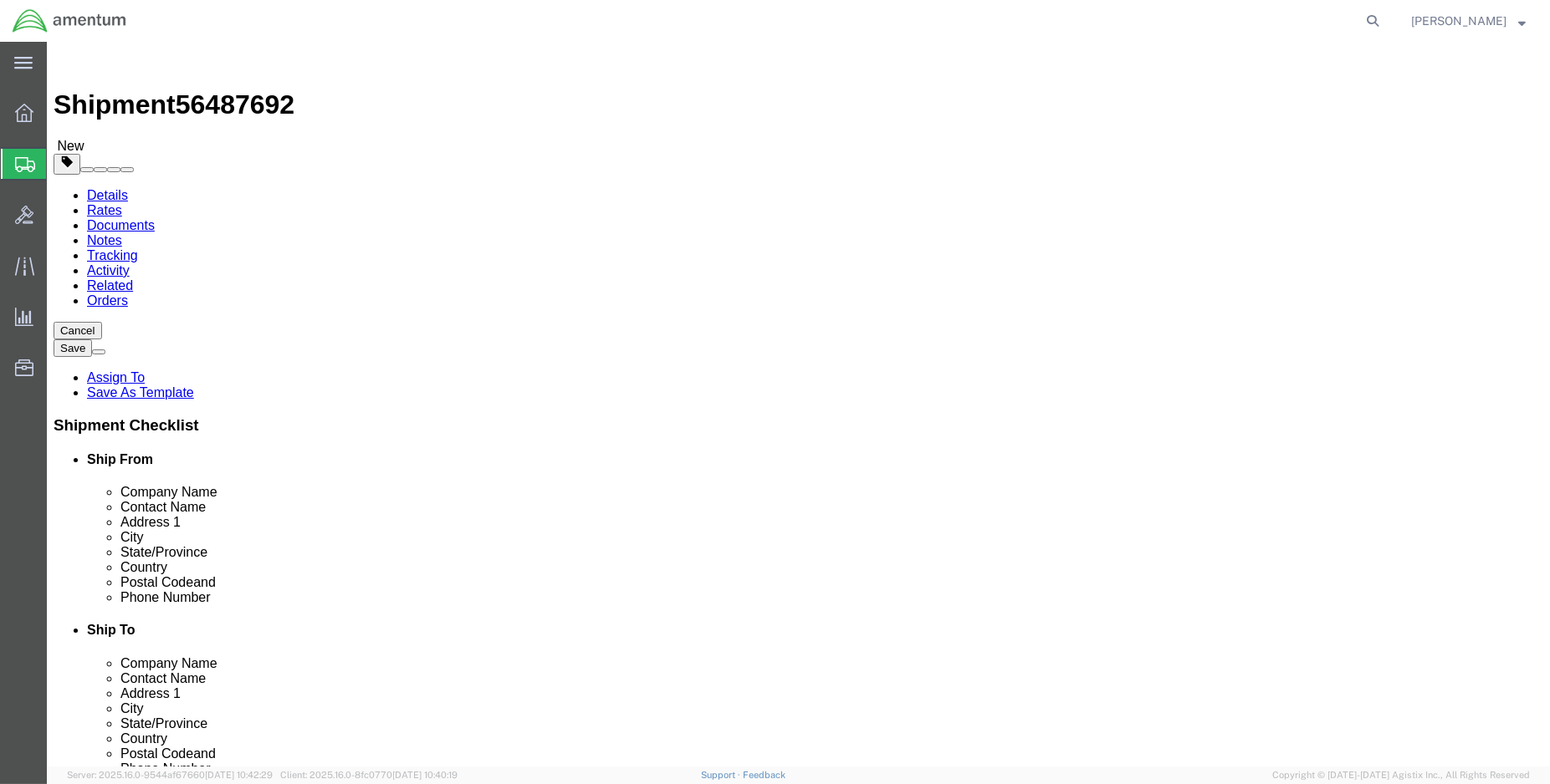
click input "text"
type input "17"
type input "11"
drag, startPoint x: 247, startPoint y: 383, endPoint x: 216, endPoint y: 395, distance: 33.2
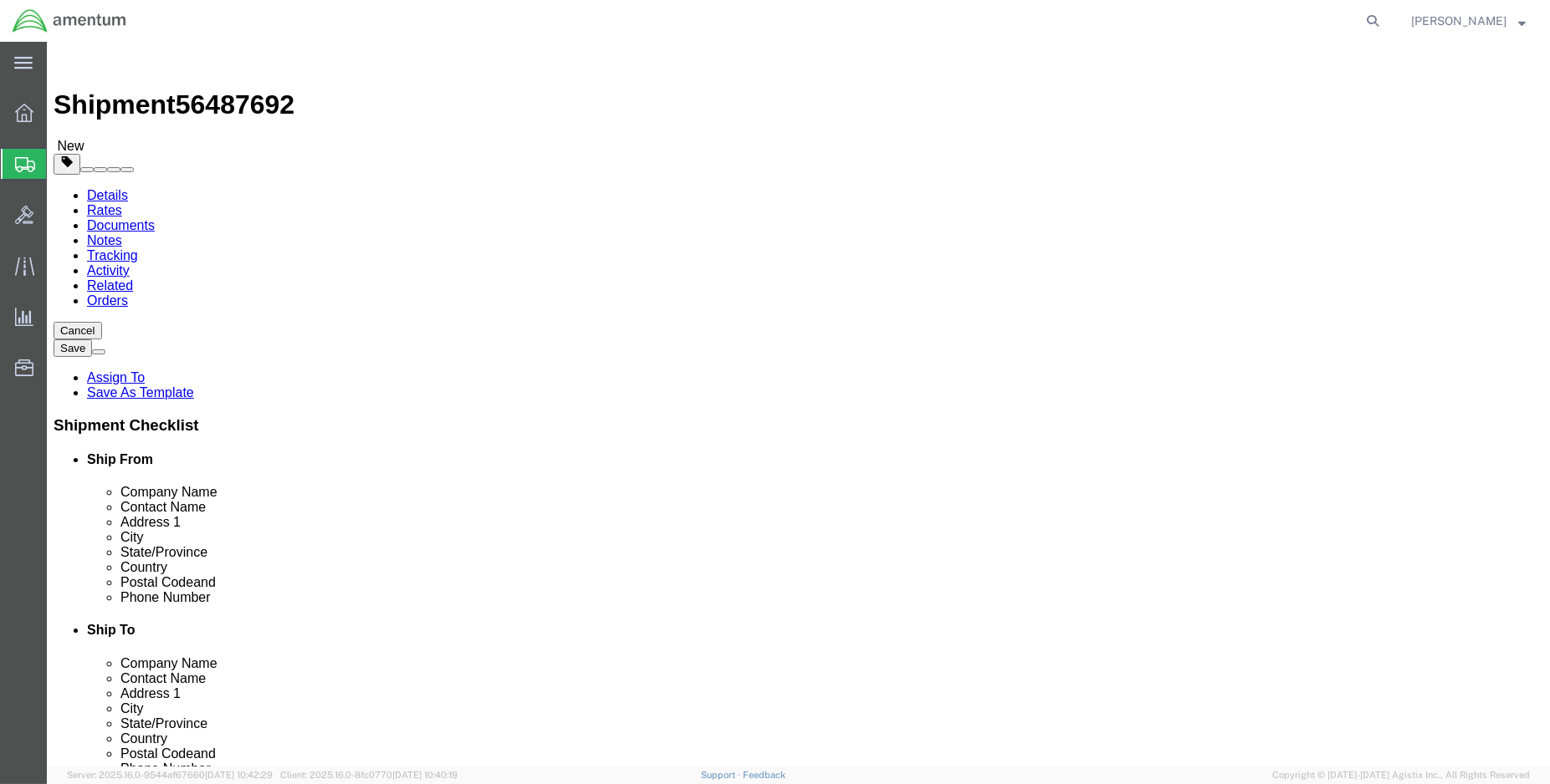
click div "0.00 Select kgs lbs"
drag, startPoint x: 261, startPoint y: 362, endPoint x: 218, endPoint y: 363, distance: 43.0
click input "17"
type input "20"
type input "12"
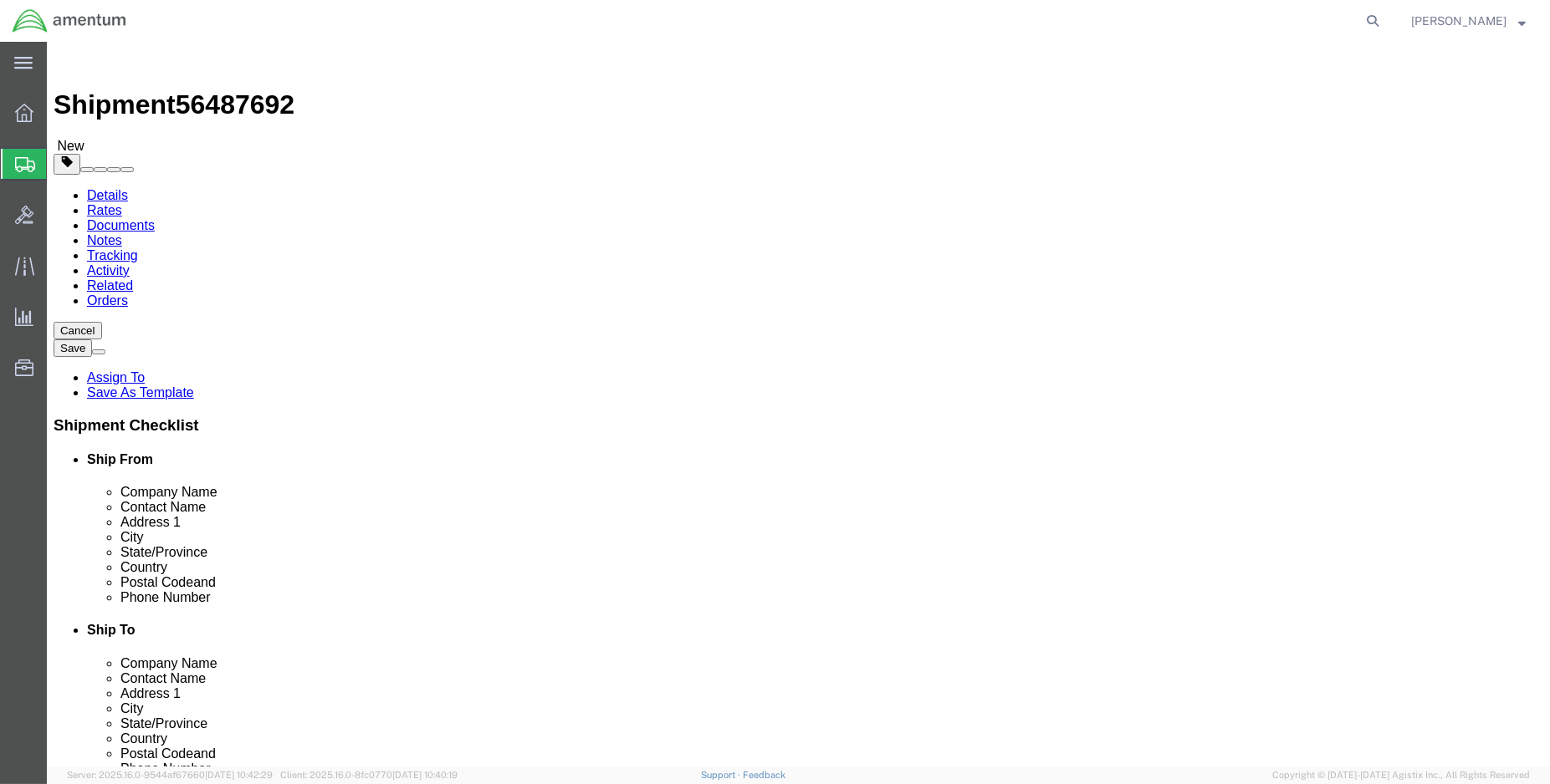
type input "12"
type input "22.00"
click link "Add Content"
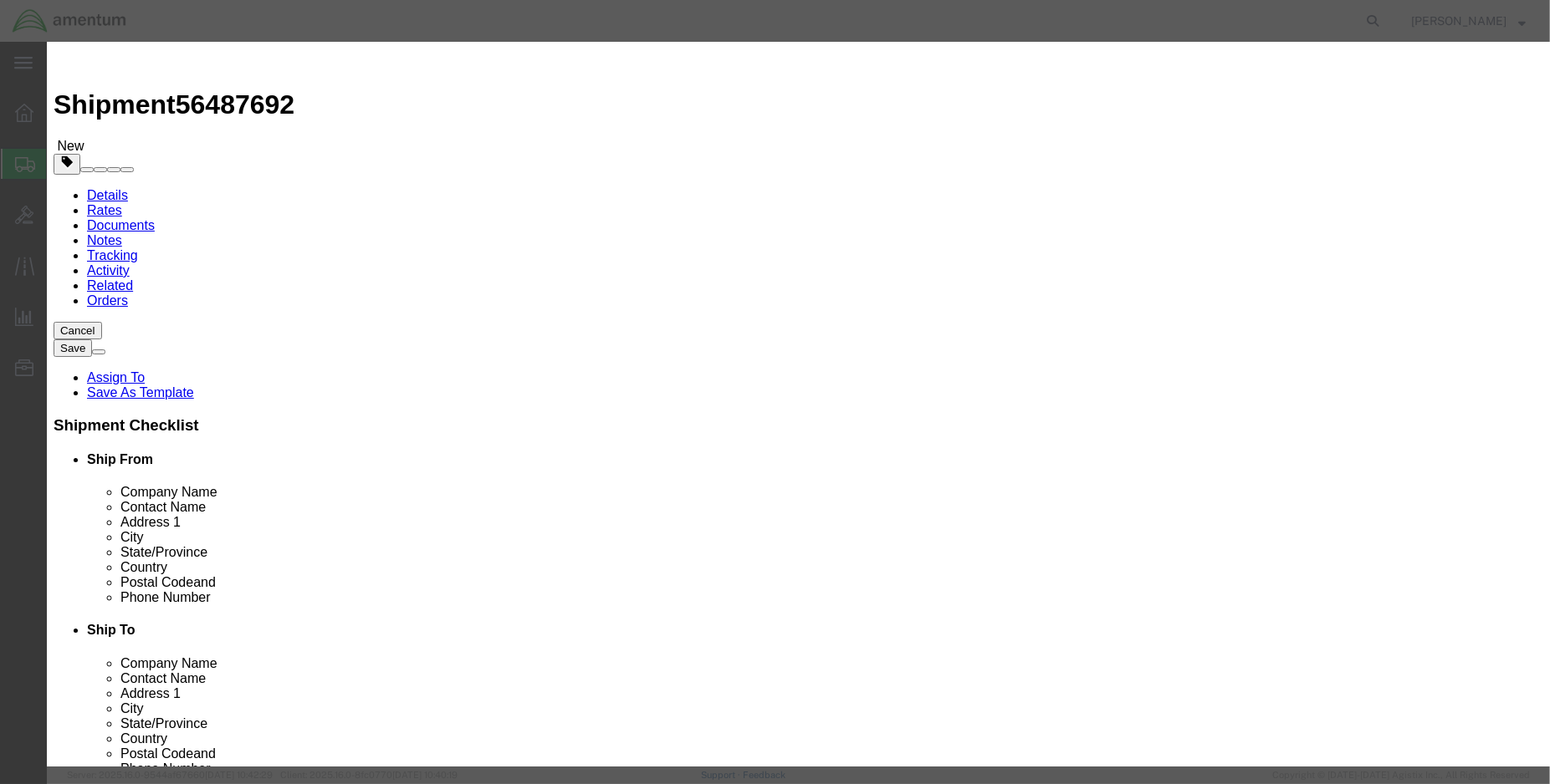
click input "text"
type input "aircraft folders"
type input "1.00"
click input "text"
type input "1000.00"
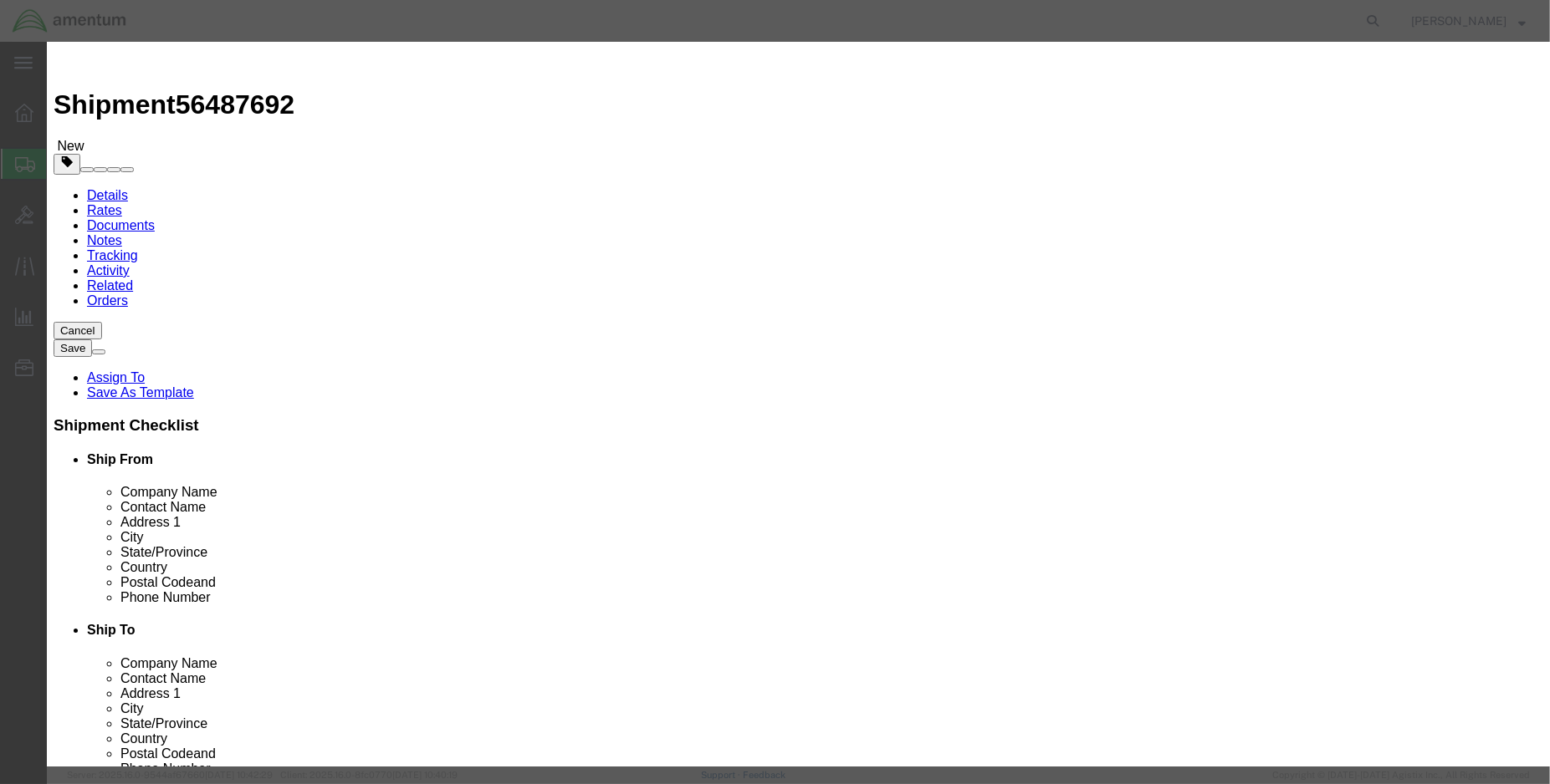
click button "Save & Close"
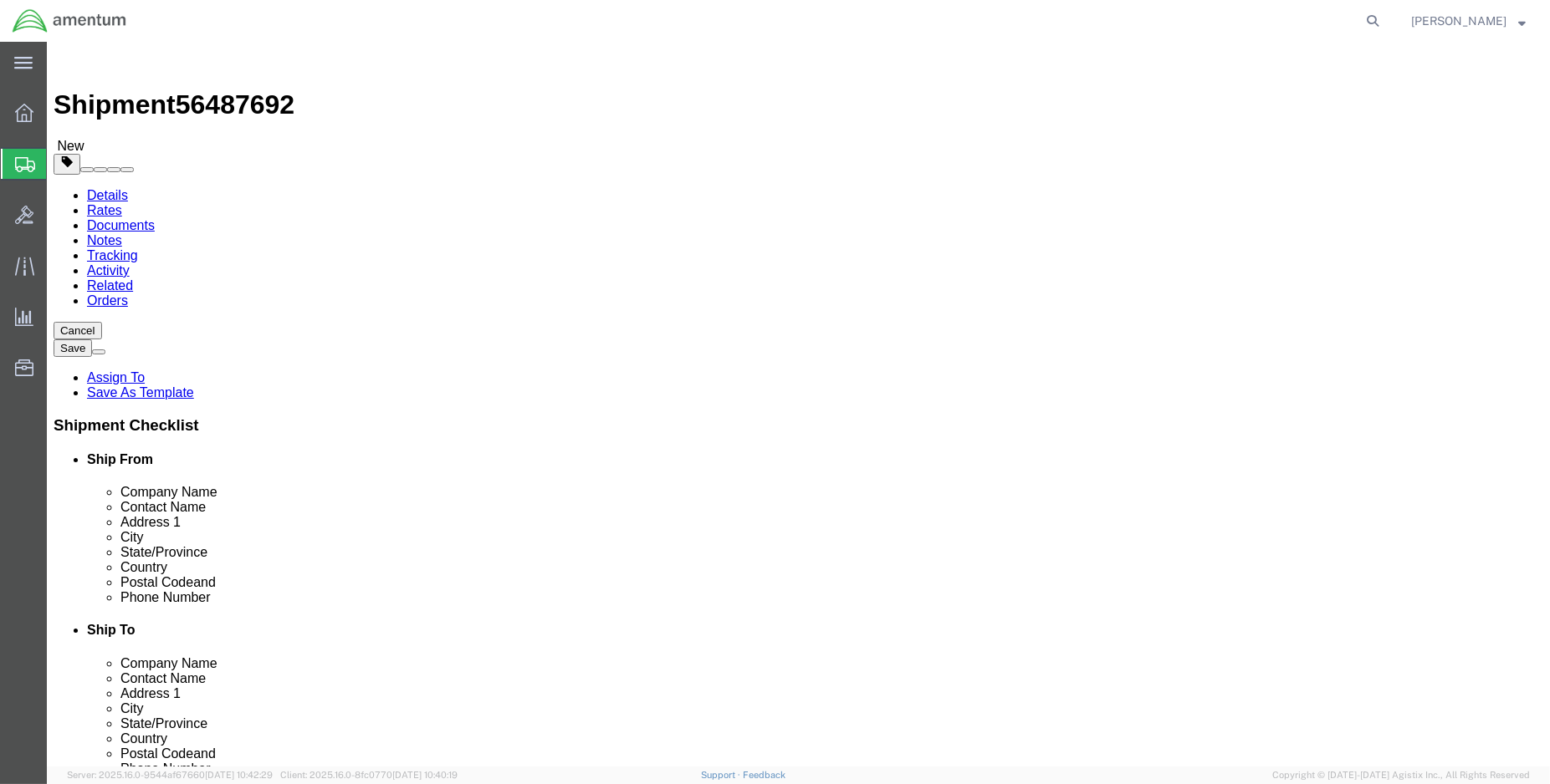
click button "Rate Shipment"
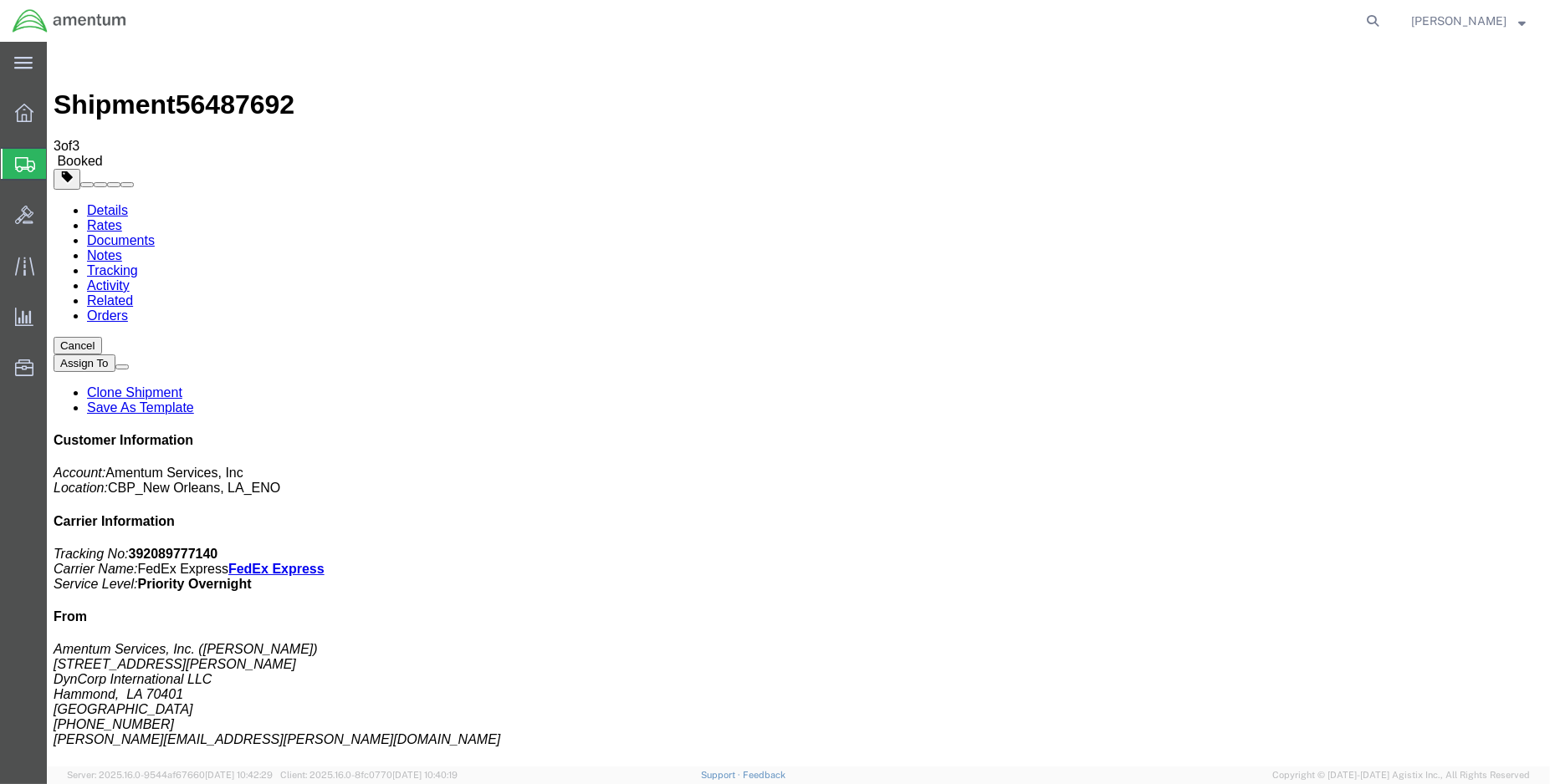
drag, startPoint x: 177, startPoint y: 293, endPoint x: 583, endPoint y: 433, distance: 429.5
click at [0, 0] on span "Create Shipment" at bounding box center [0, 0] width 0 height 0
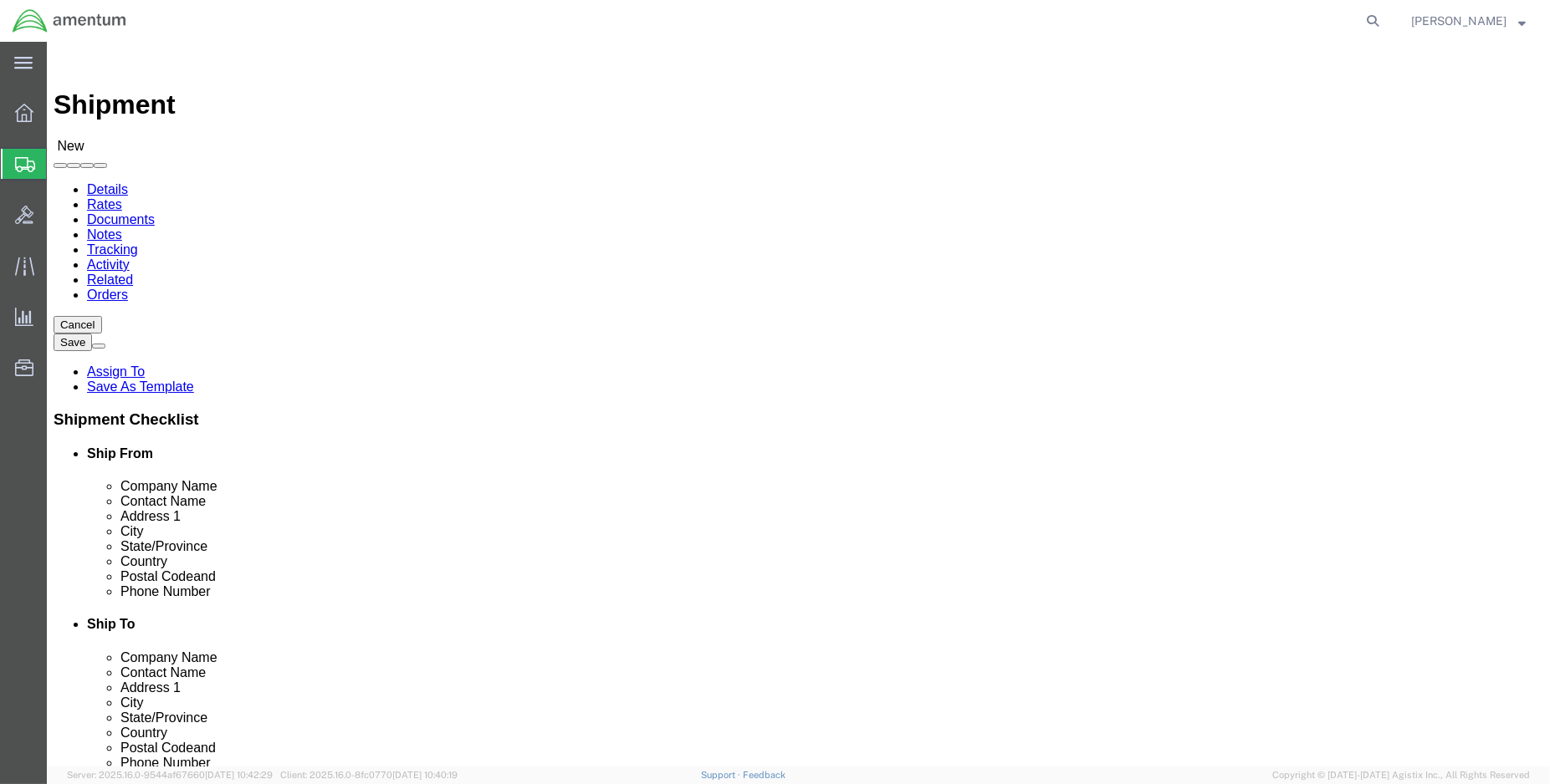
select select "MYPROFILE"
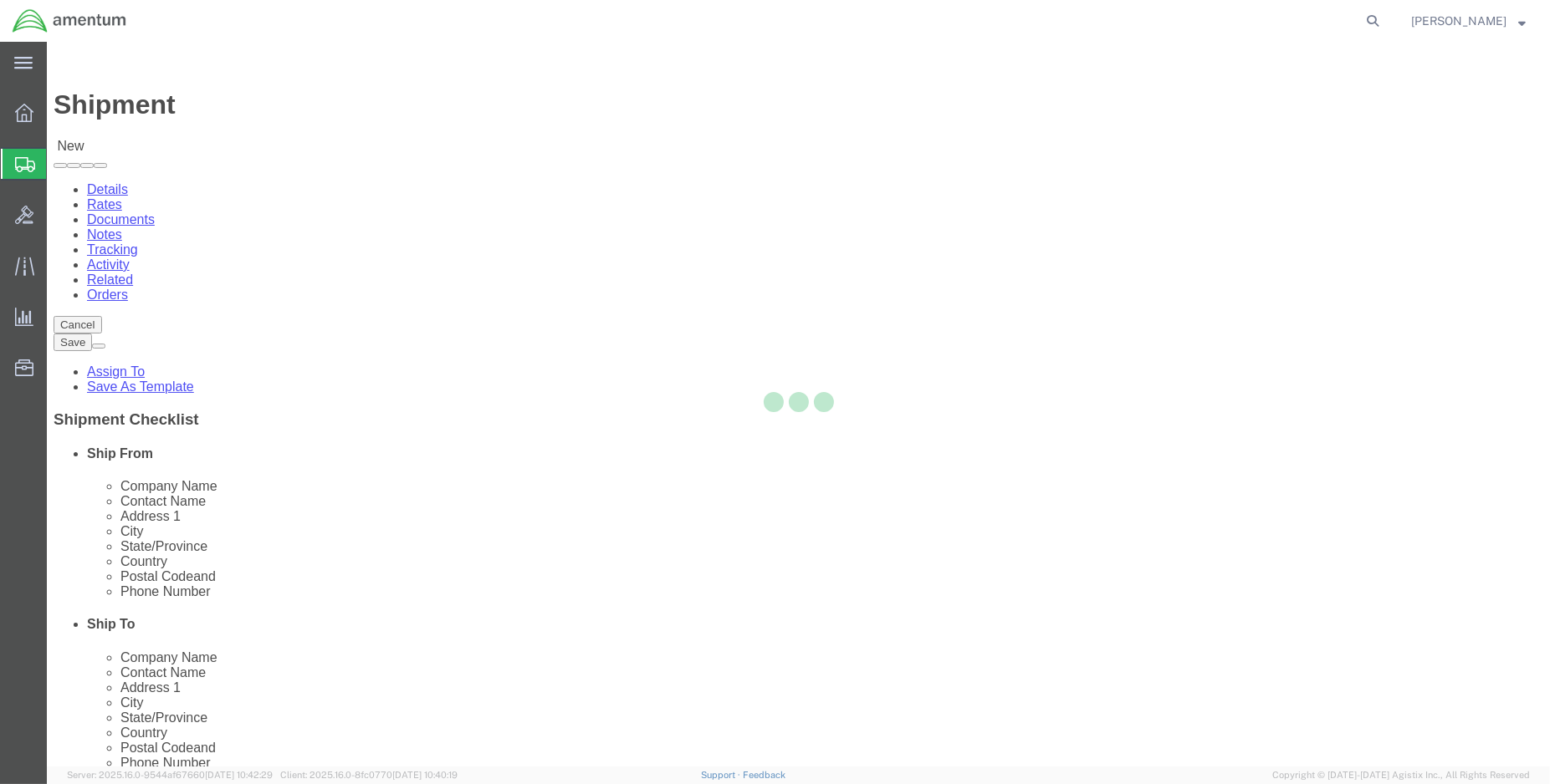
select select "LA"
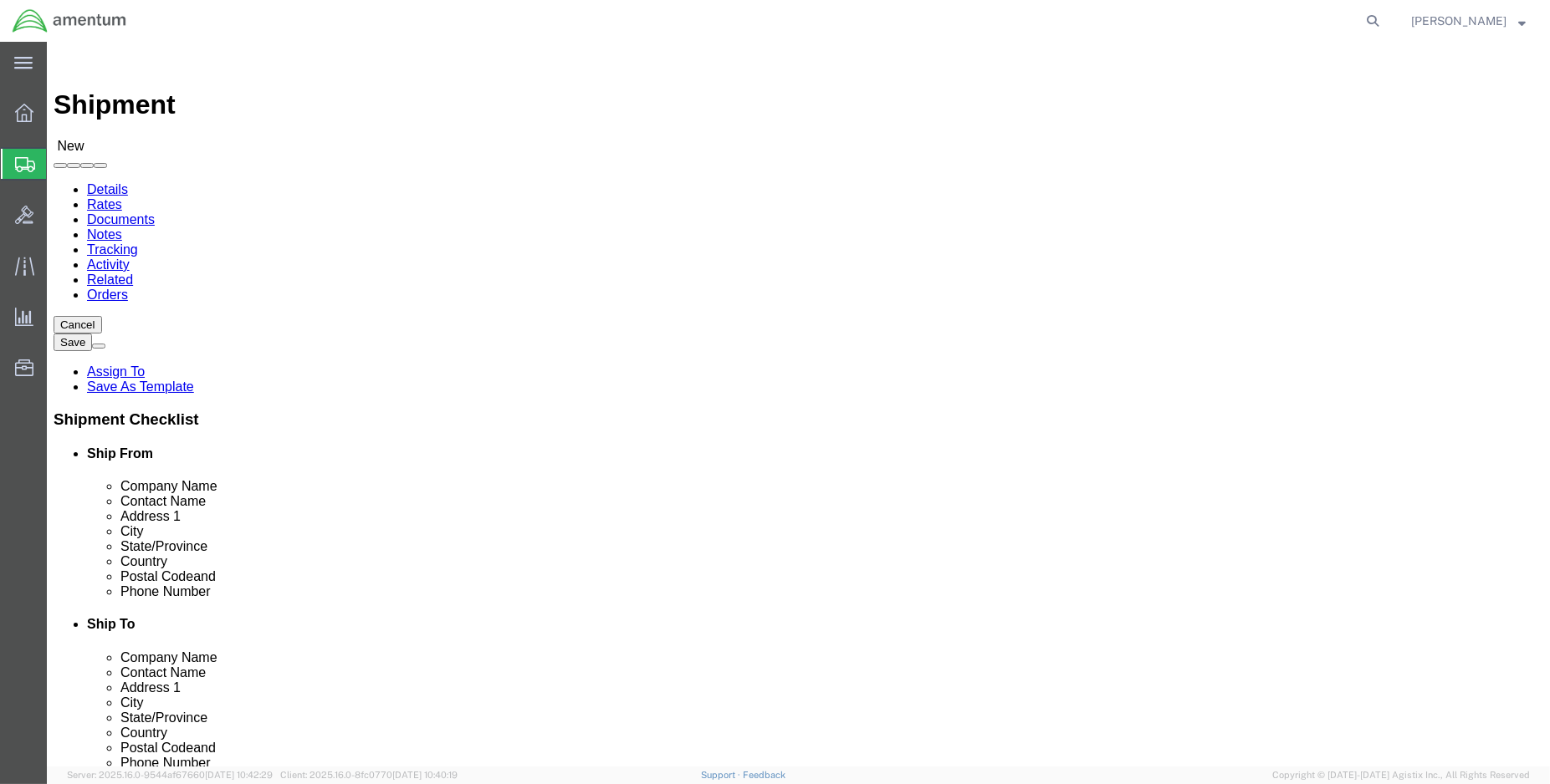
type input "epr"
select select "49933"
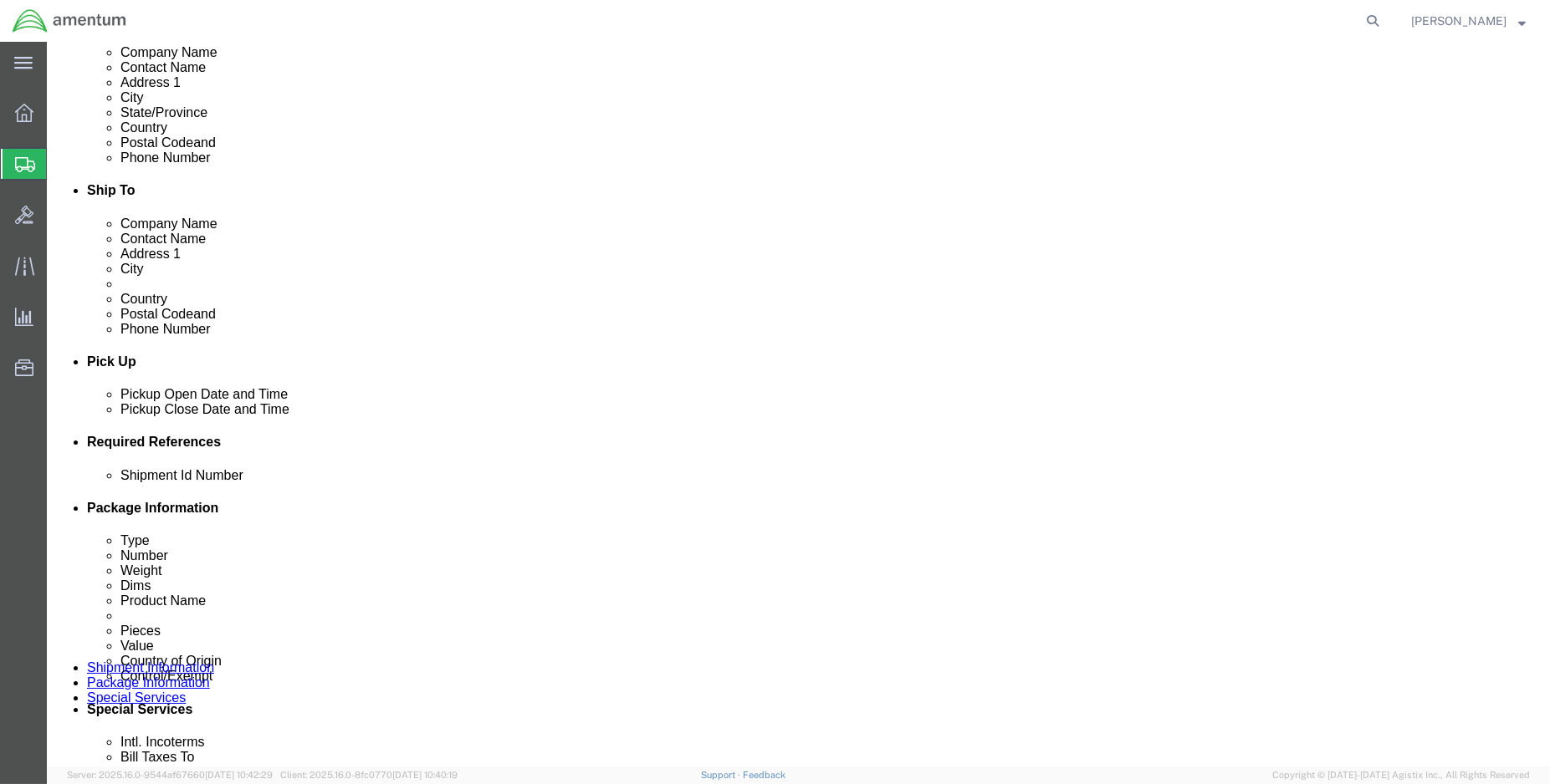
scroll to position [464, 0]
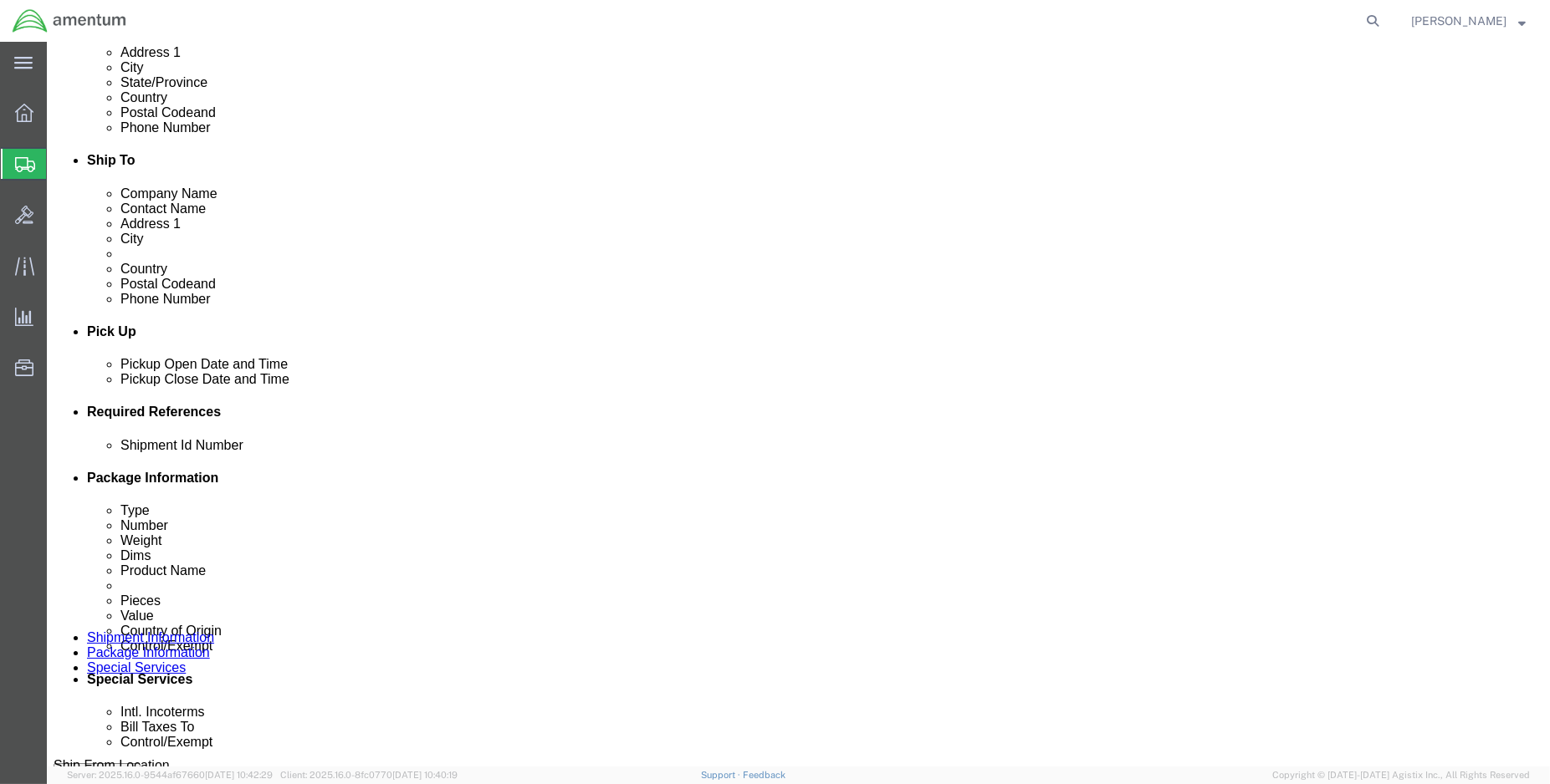
click button "Add reference"
click input "text"
type input "ENO shipment: drain tube"
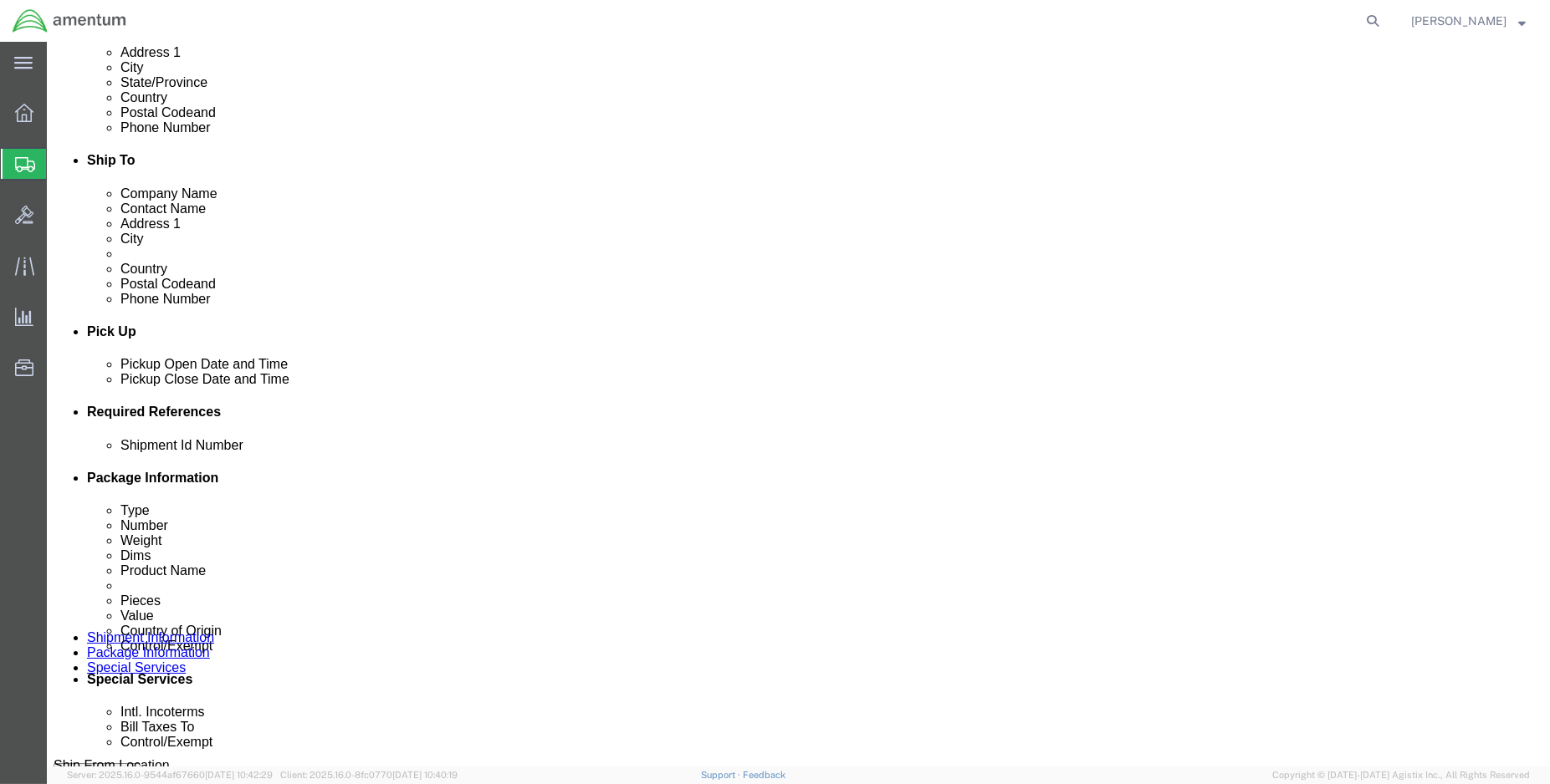
select select "DEPT"
type input "CBP"
select select "CUSTREF"
type input "EPR: drian tube set"
select select "PROJNUM"
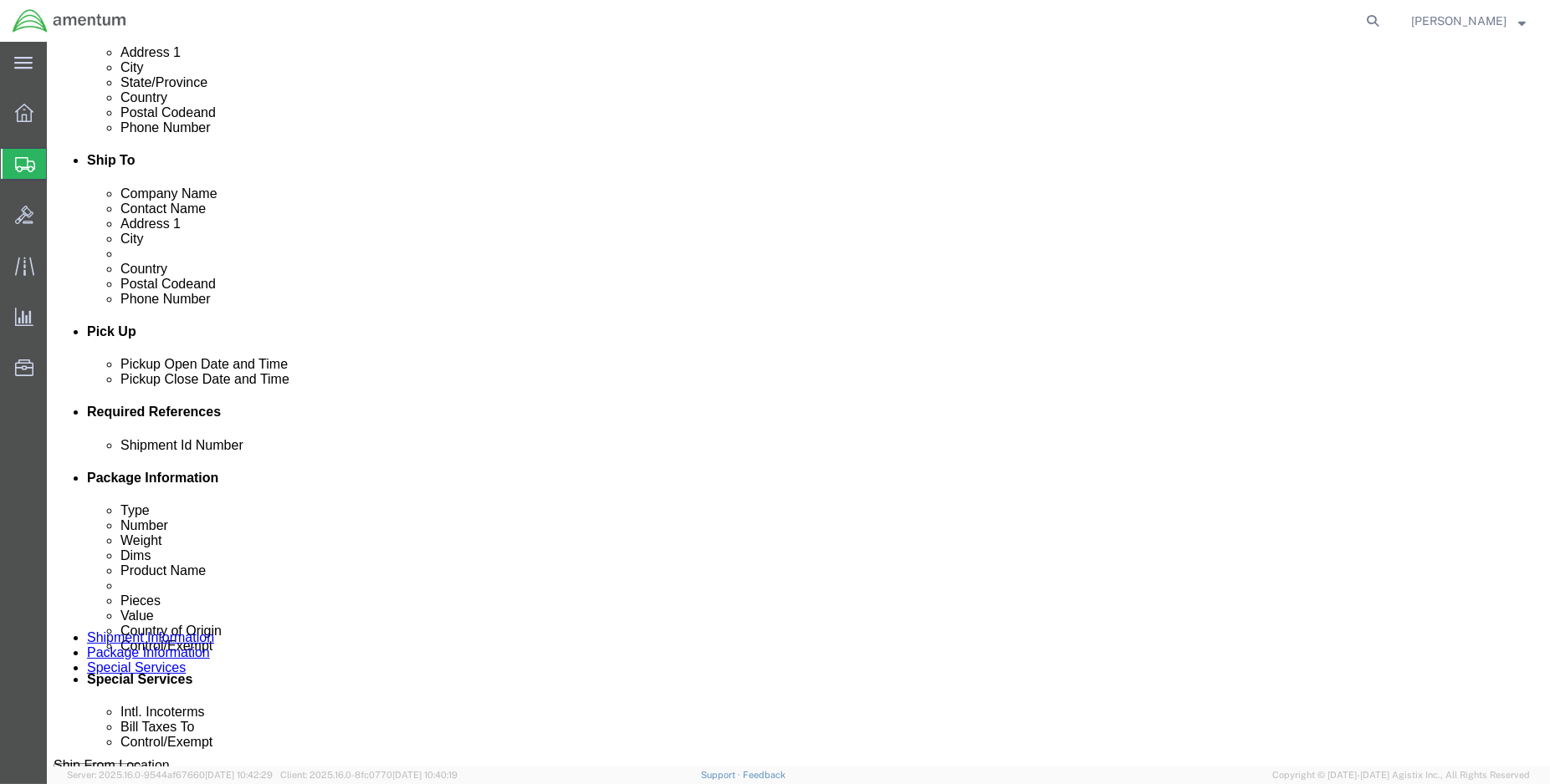
paste input "6118.03.03.2219.000.ENO.0000"
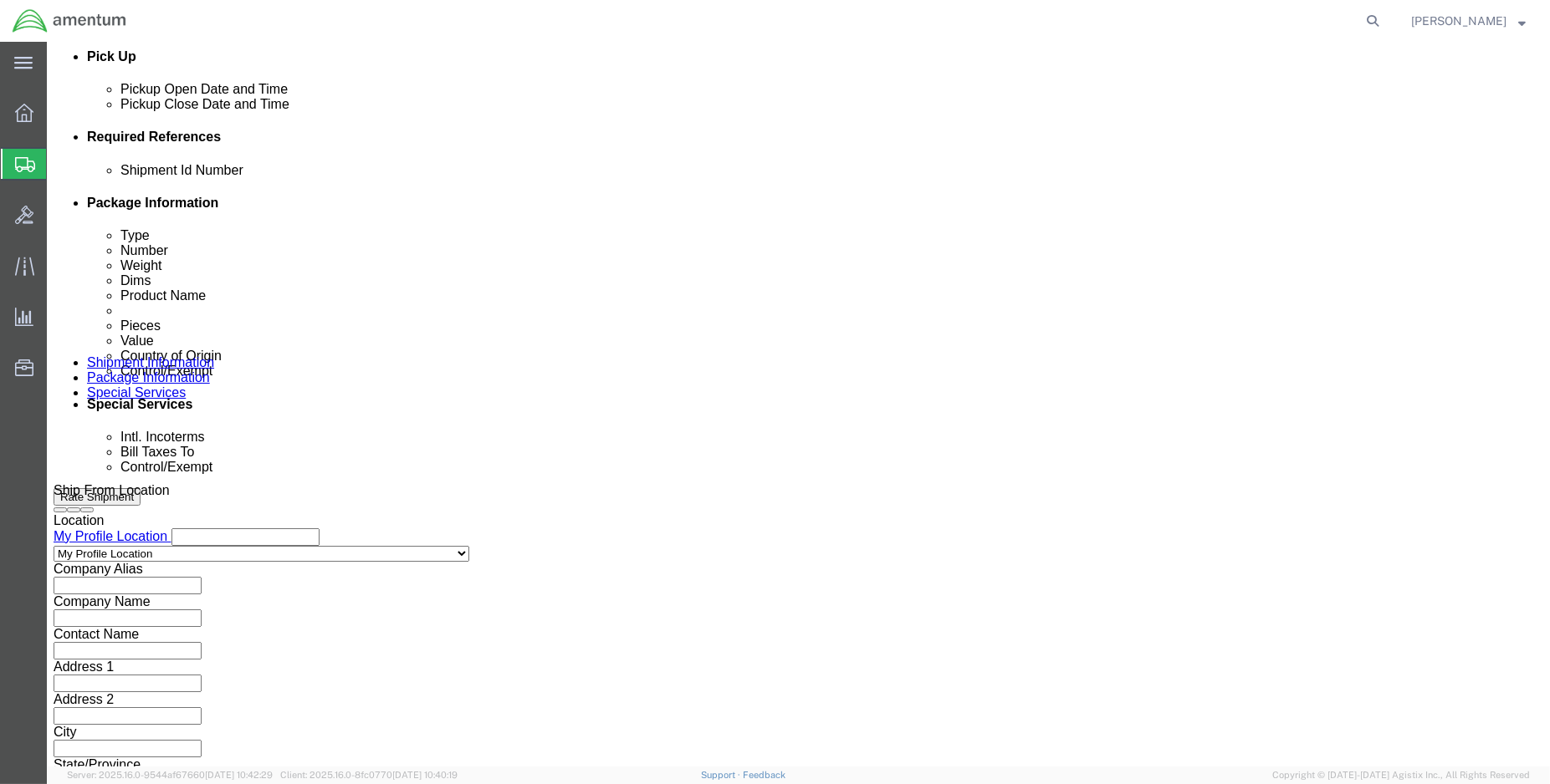
scroll to position [742, 0]
type input "6118.03.03.2219.000.ENO.0000"
click div "Previous Continue"
click button "Continue"
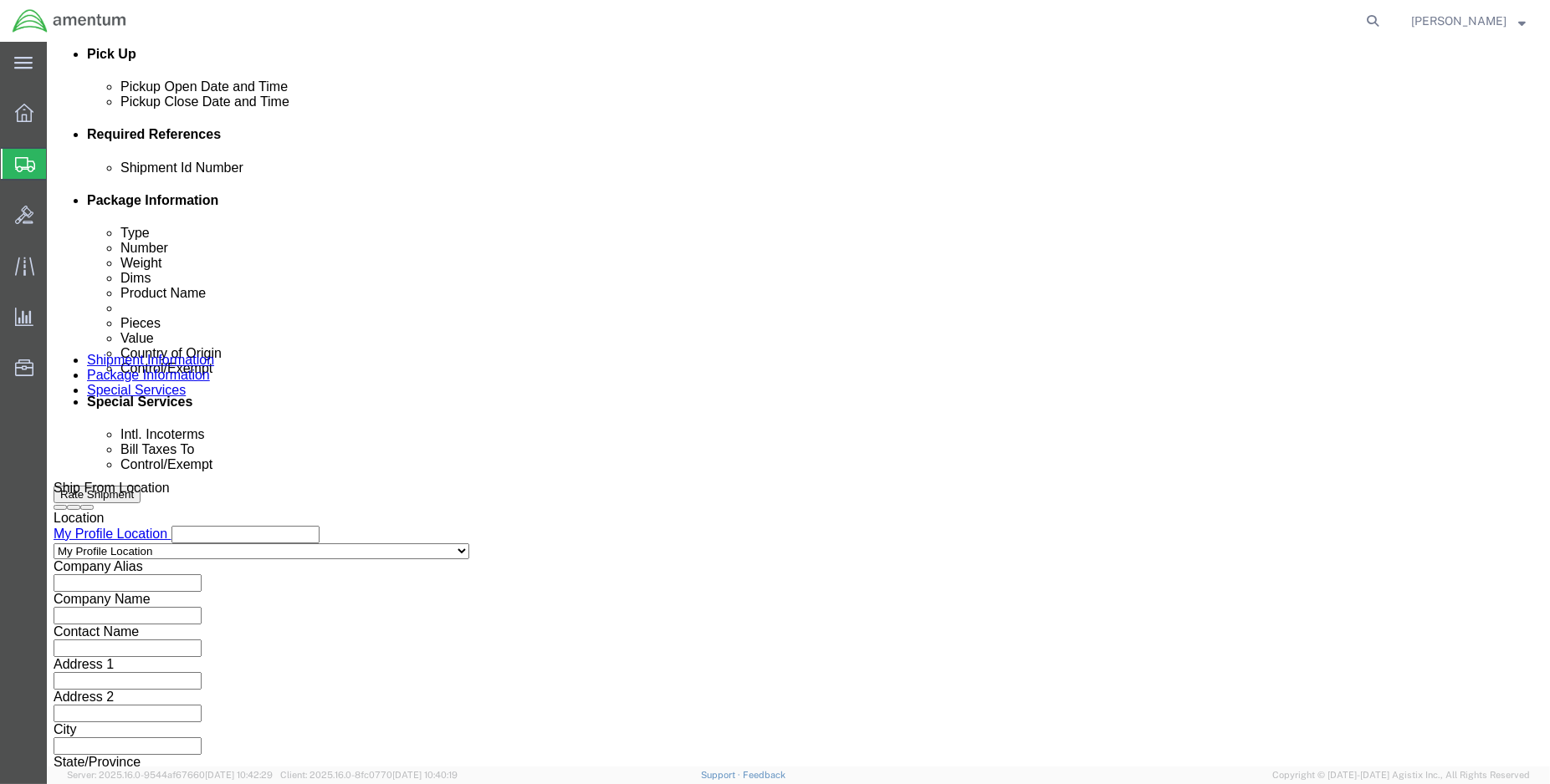
click button "Continue"
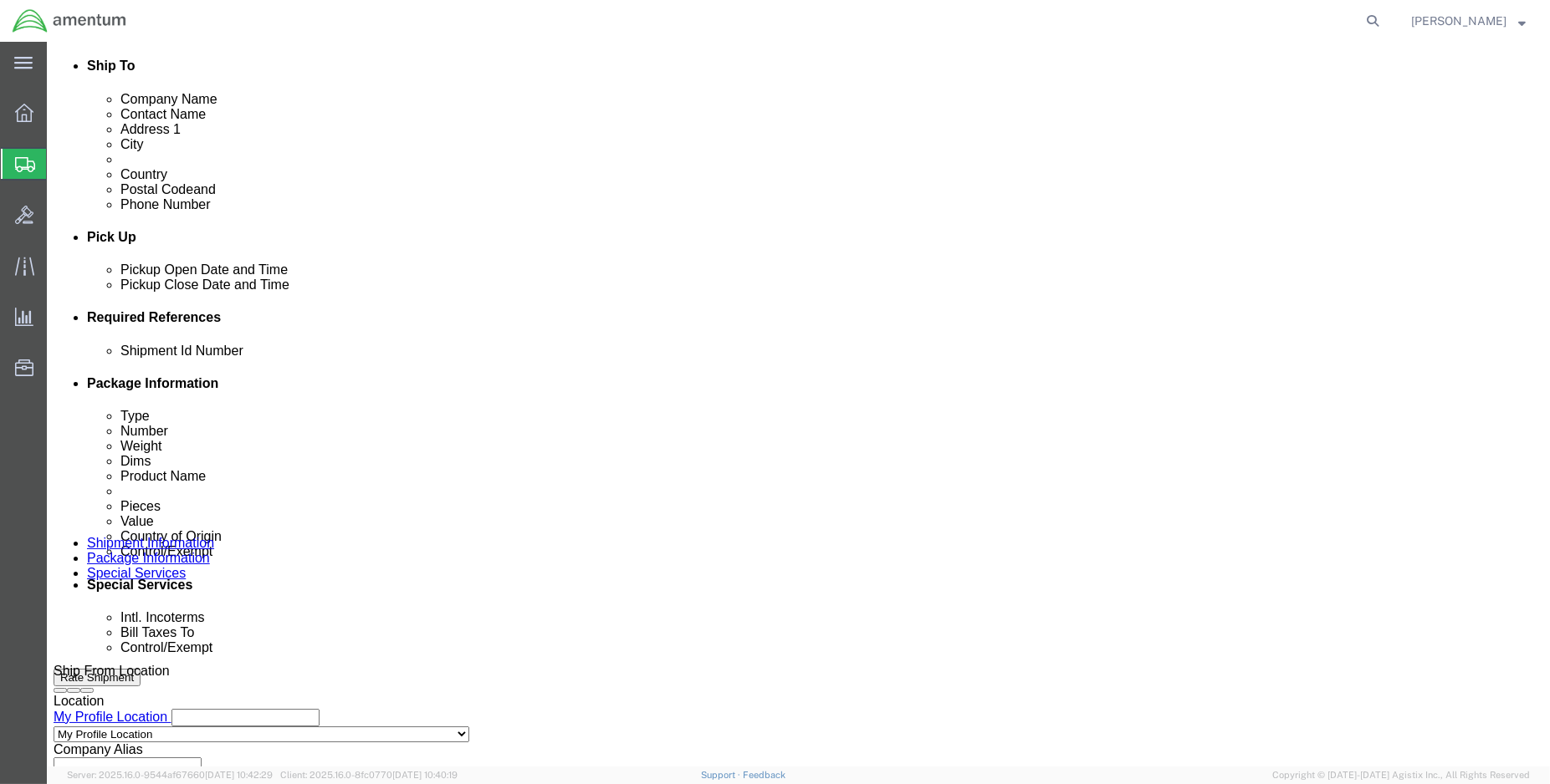
scroll to position [742, 0]
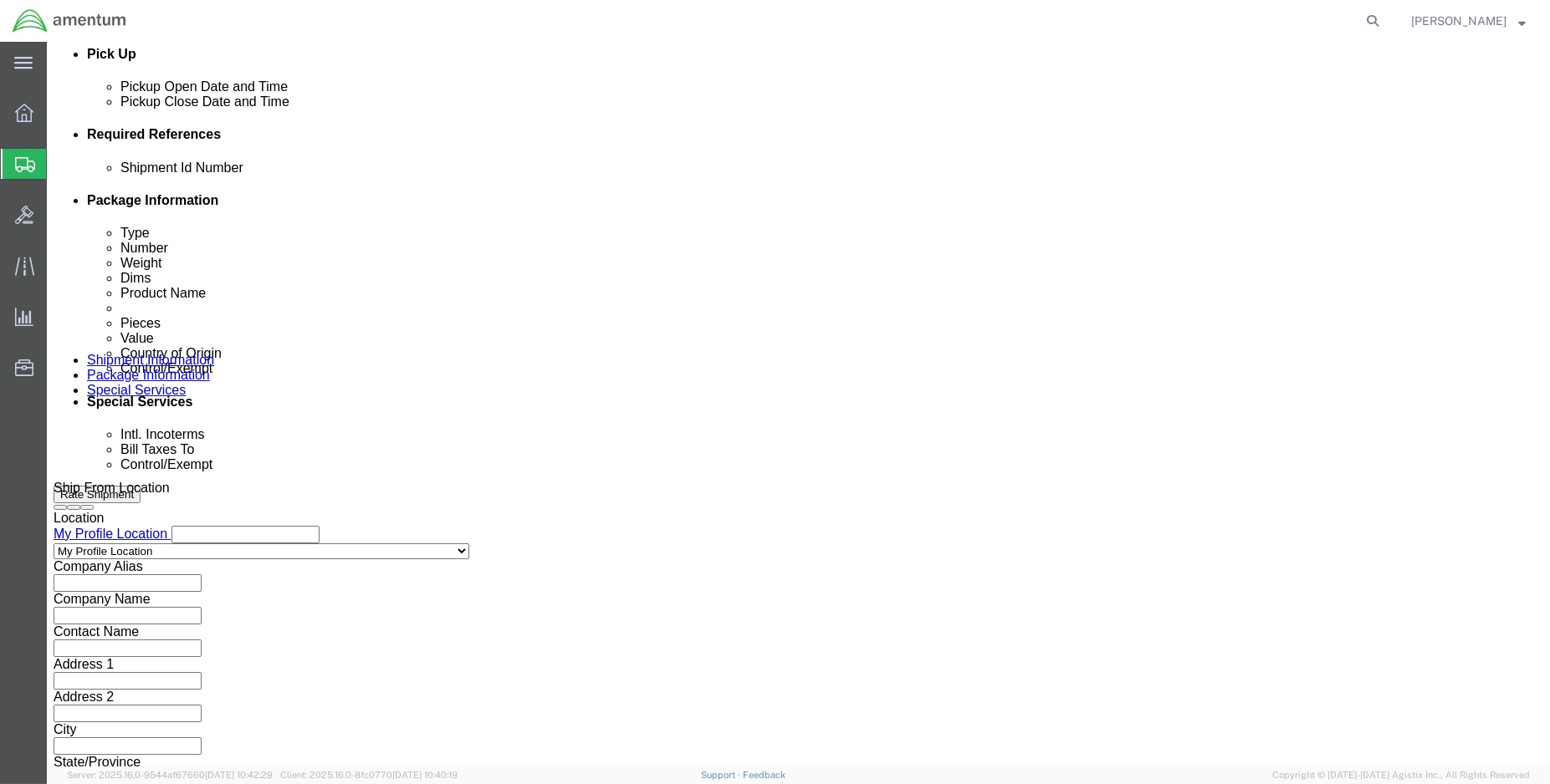
click button "Continue"
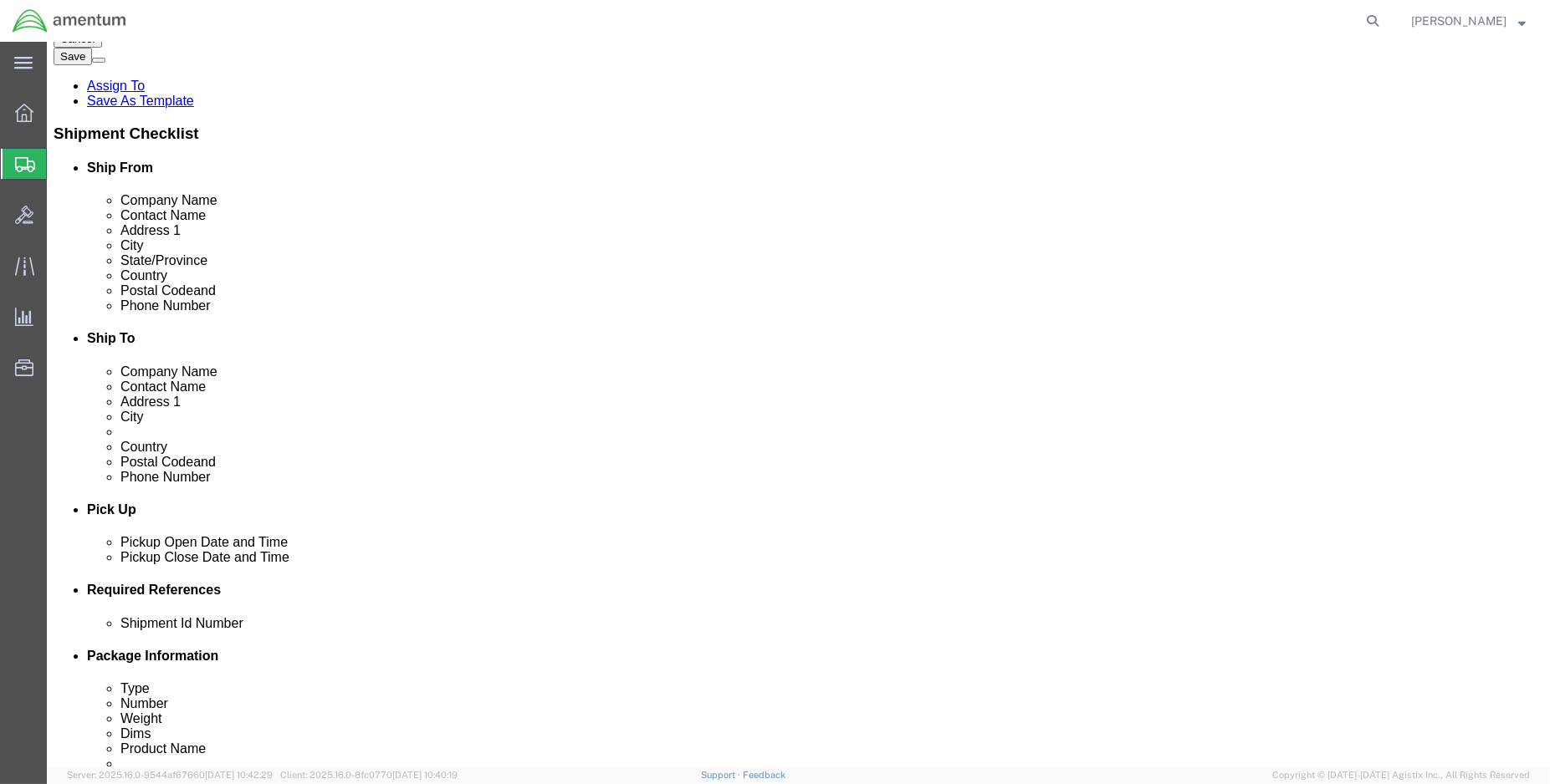
scroll to position [277, 0]
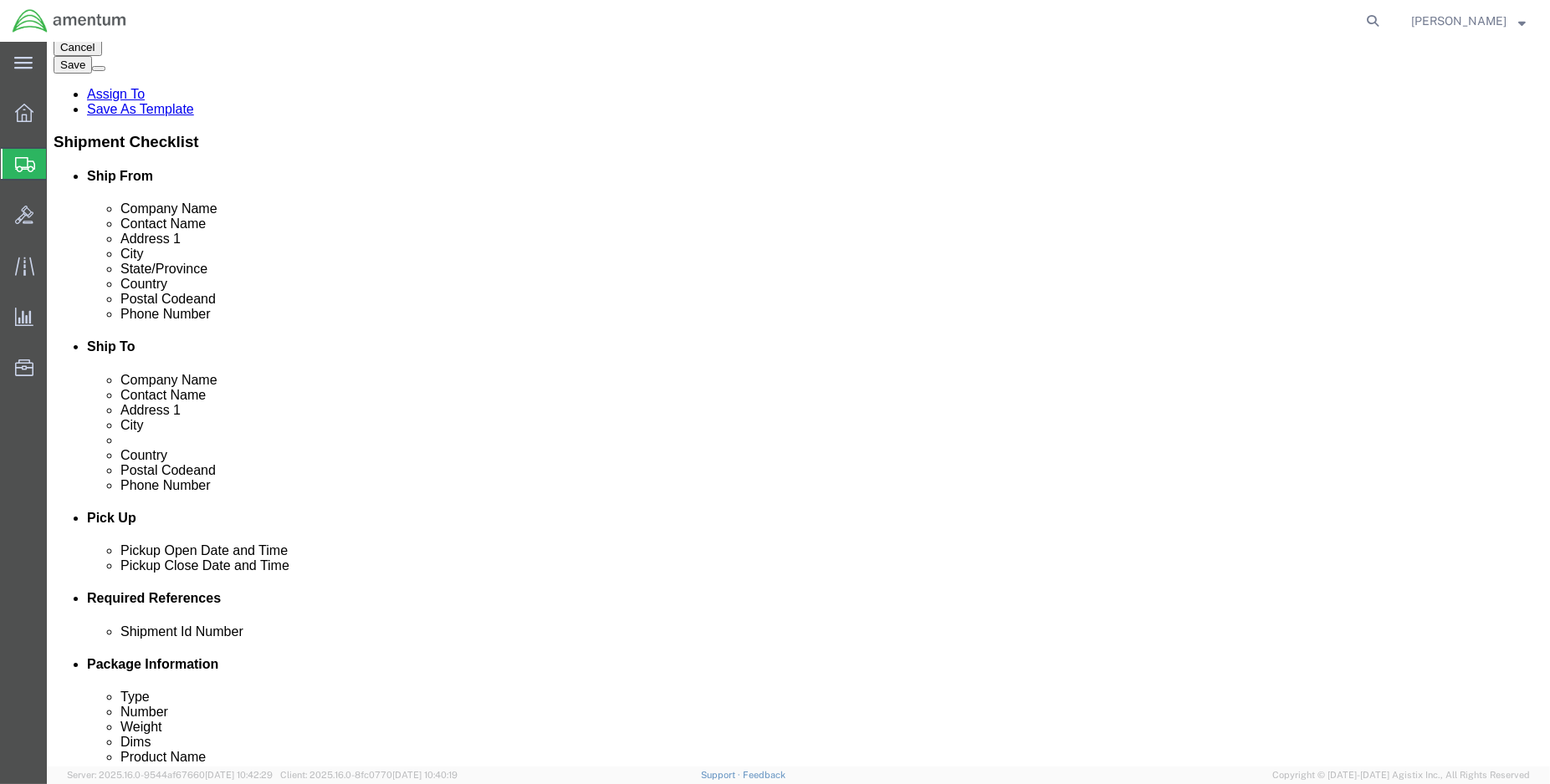
click div "[DATE] 4:00 PM"
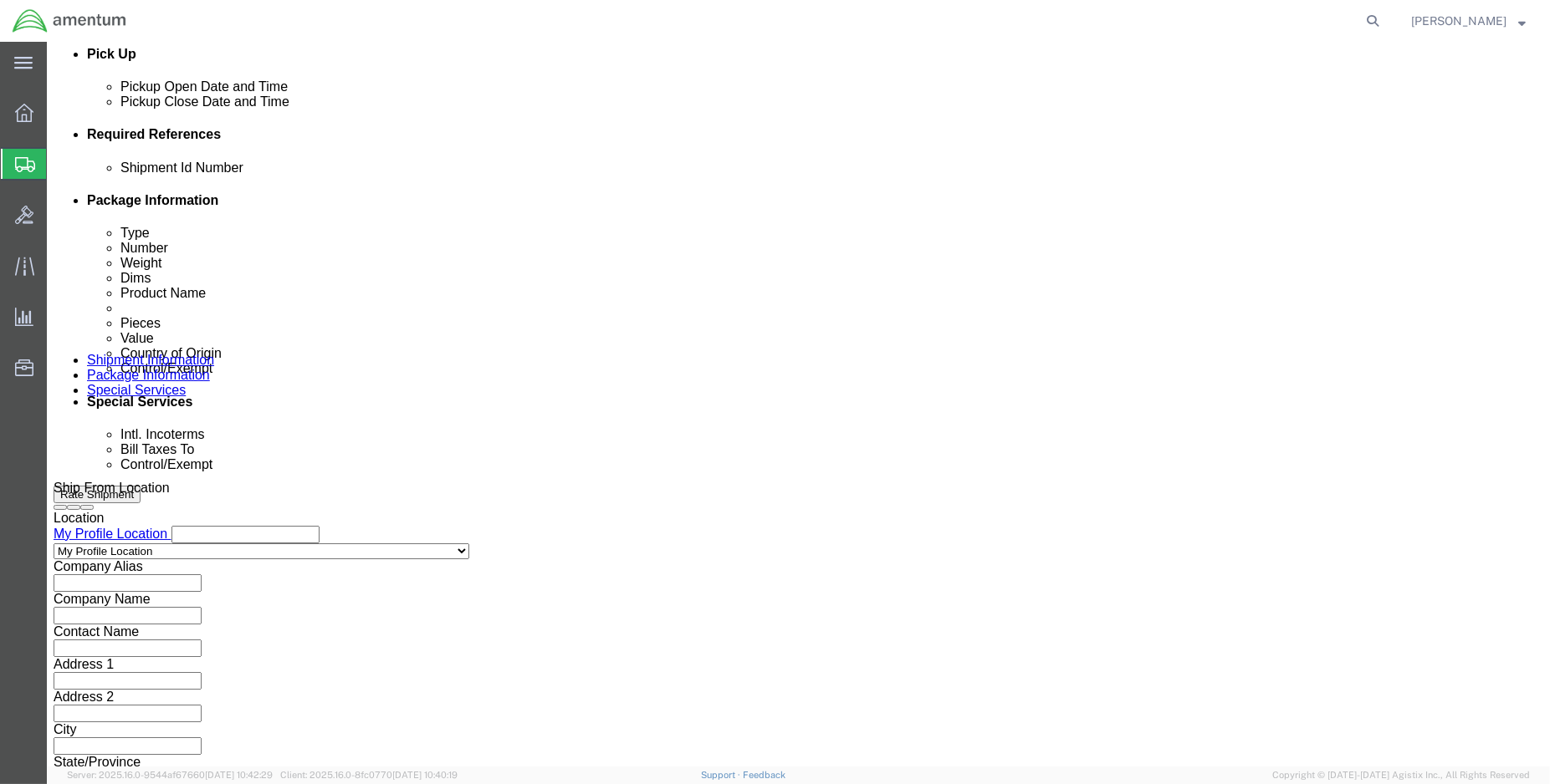
type input "17:00 PM"
click button "Apply"
click button "Continue"
click button "Rate Shipment"
click link "Package Information"
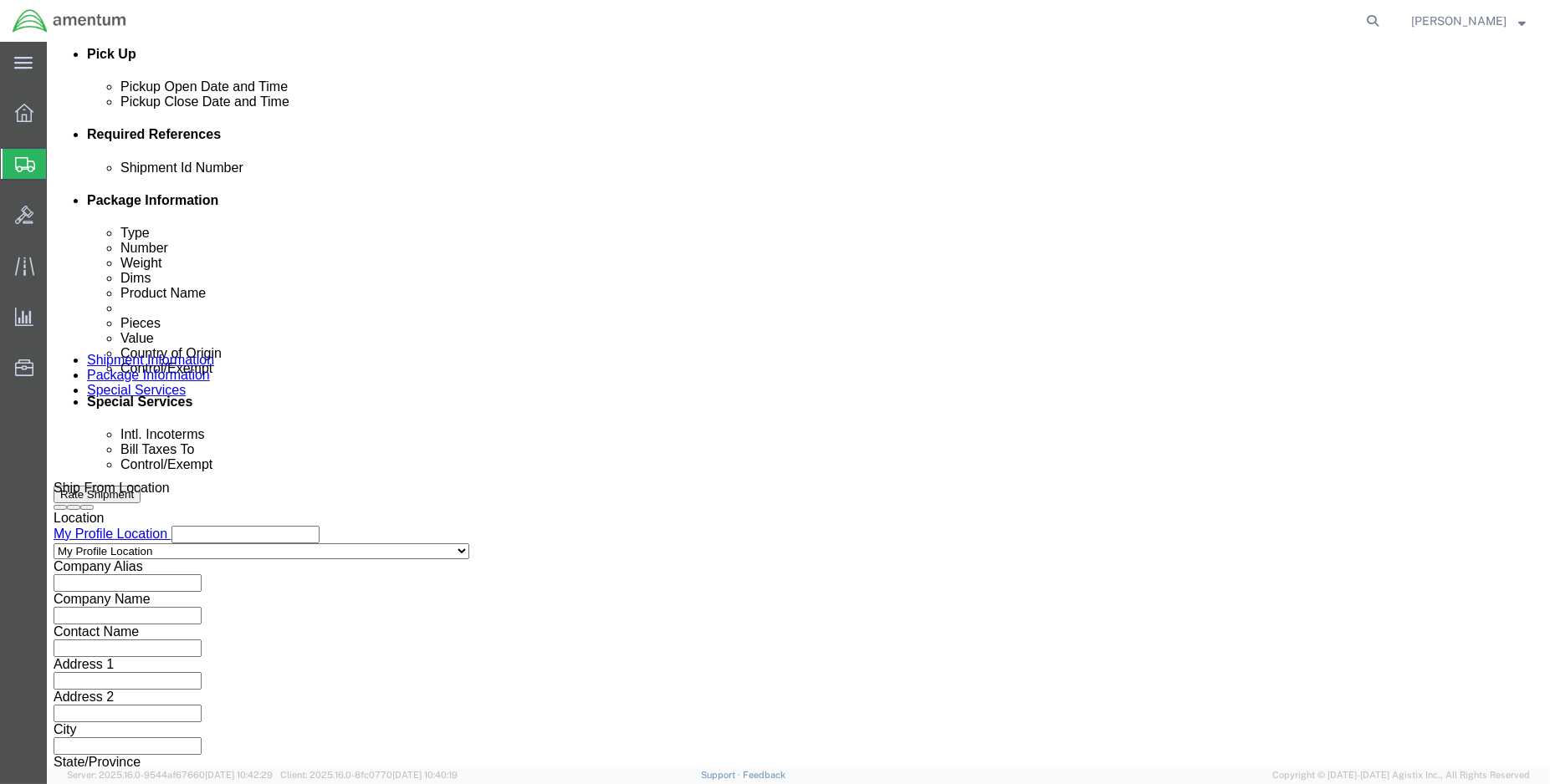
click div
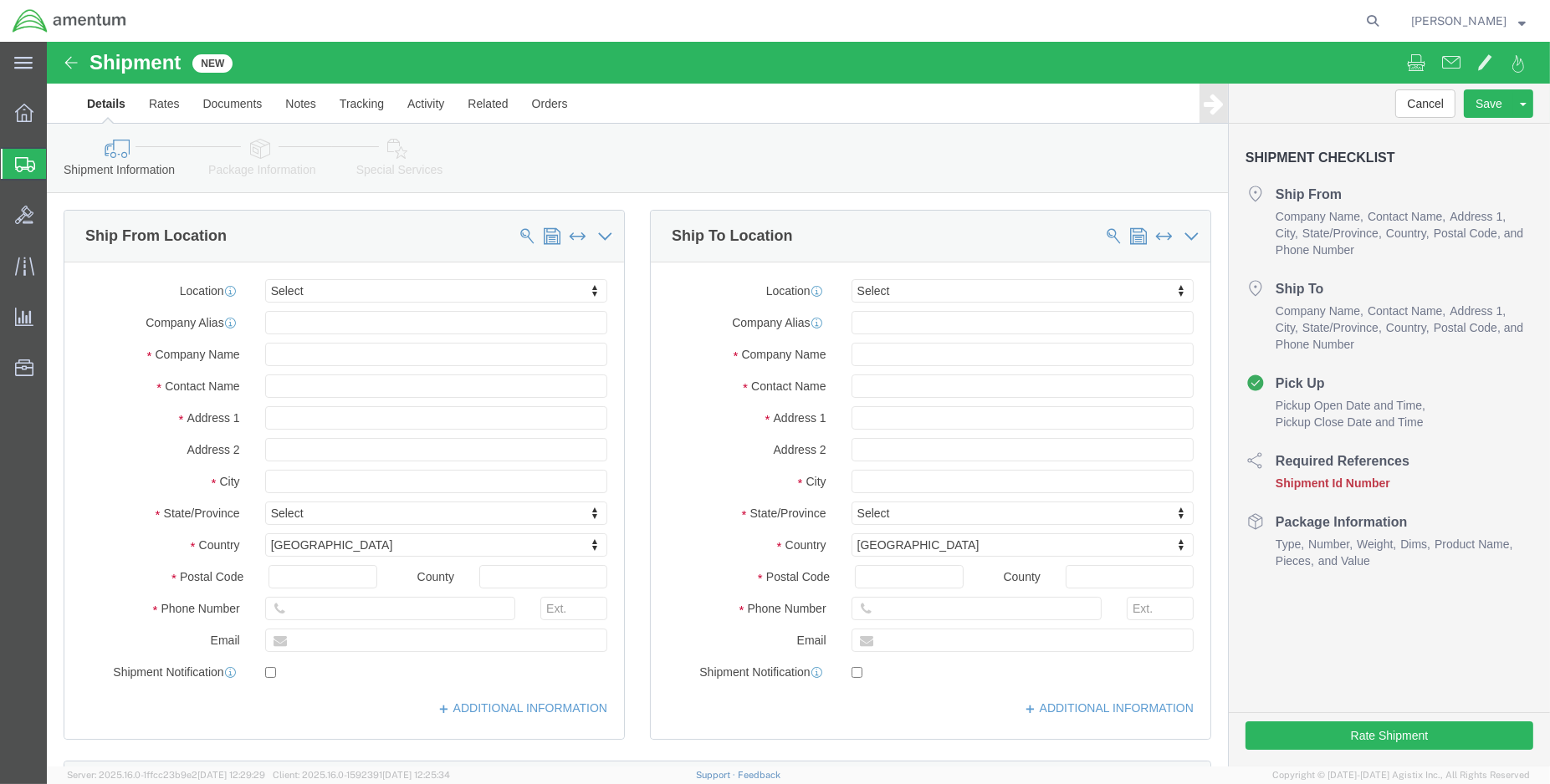
select select
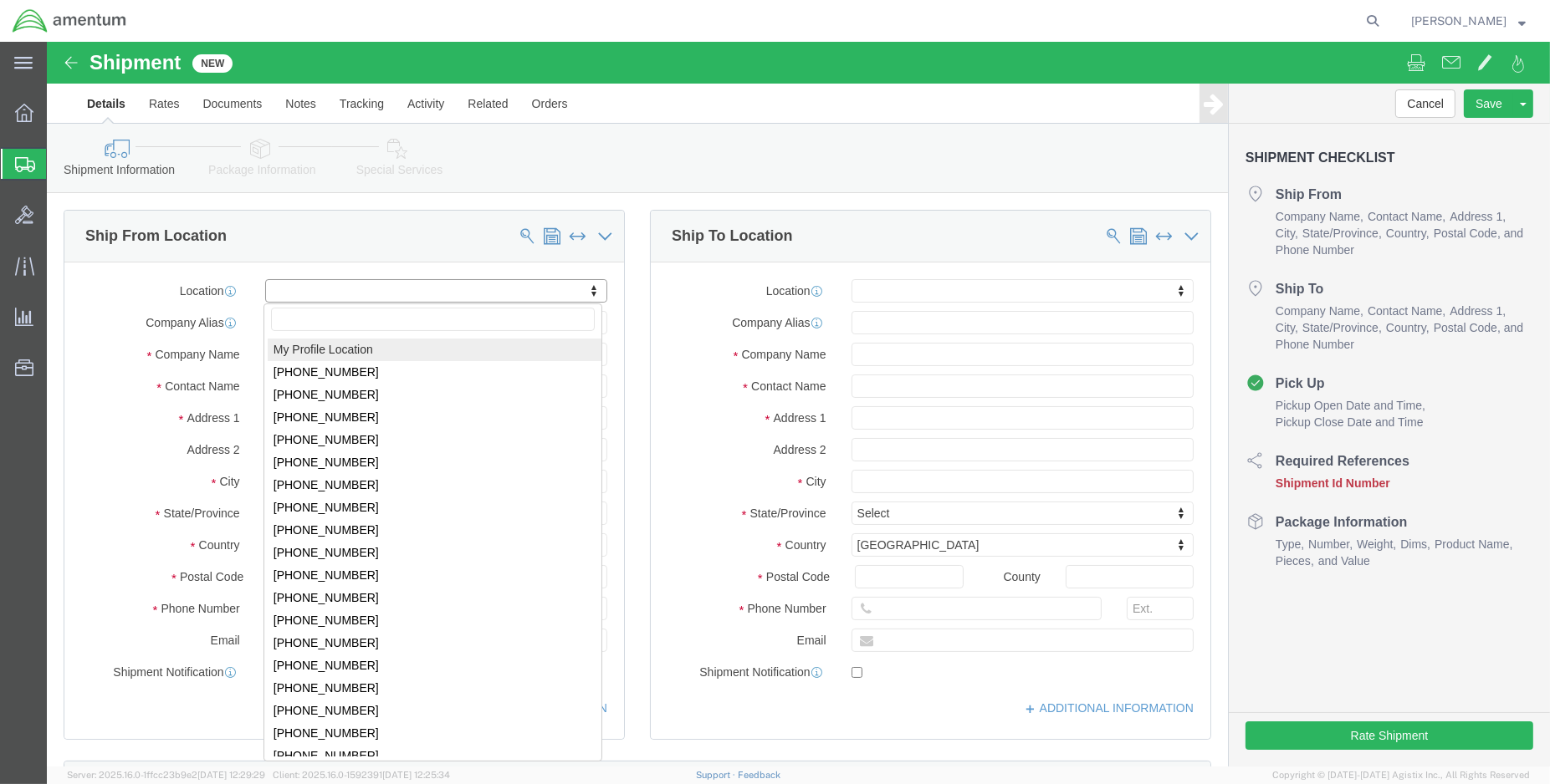
select select "MYPROFILE"
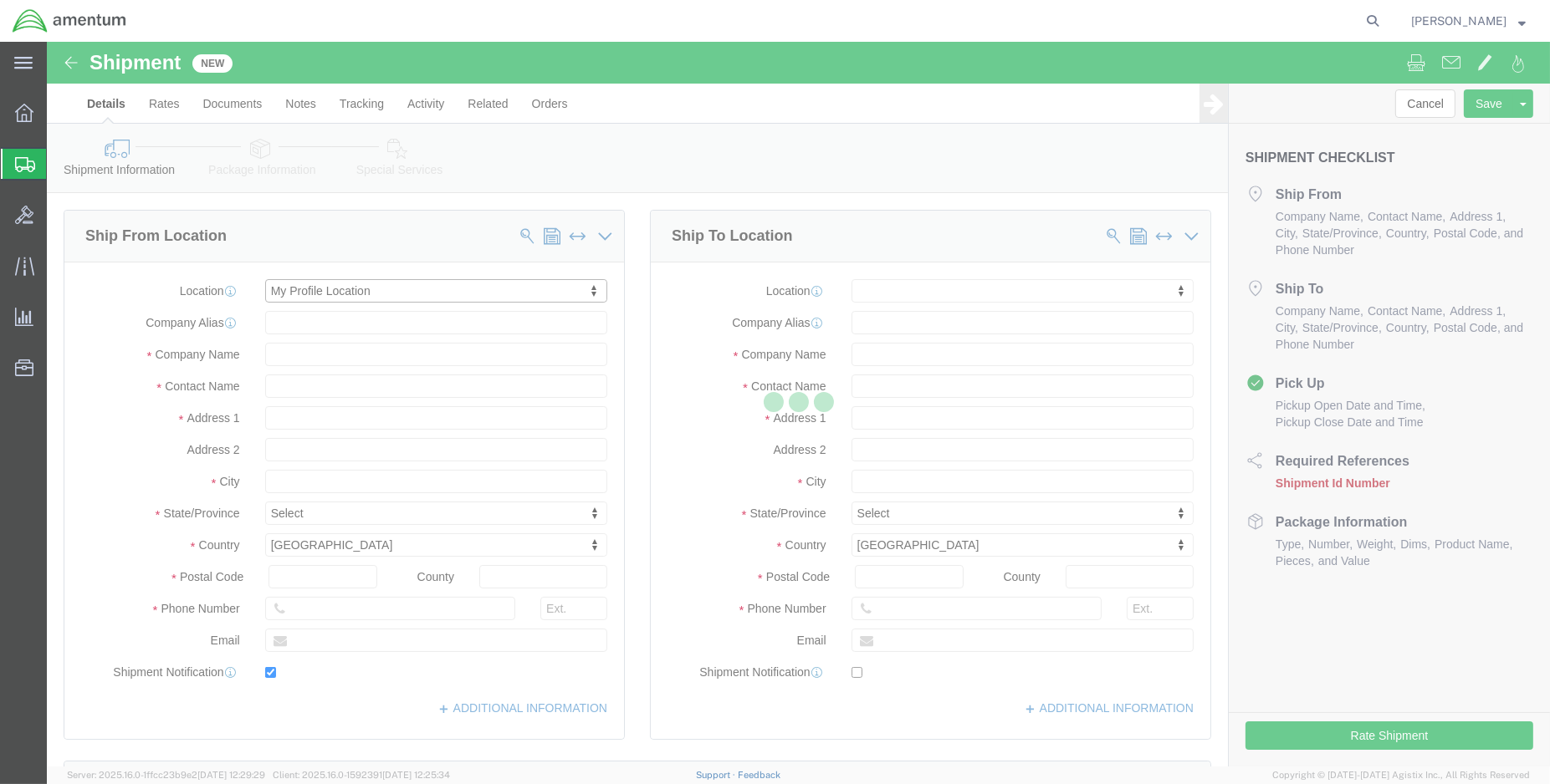
type input "[STREET_ADDRESS][PERSON_NAME]"
type input "DynCorp International LLC"
type input "70401"
type input "[PHONE_NUMBER]"
type input "[PERSON_NAME][EMAIL_ADDRESS][PERSON_NAME][DOMAIN_NAME]"
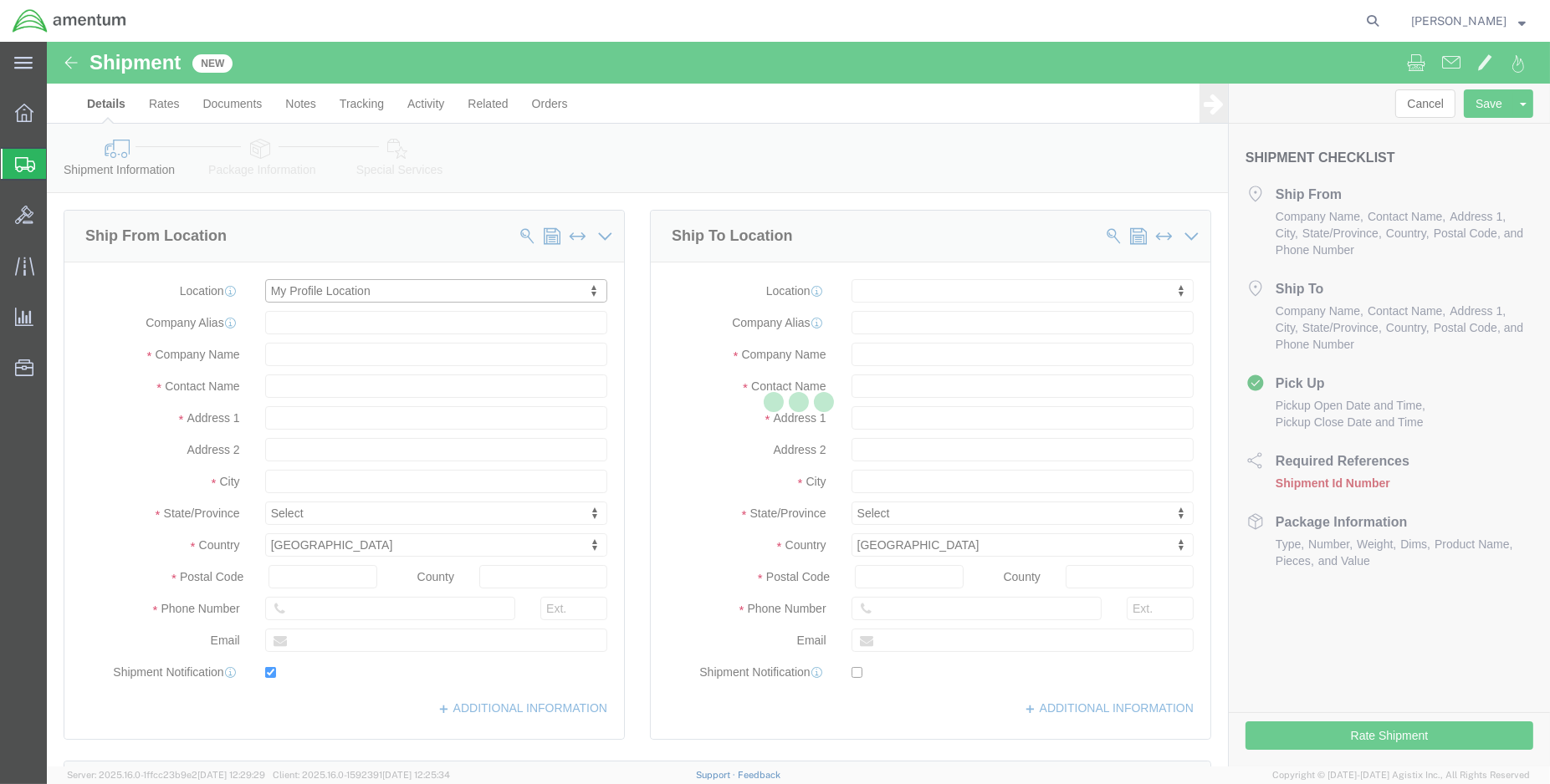
checkbox input "true"
type input "Amentum Services, Inc."
type input "[PERSON_NAME]"
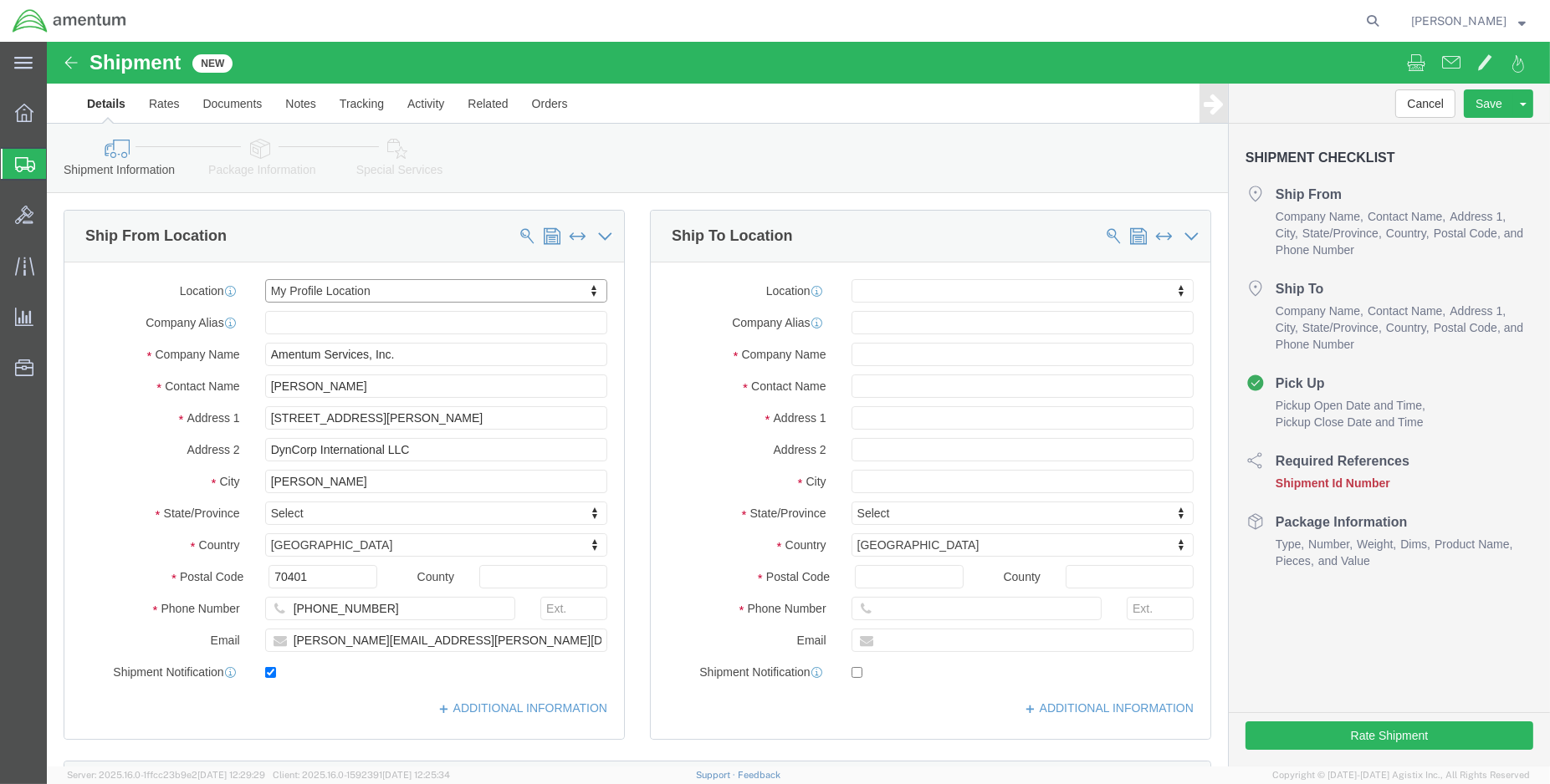
select select "LA"
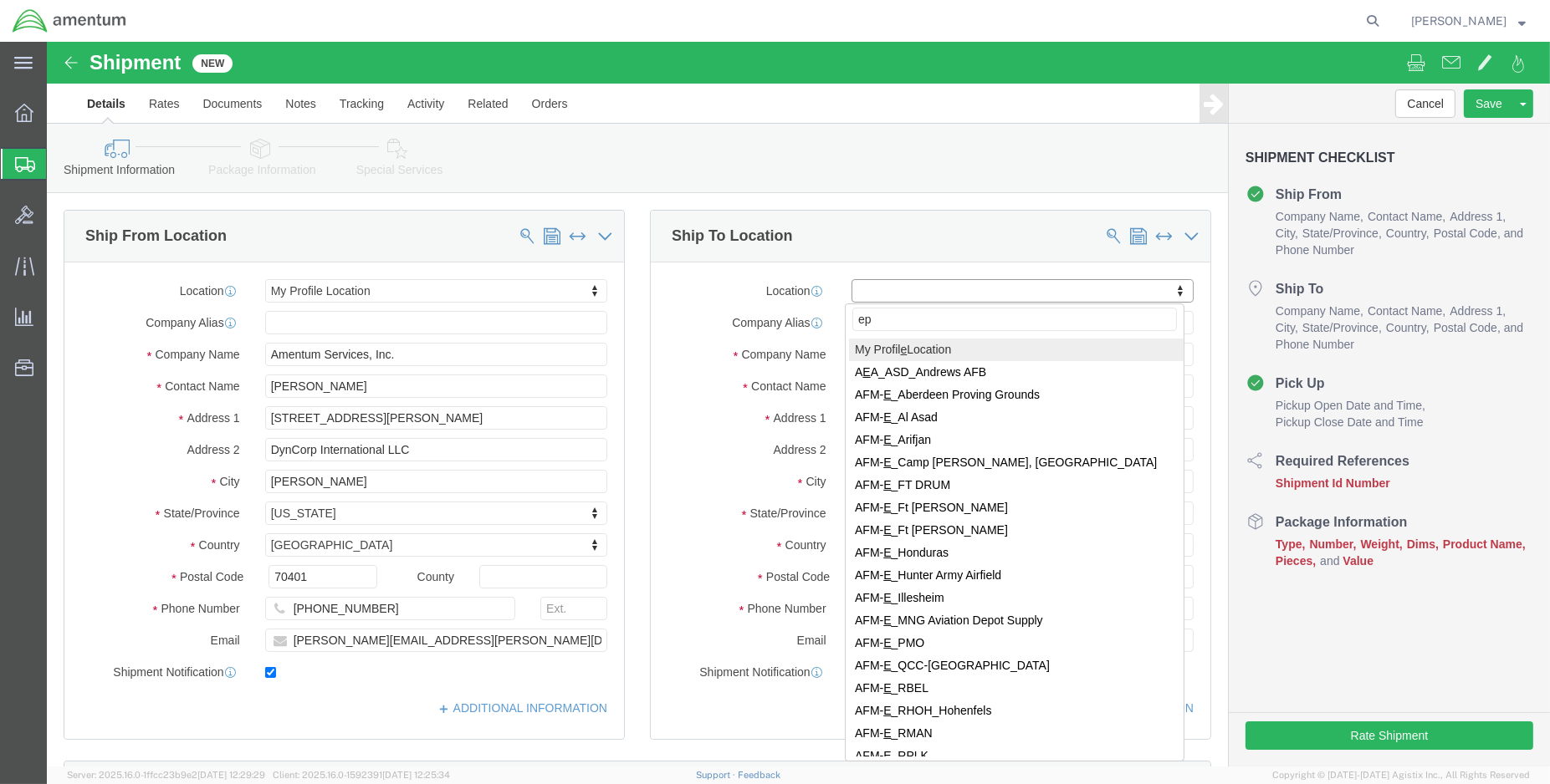
type input "epr"
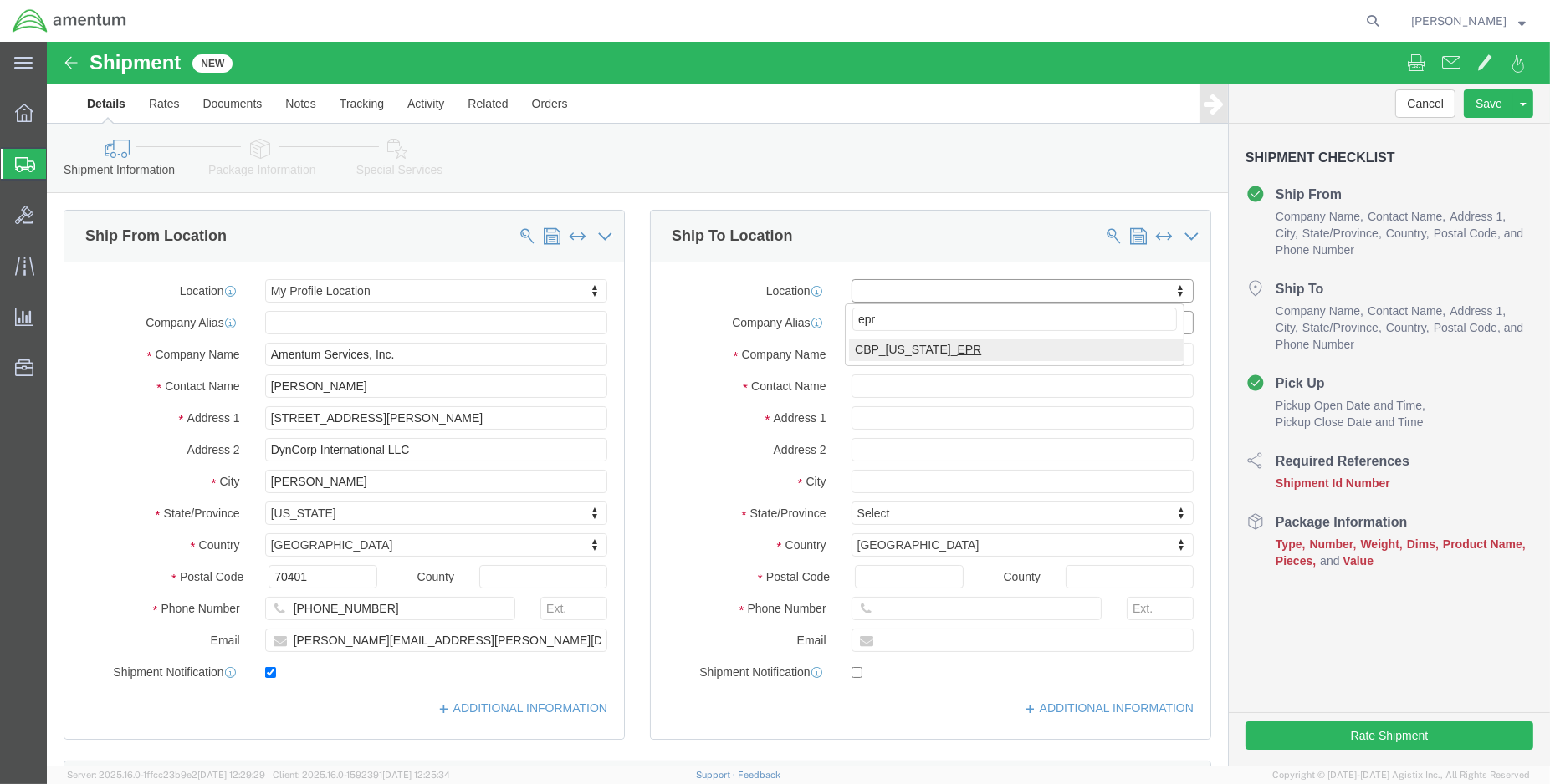
select select "49933"
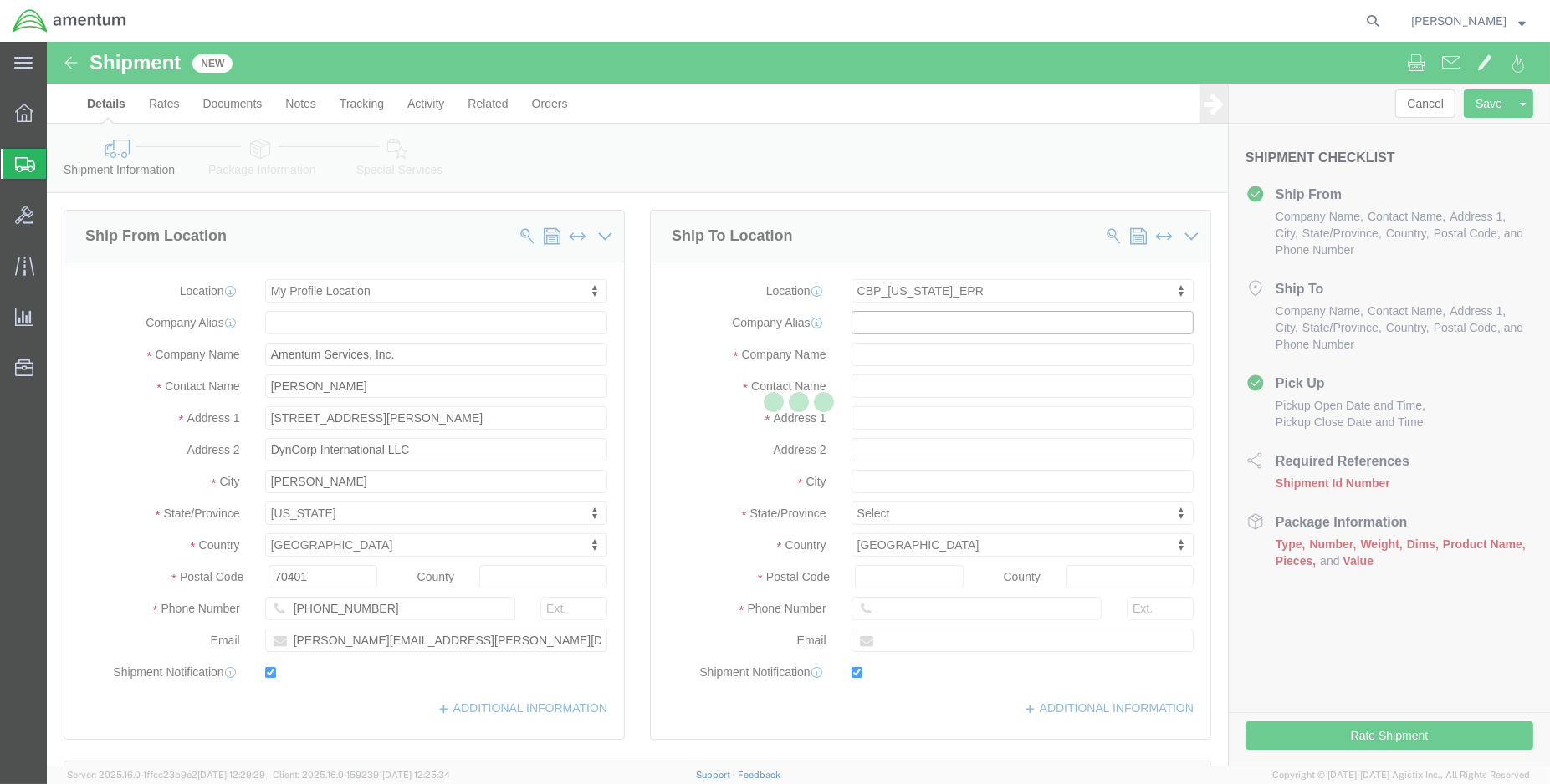
type input "Bromon Dr, Bldg 575"
type input "c/o Amentum Services, Inc."
select select "PR"
type input "00604"
type input "787-819-6375"
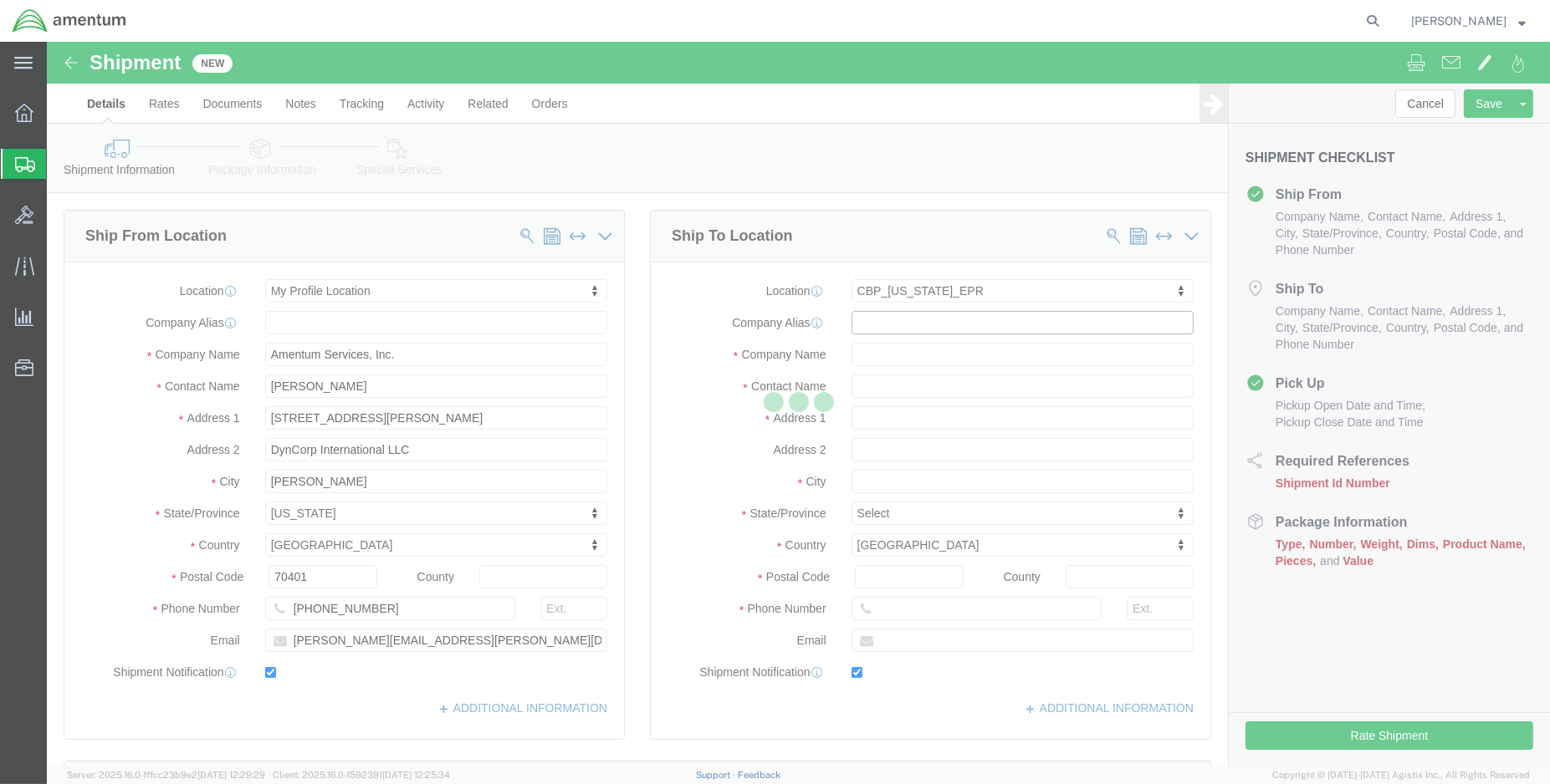
type input "jorge.rodriguez@associates.cbp.dhs.gov"
checkbox input "true"
type input "Amentum Services, Inc"
type input "Jorge Rodriguez"
type input "Aguadilla"
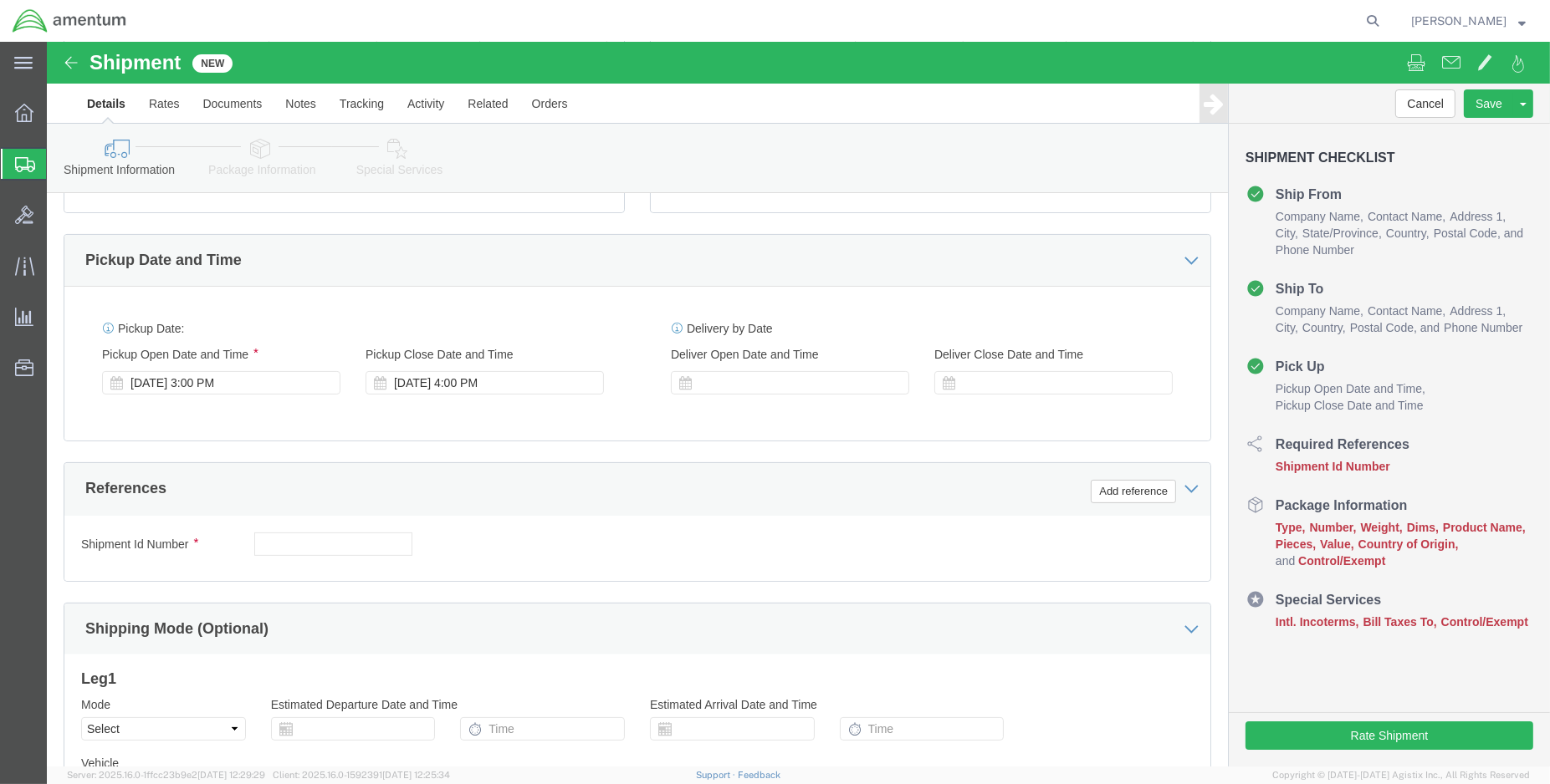
scroll to position [557, 0]
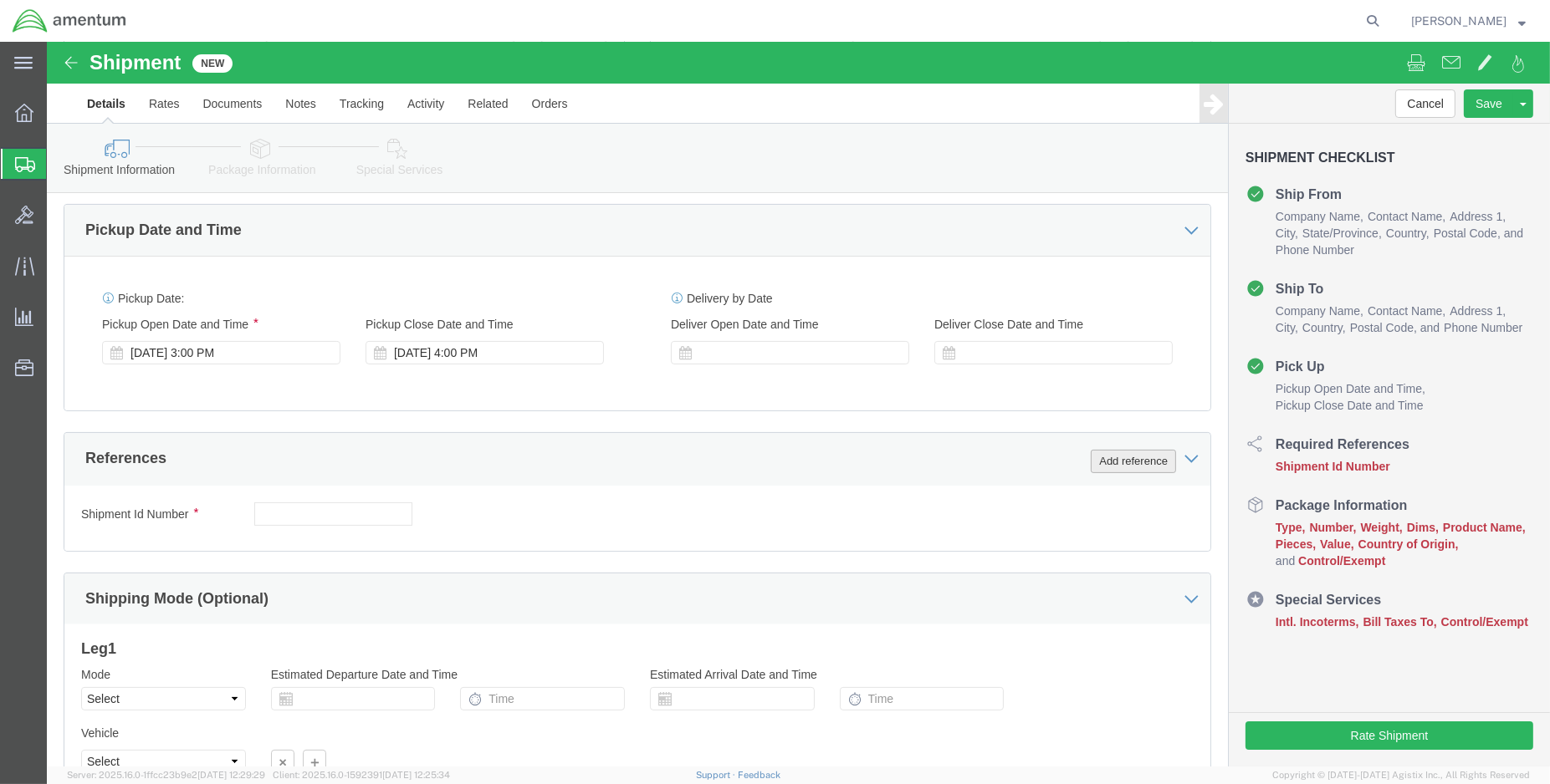
click button "Add reference"
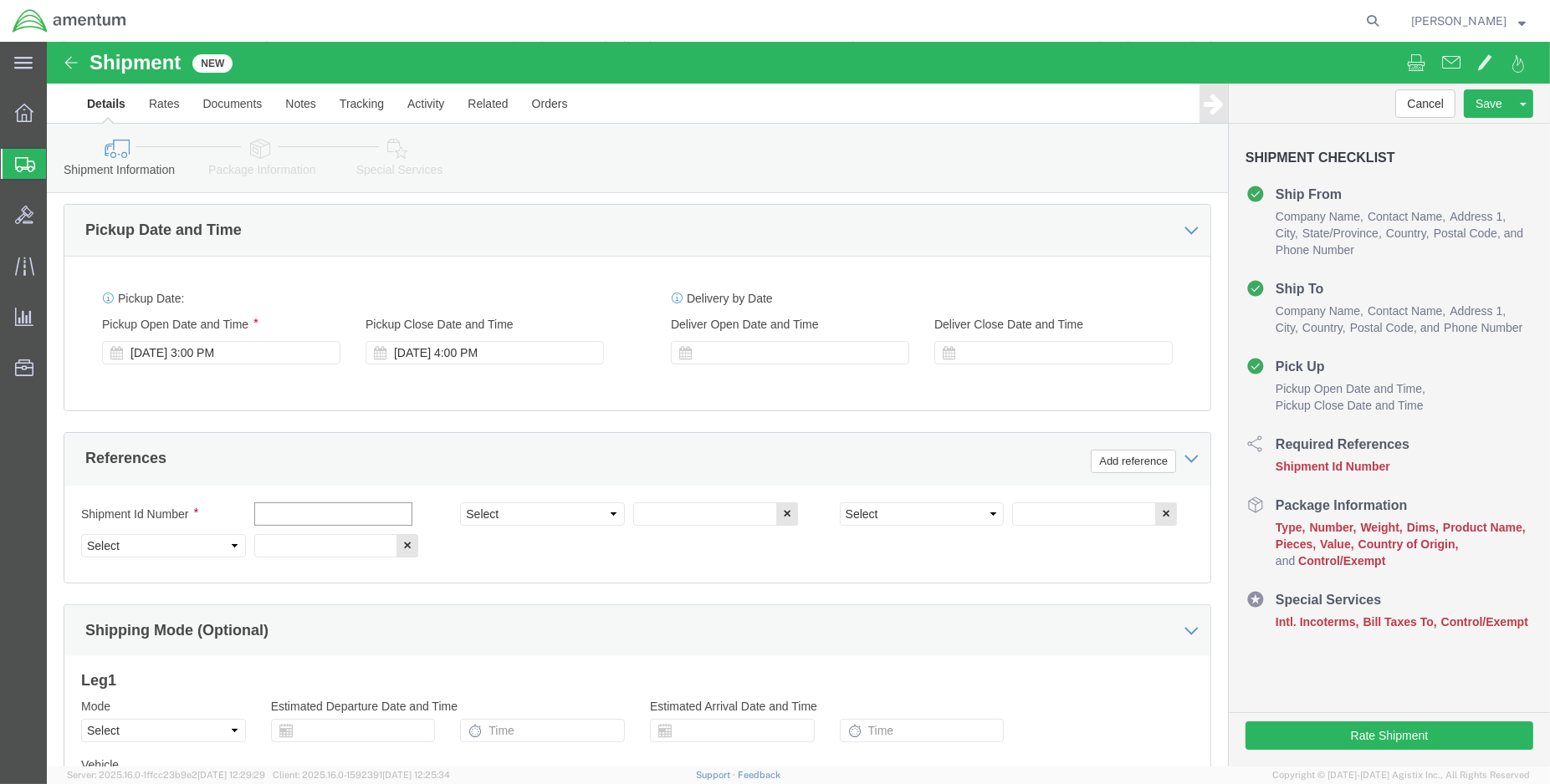
click input "text"
type input "ENO shipment: drian tube"
select select "DEPT"
type input "CBP"
select select "CUSTREF"
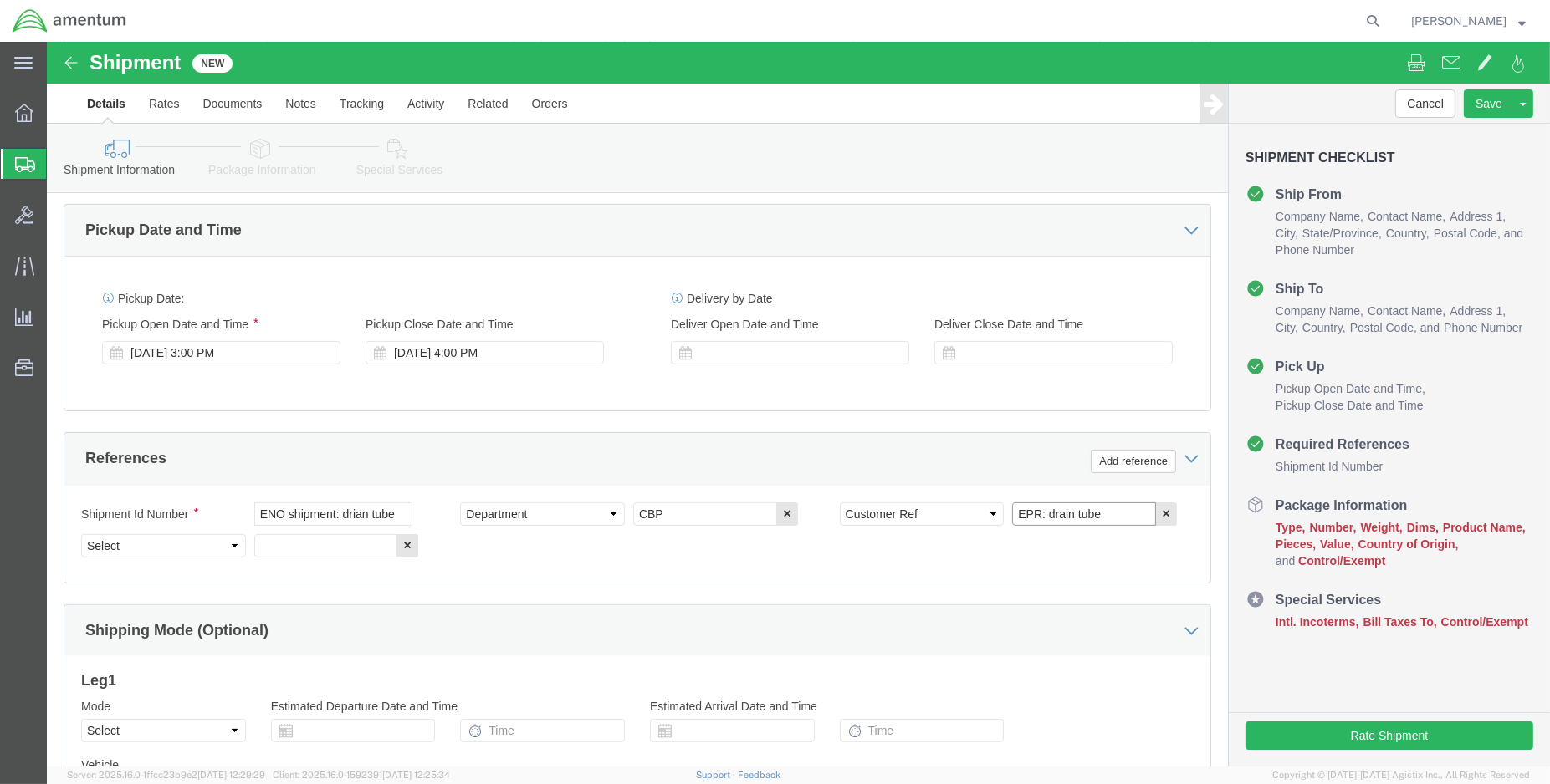
type input "EPR: drain tube"
select select "PROJNUM"
paste input "703A95550000"
type input "7"
paste input "6118.03.03.2219.000.ENO.0000"
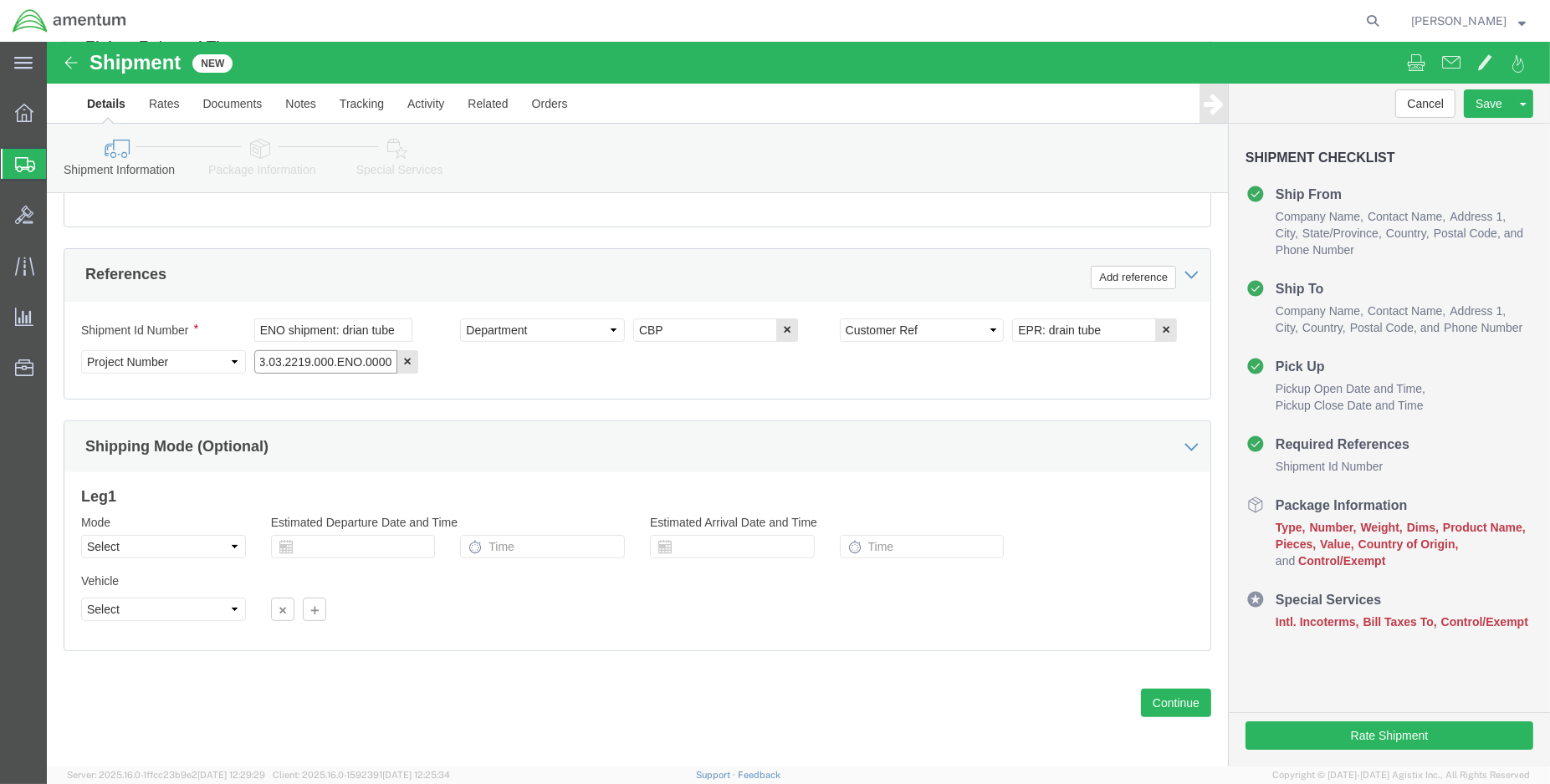
scroll to position [742, 0]
type input "6118.03.03.2219.000.ENO.0000"
click button "Continue"
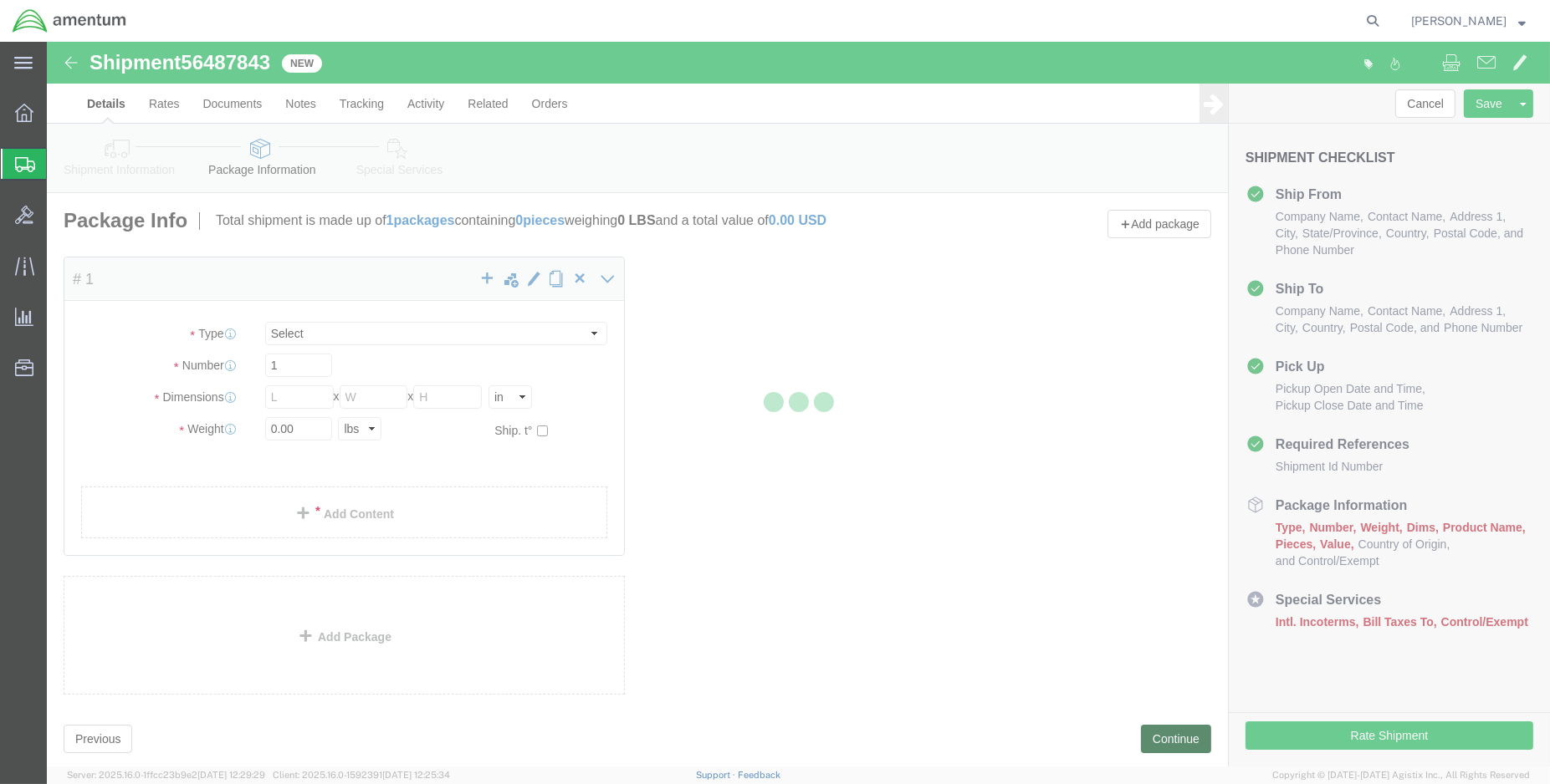
select select "CBOX"
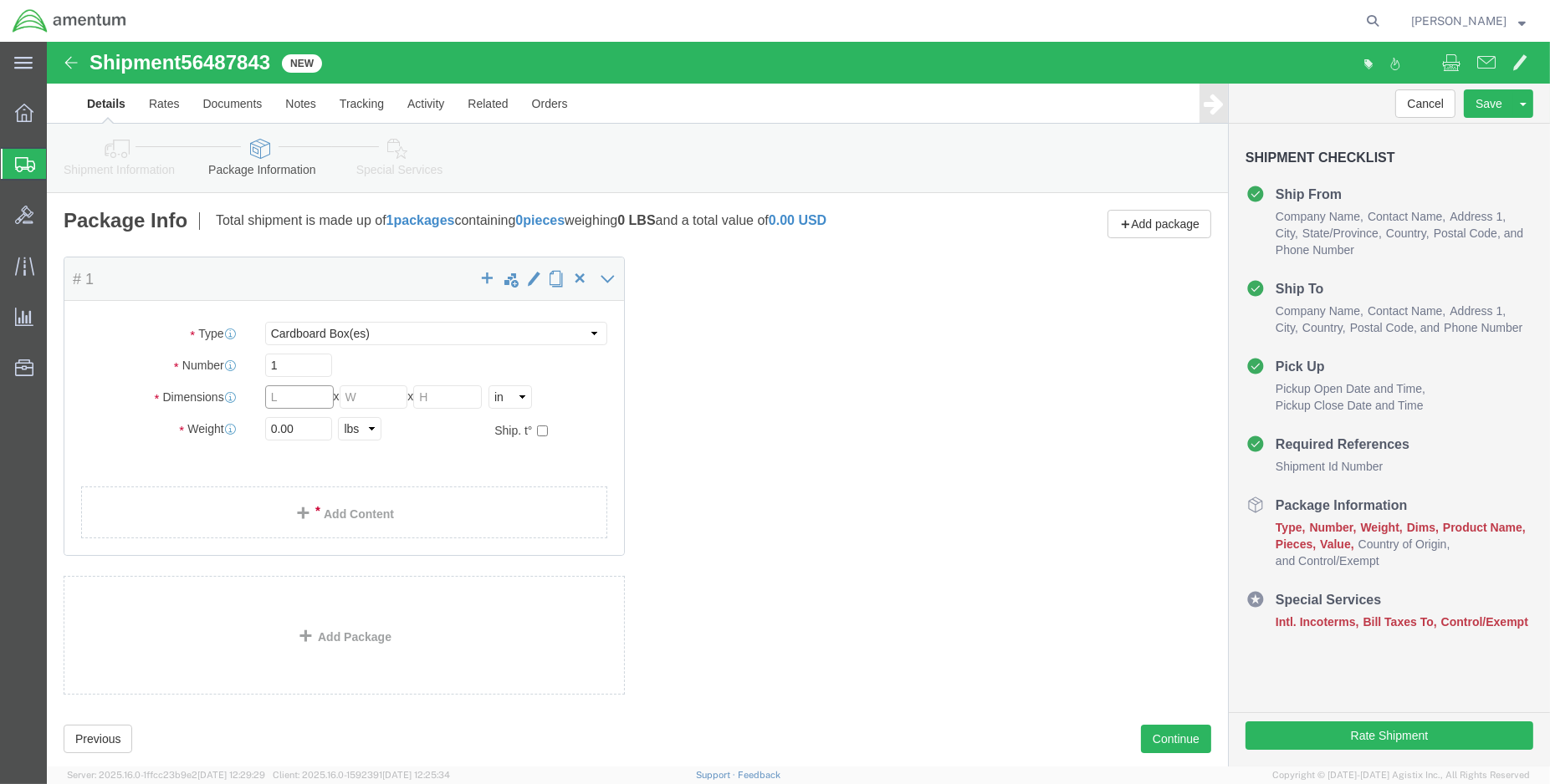
click input "text"
type input "17"
type input "11"
type input "3.5"
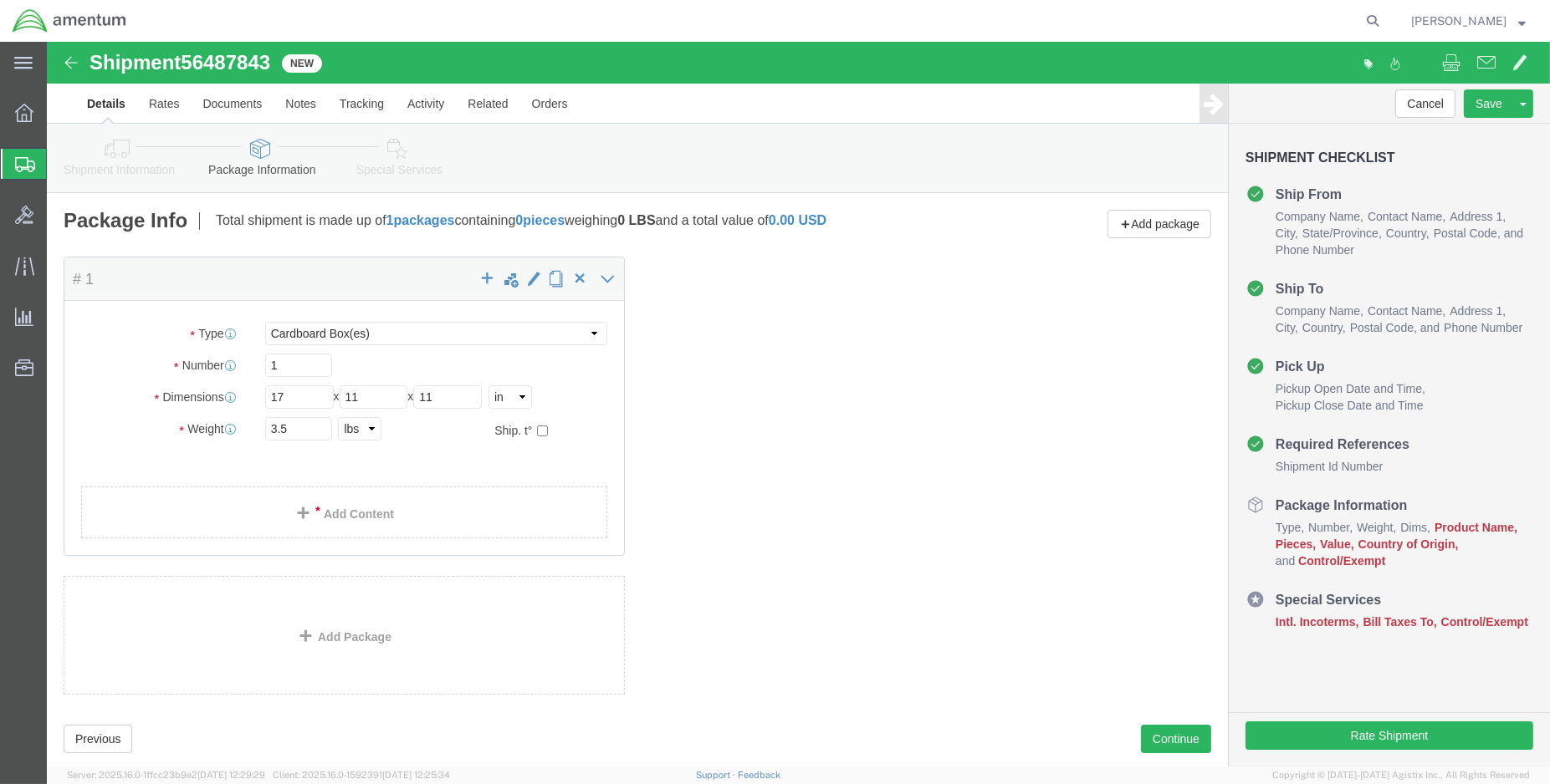
click link "Add Content"
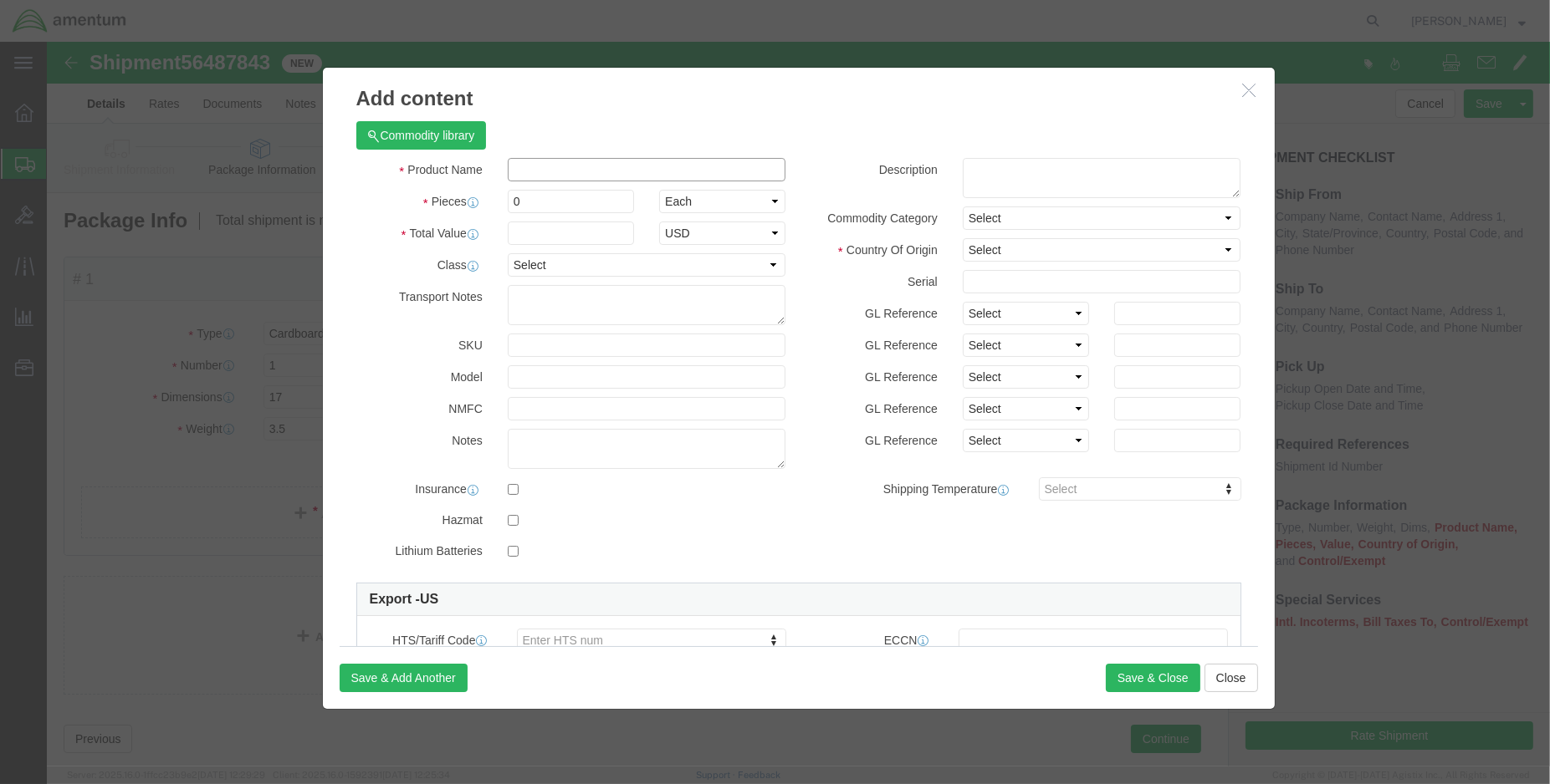
paste input "703A95550000"
click input "703A955-500-00"
click input "DRAIN TUBE (PN: 703A955-500-00"
drag, startPoint x: 527, startPoint y: 126, endPoint x: 452, endPoint y: 129, distance: 75.1
click div "DRAIN TUBE (PN: 703A955-500-00)"
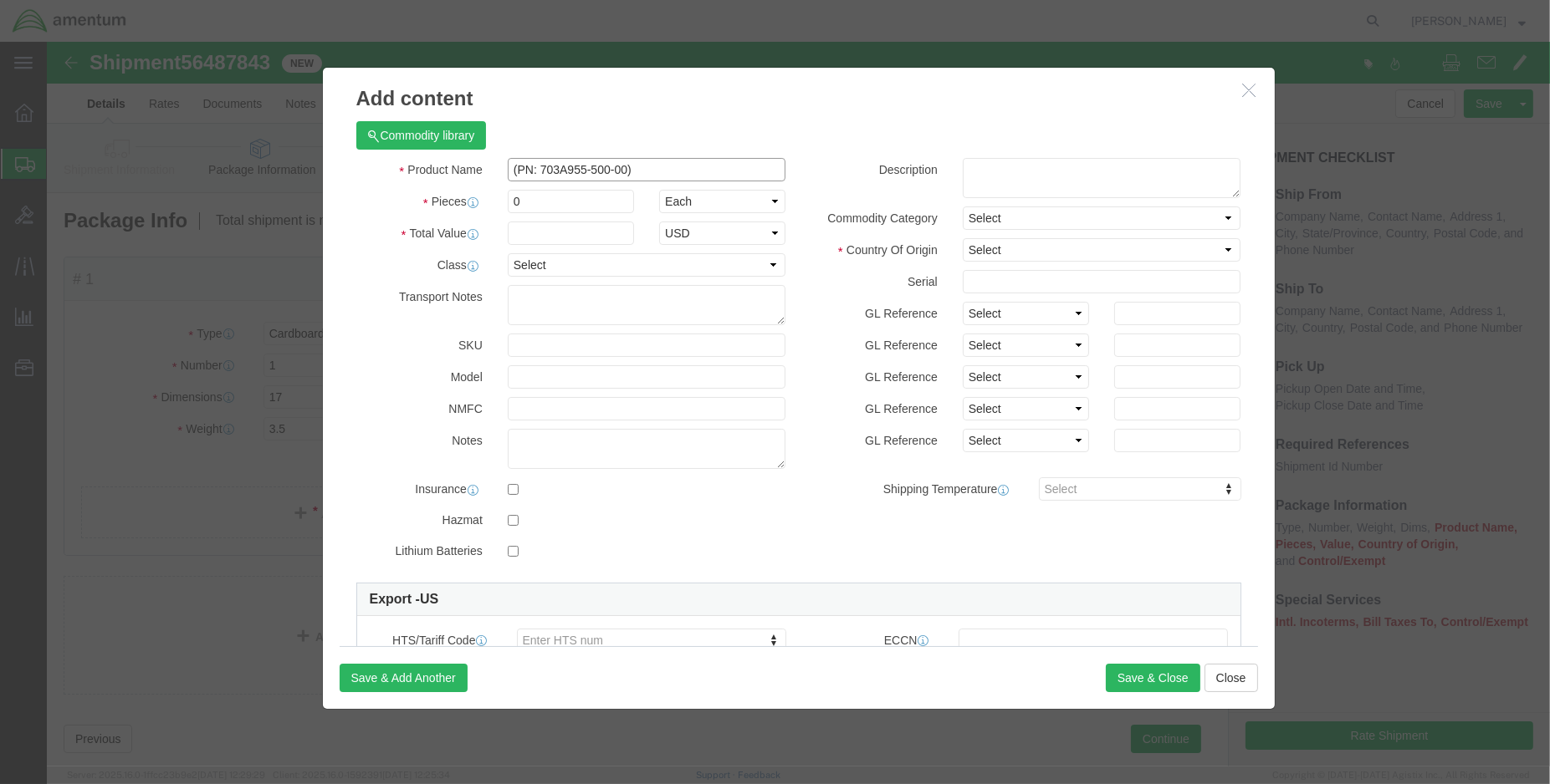
paste input "PIPE, FUEL DRAIN TOOL"
type input "PIPE, FUEL DRAIN TOOL (PN: 703A955-500-00)"
drag, startPoint x: 462, startPoint y: 161, endPoint x: 436, endPoint y: 161, distance: 26.0
click div "Pieces 0 Select Bag Barrels 100Board Feet Bottle Box Blister Pack Carats Can Ca…"
type input "1.00"
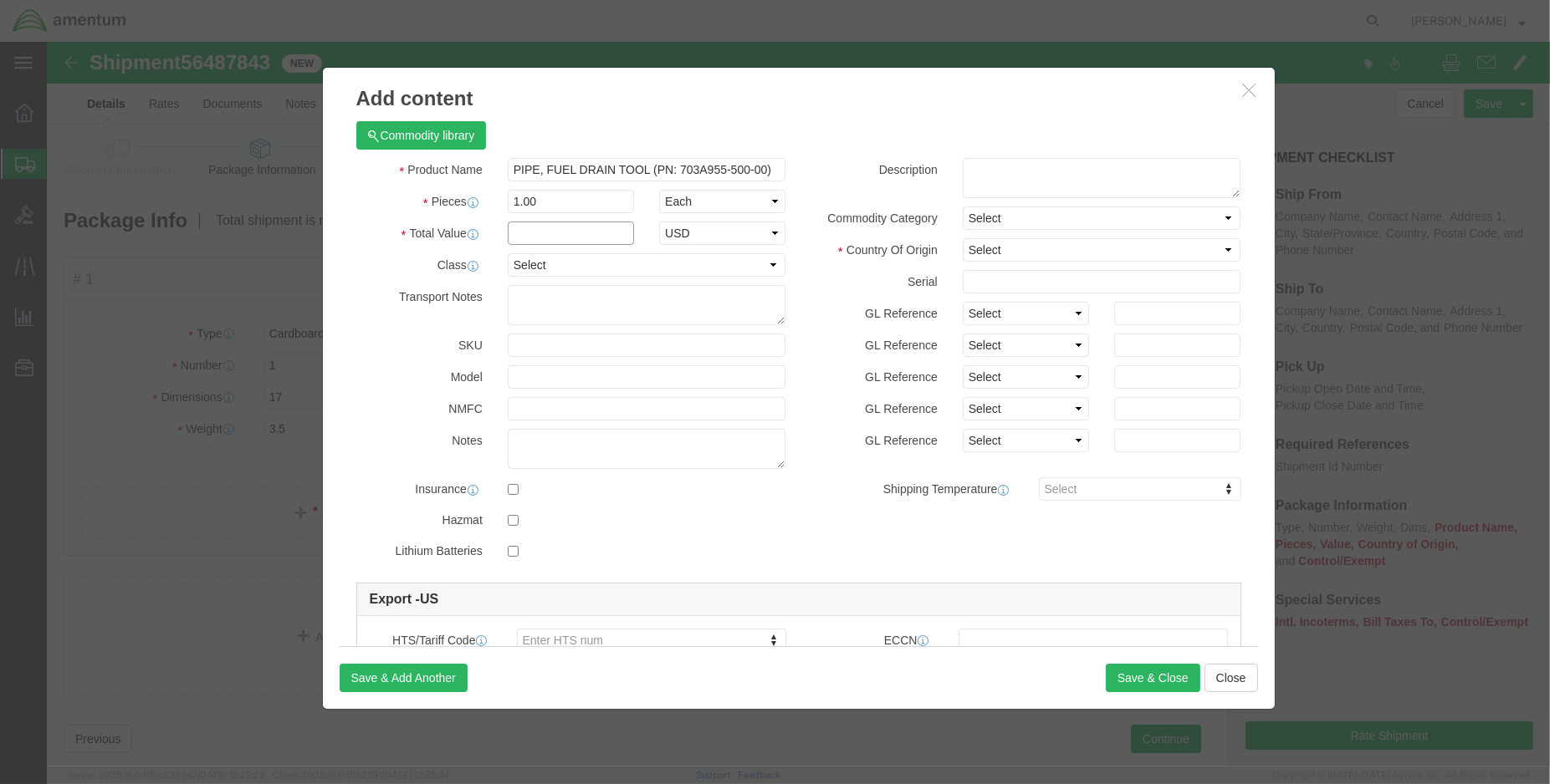
click input "text"
type input "1000.00"
click select "Select Afghanistan Åland Islands Albania Algeria American Samoa Andorra Angola …"
select select "US"
click select "Select Afghanistan Åland Islands Albania Algeria American Samoa Andorra Angola …"
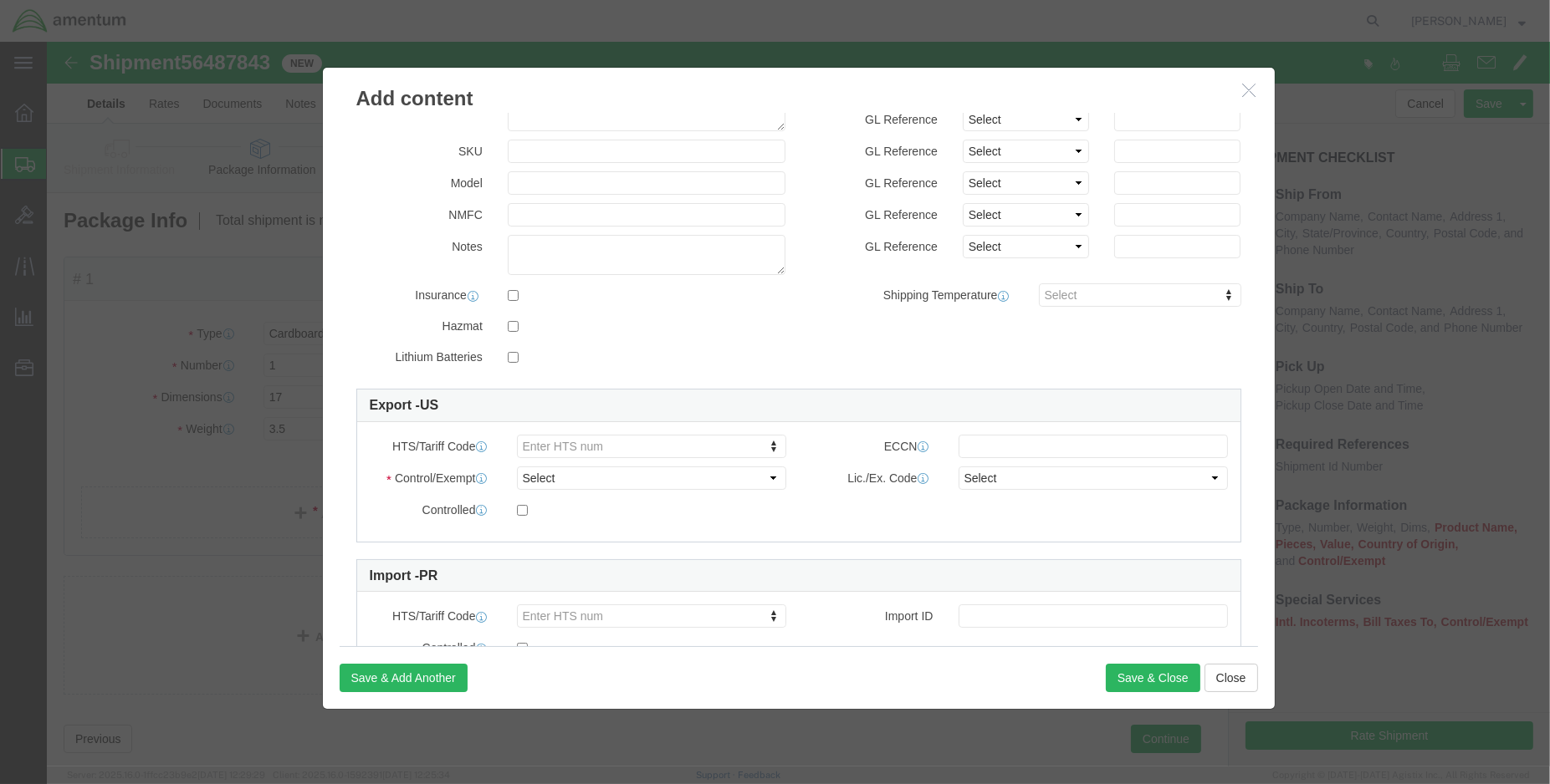
scroll to position [265, 0]
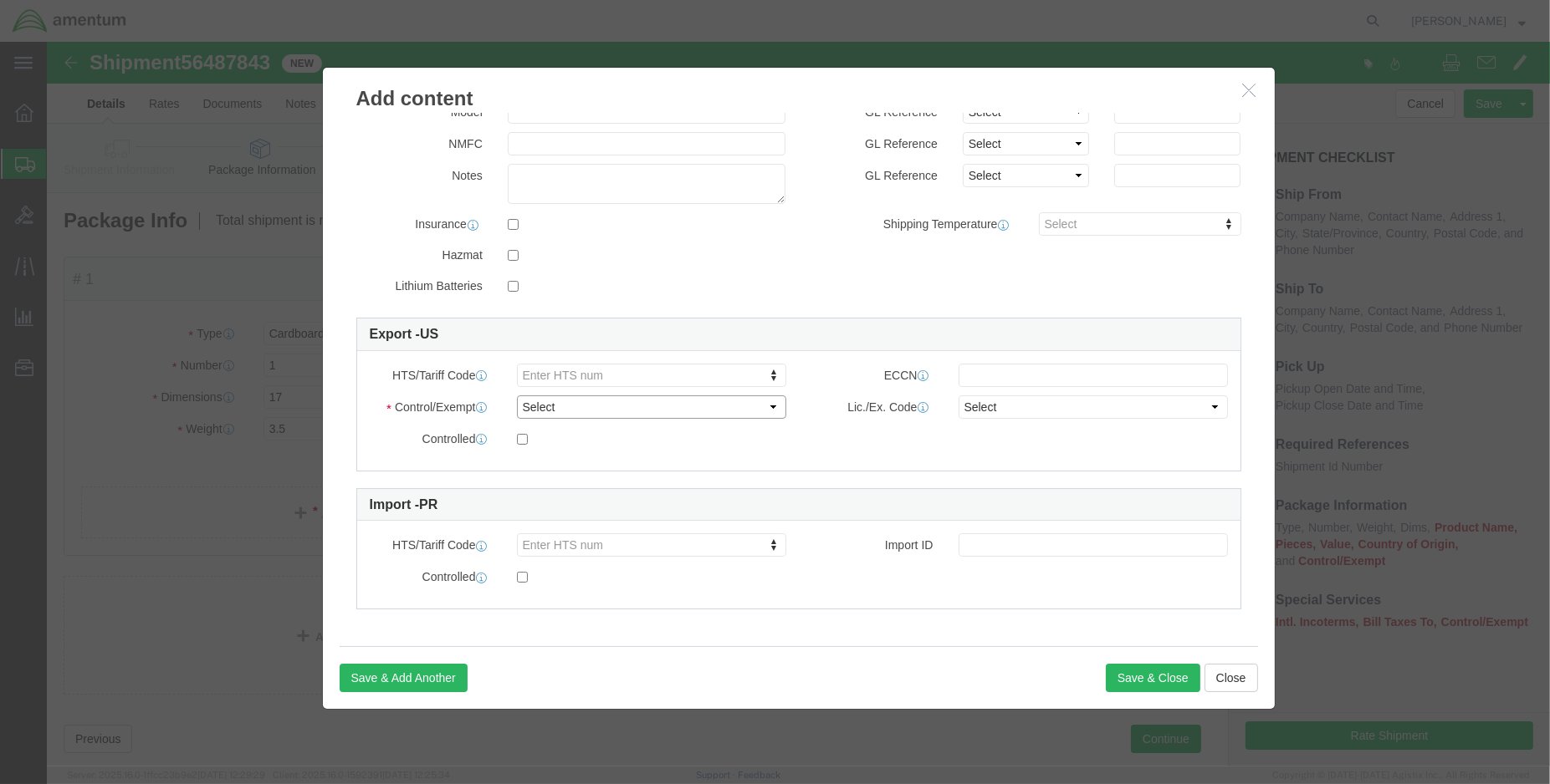
click select "Select ATF BIS DEA EPA FDA FTR ITAR OFAC Other (OPA)"
select select "FDA"
click select "Select ATF BIS DEA EPA FDA FTR ITAR OFAC Other (OPA)"
click button "Save & Close"
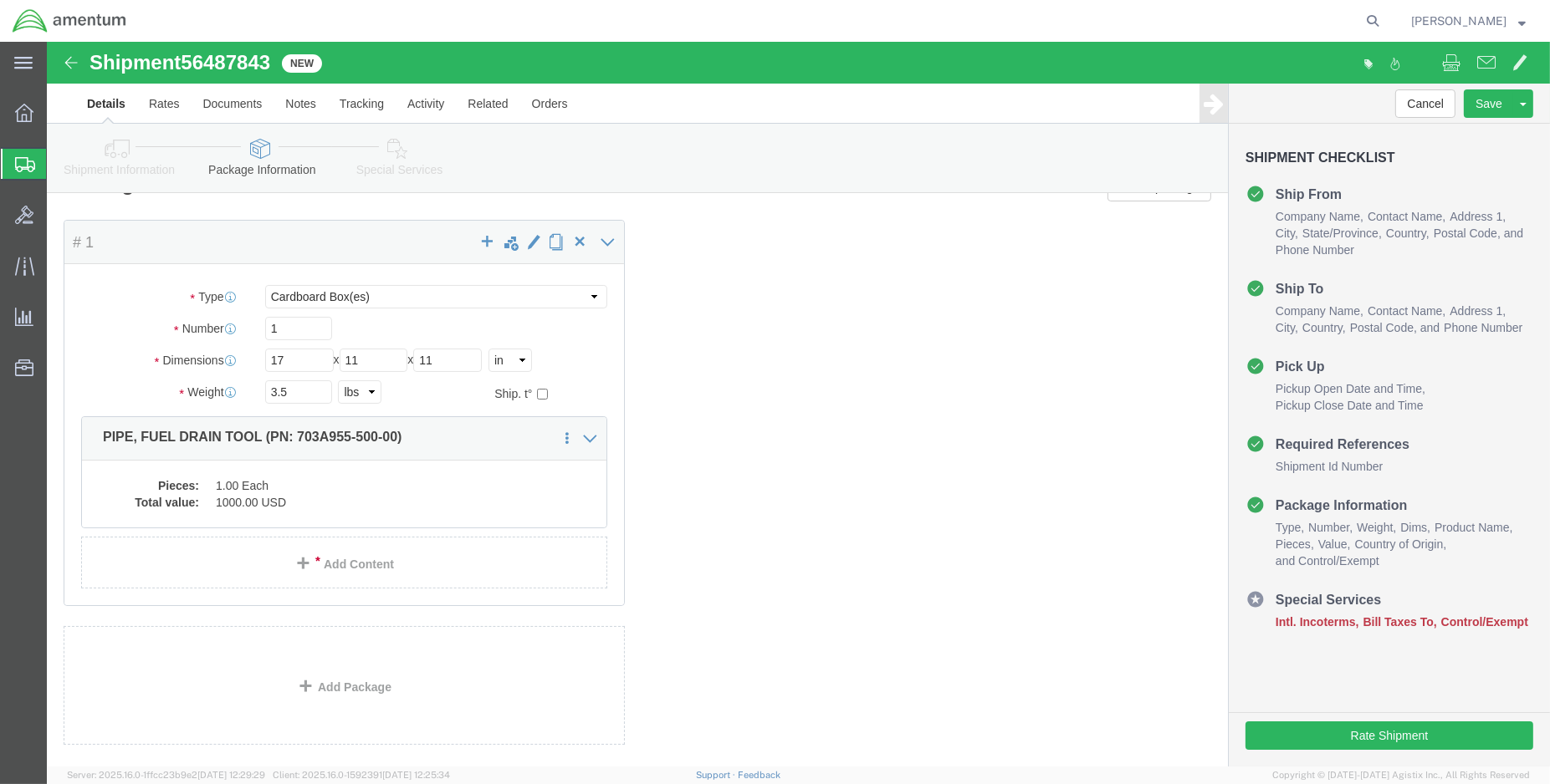
click link "Special Services"
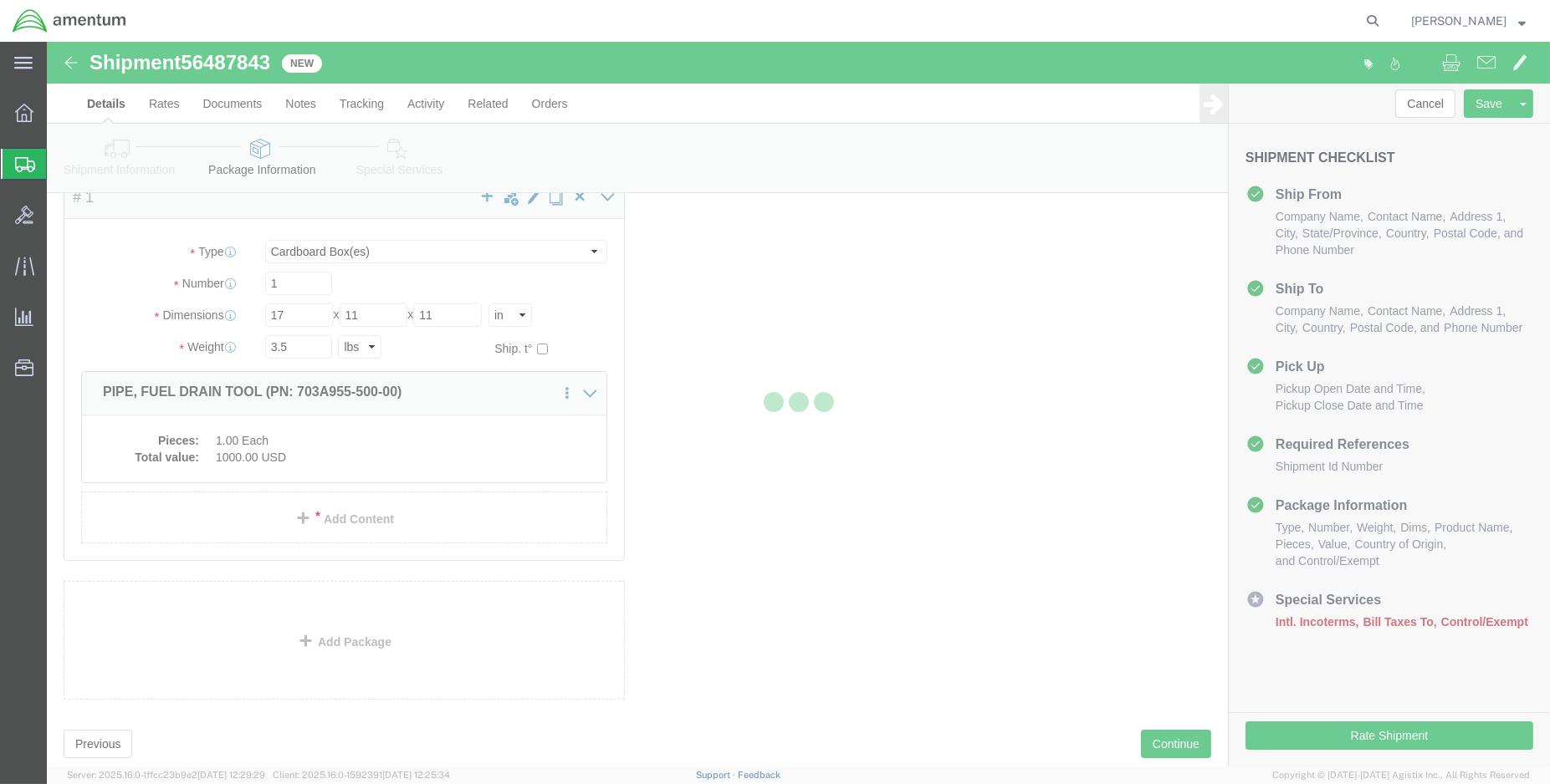
scroll to position [124, 0]
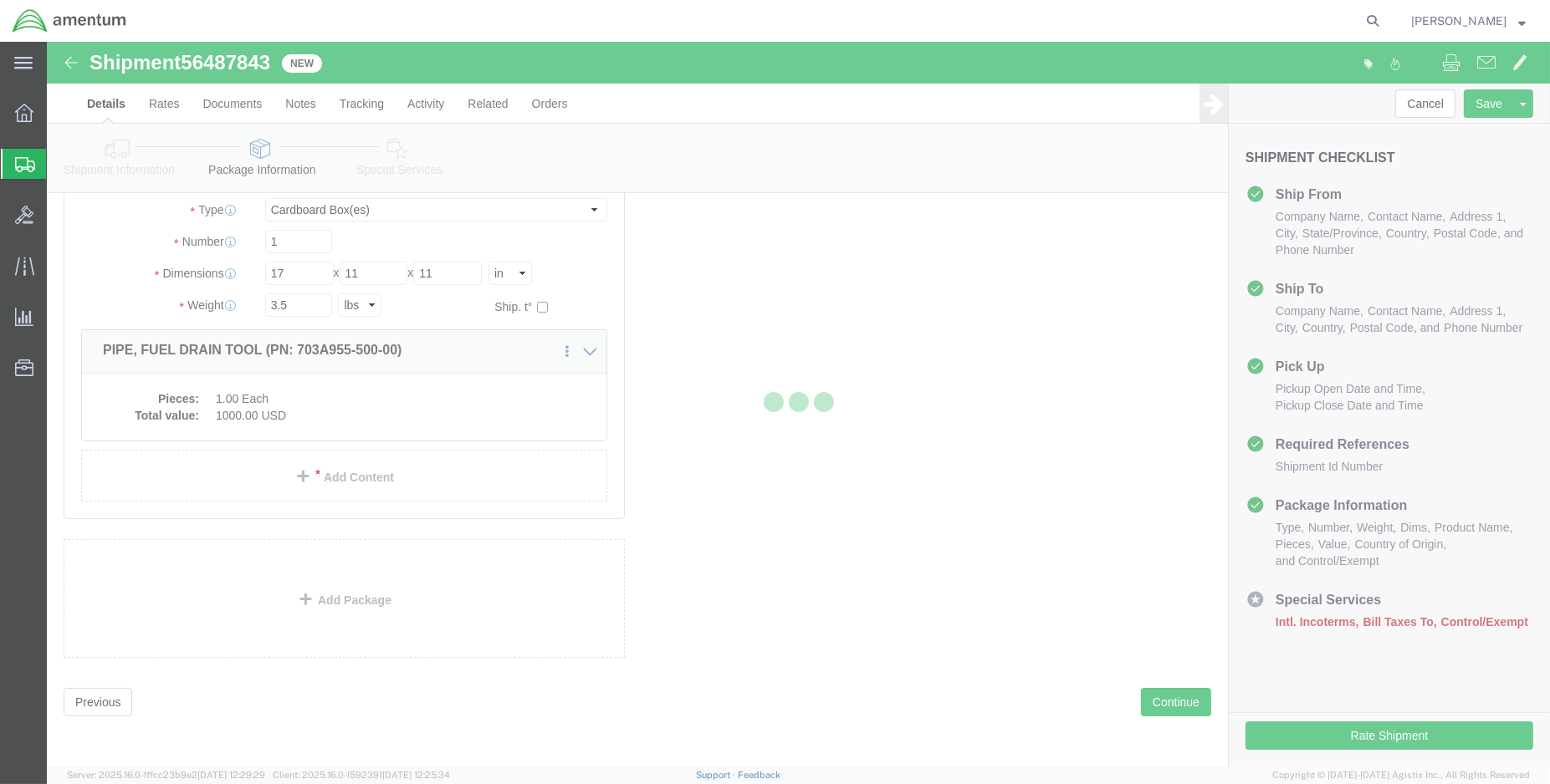
click at [828, 405] on div at bounding box center [799, 405] width 75 height 25
select select
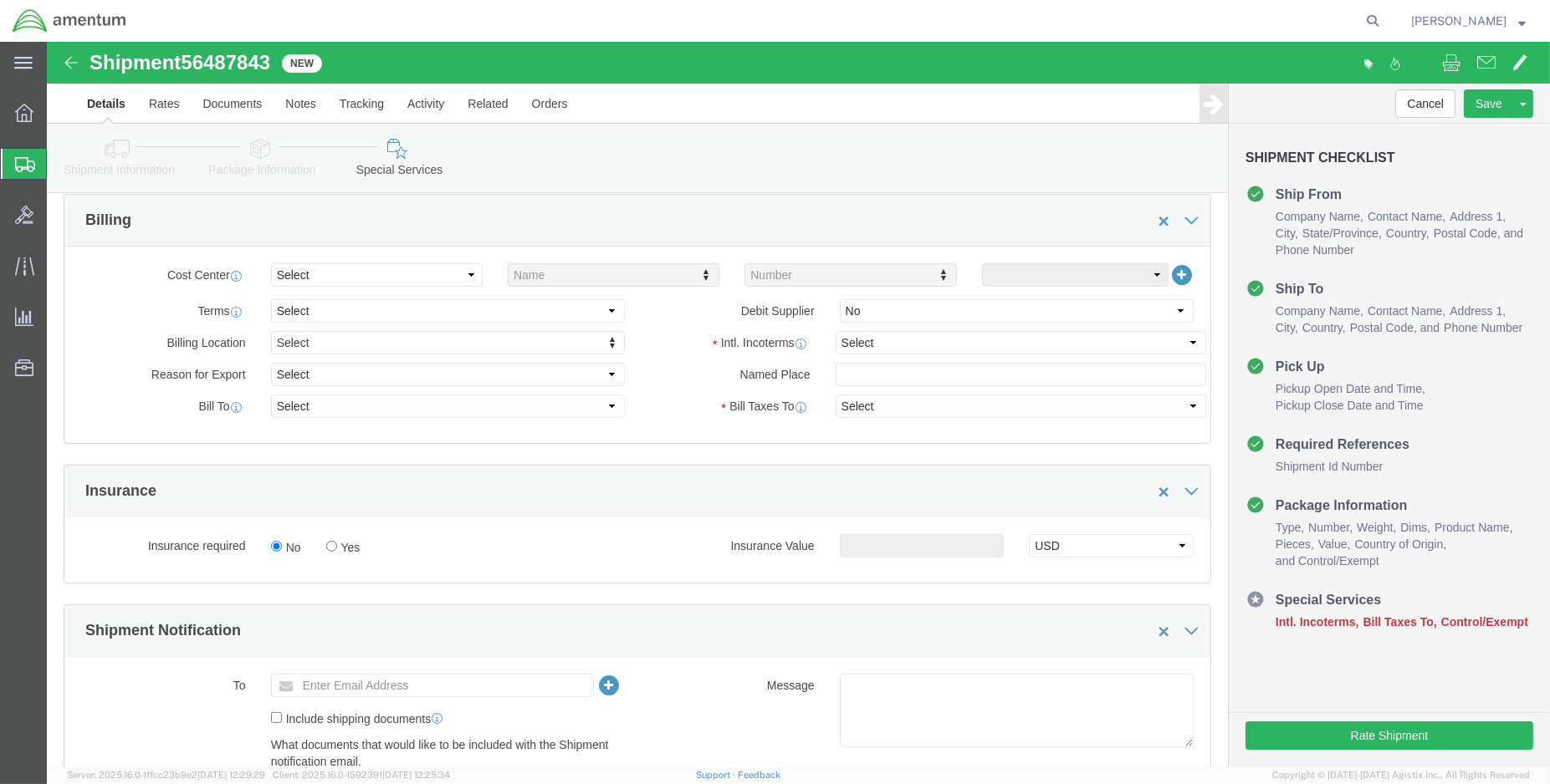
scroll to position [743, 0]
click select "Select Carriage Insurance Paid Carriage Paid To Cost and Freight Cost Insurance…"
select select "DAP"
click select "Select Carriage Insurance Paid Carriage Paid To Cost and Freight Cost Insurance…"
select select "SHIP"
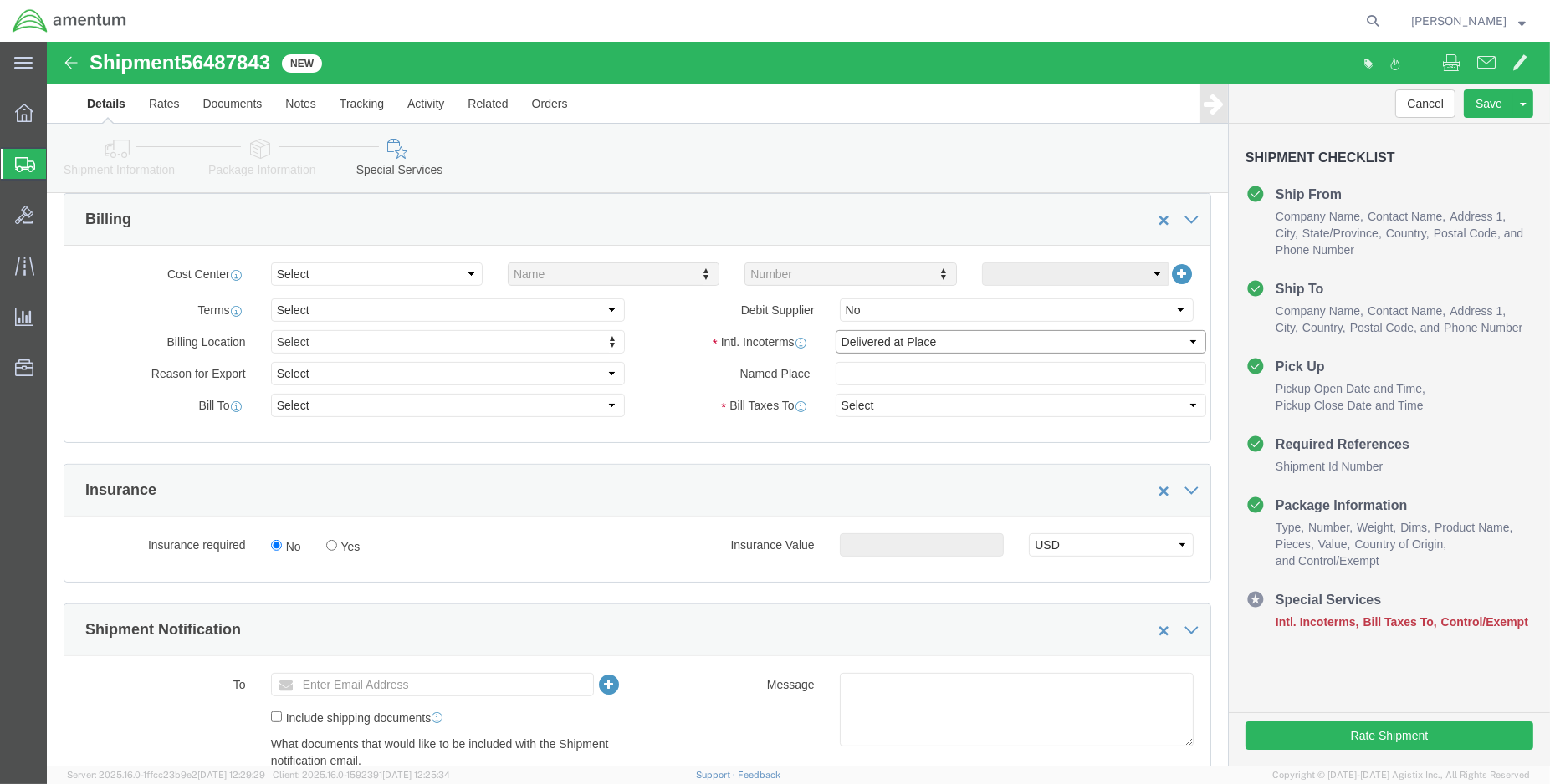
select select "RCPN"
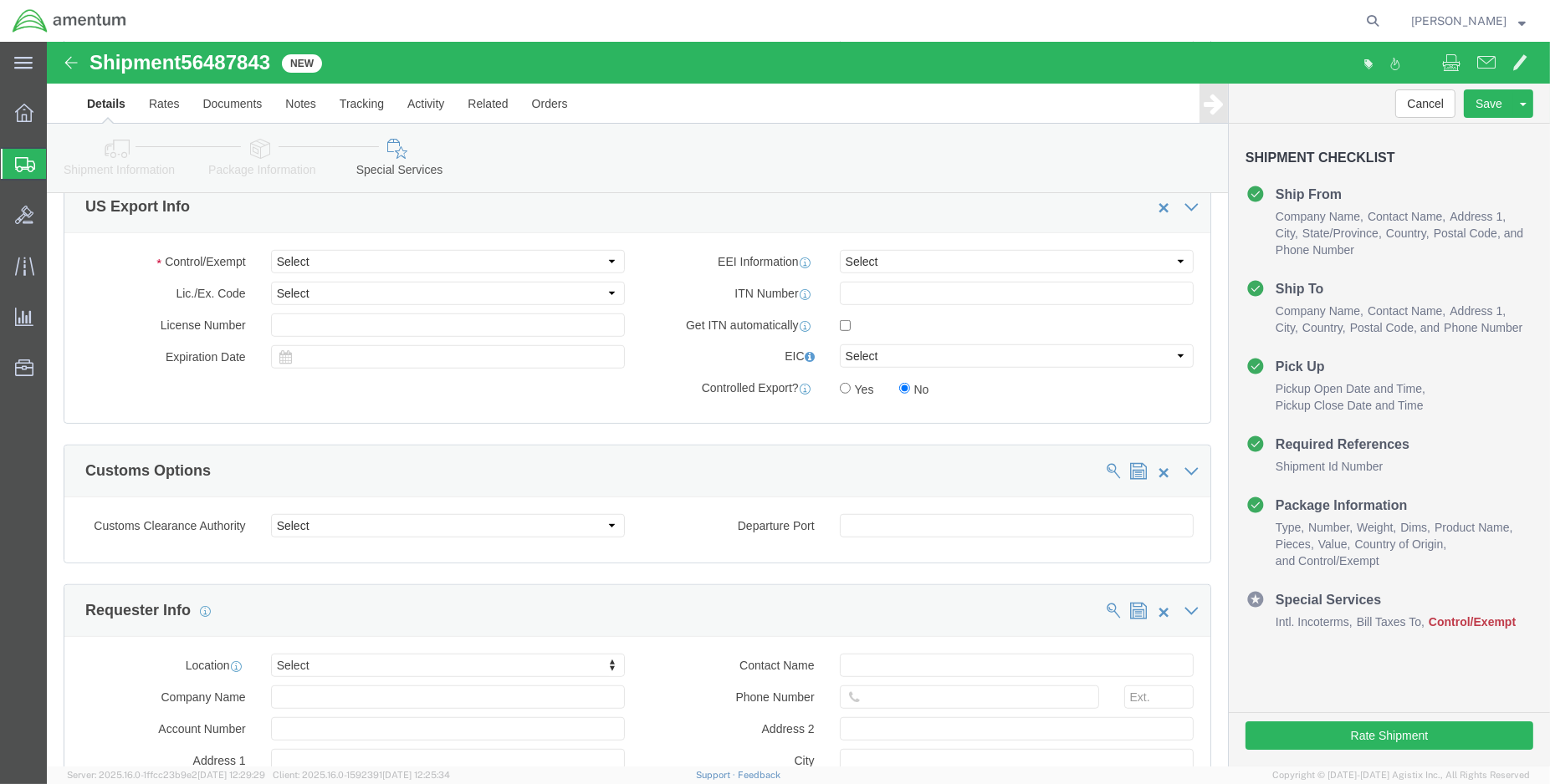
scroll to position [1393, 0]
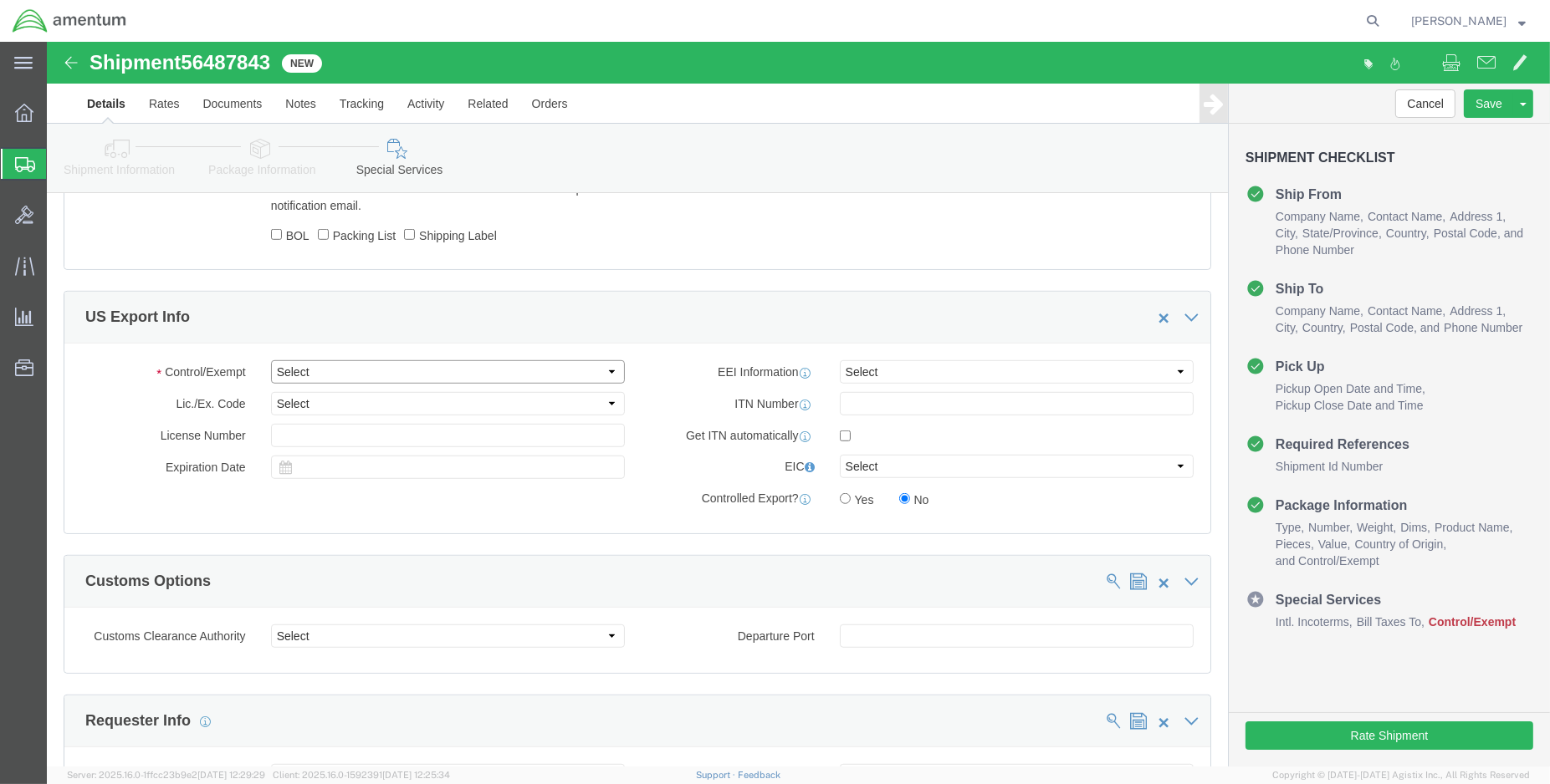
click select "Select ATF BIS DEA EPA FDA FTR ITAR OFAC Other (OPA)"
select select "FDA"
click select "Select ATF BIS DEA EPA FDA FTR ITAR OFAC Other (OPA)"
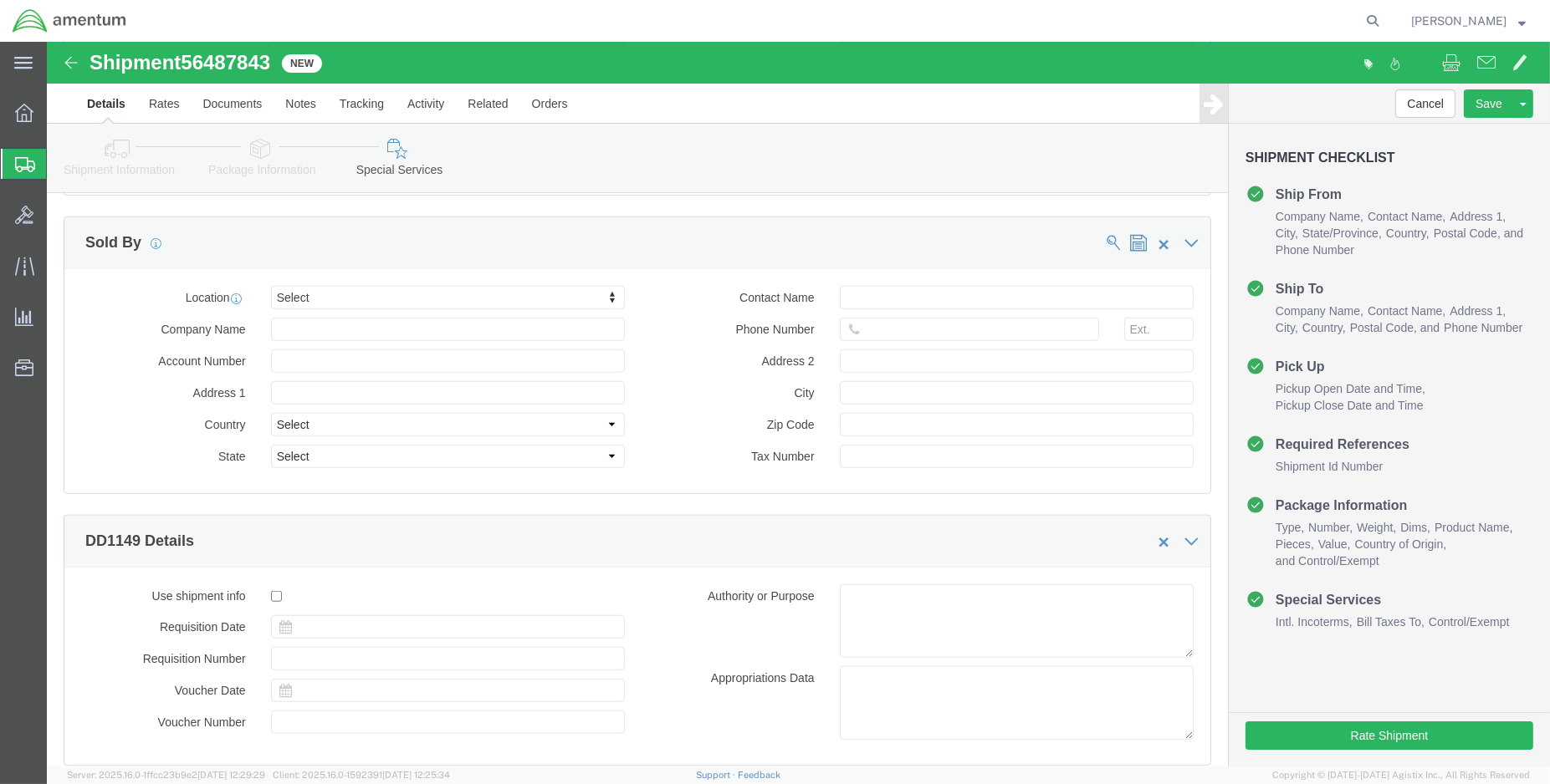
scroll to position [2316, 0]
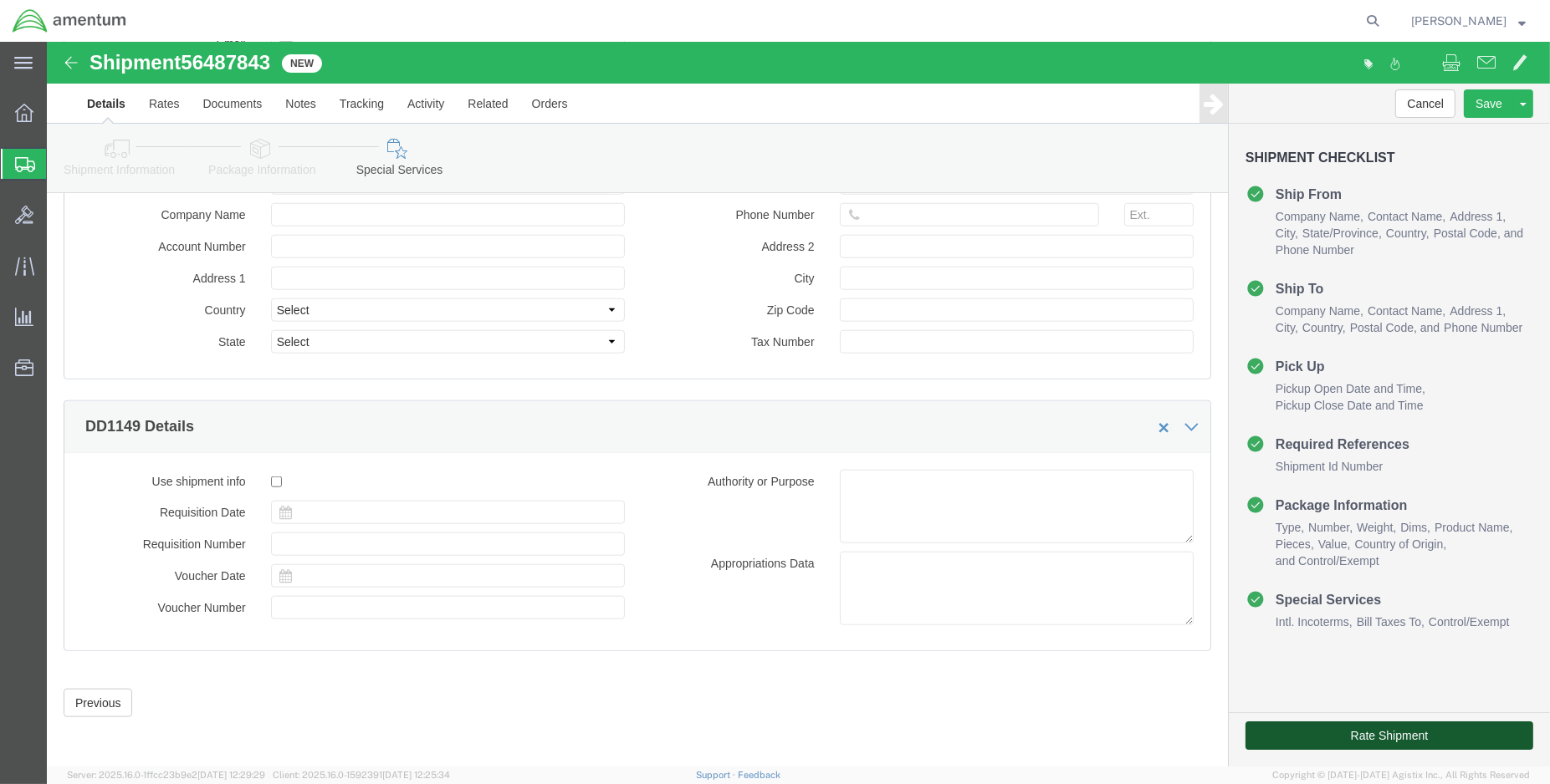
click button "Rate Shipment"
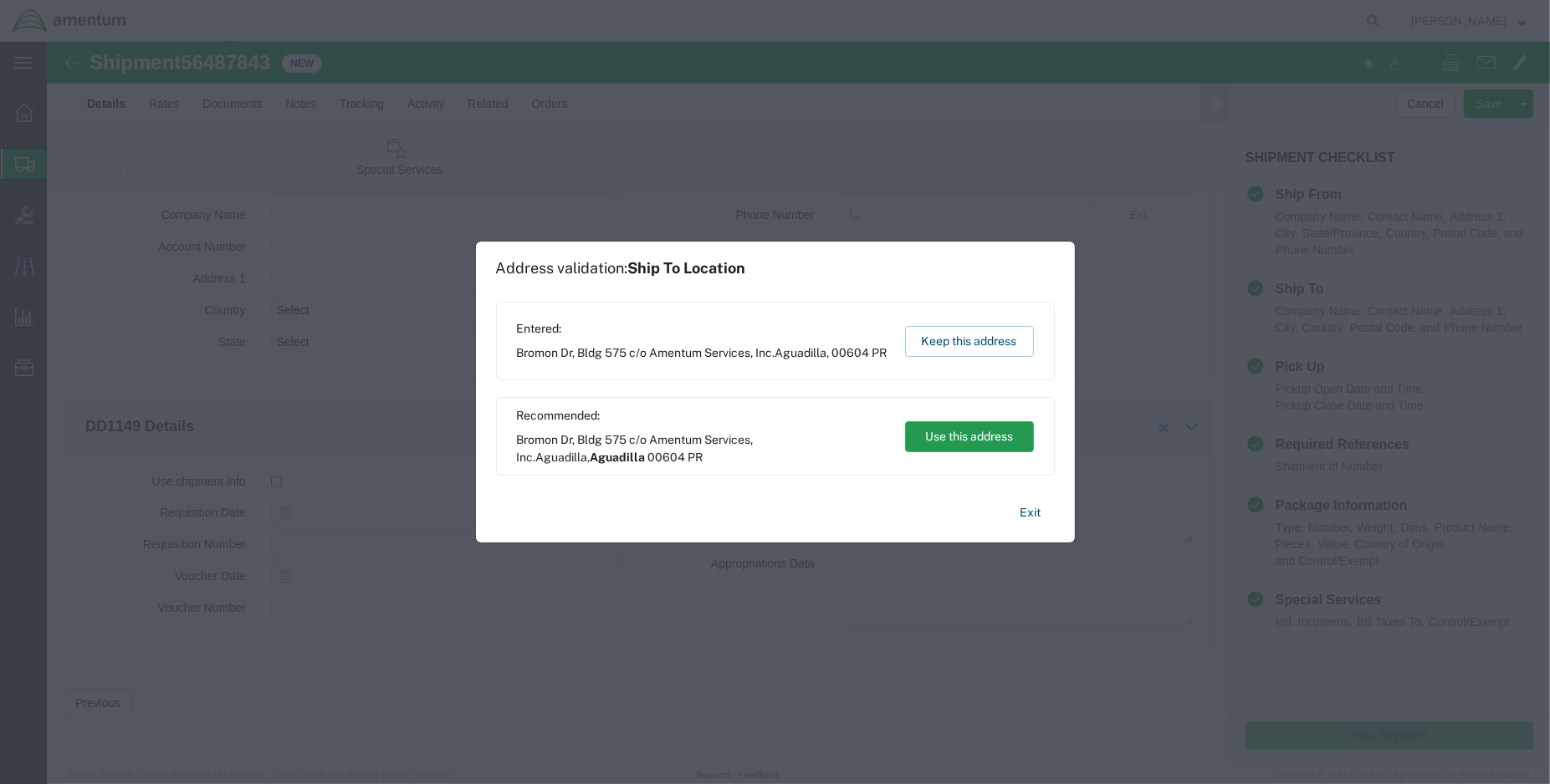
click at [943, 443] on button "Use this address" at bounding box center [969, 437] width 129 height 31
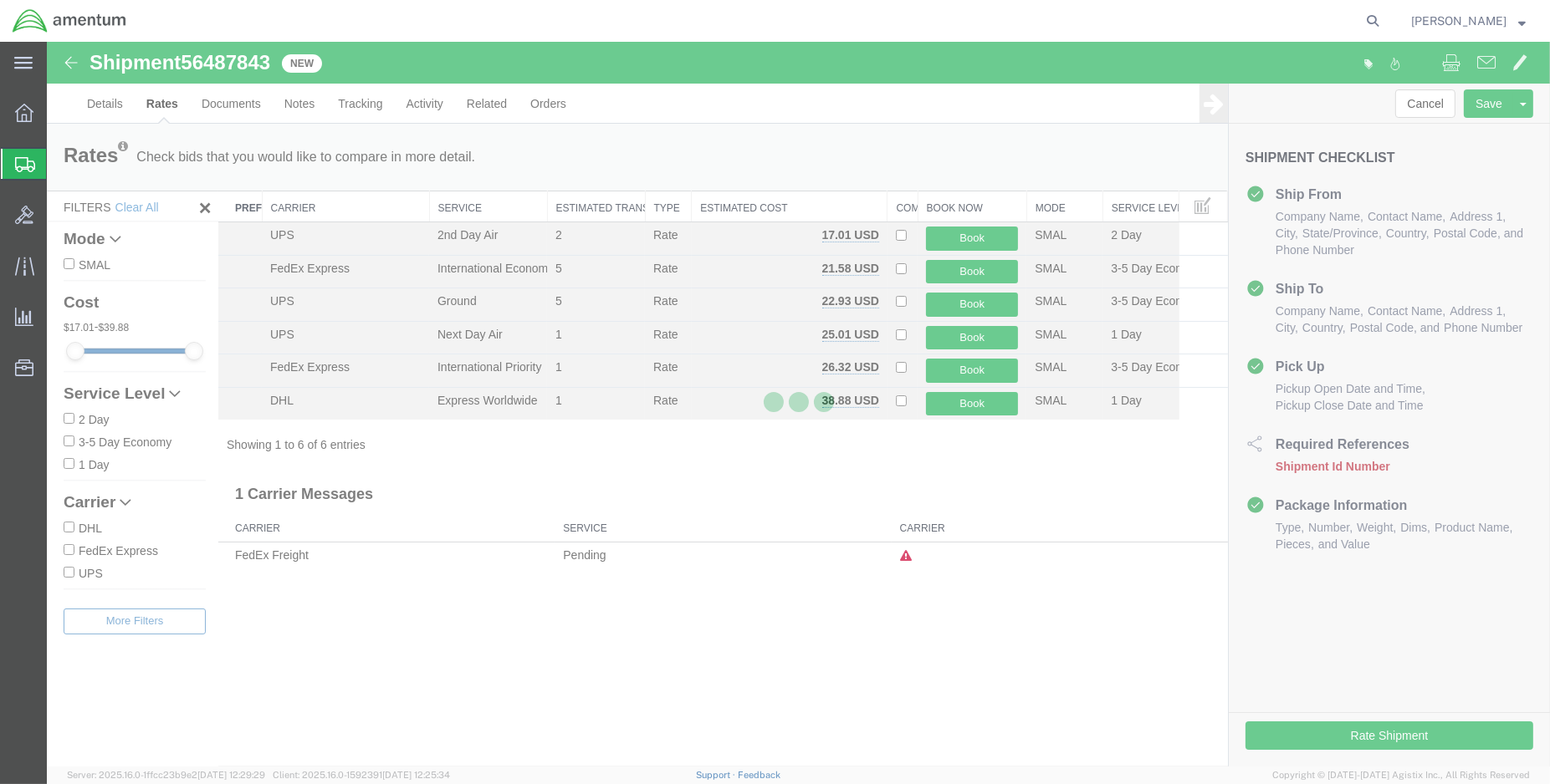
scroll to position [0, 0]
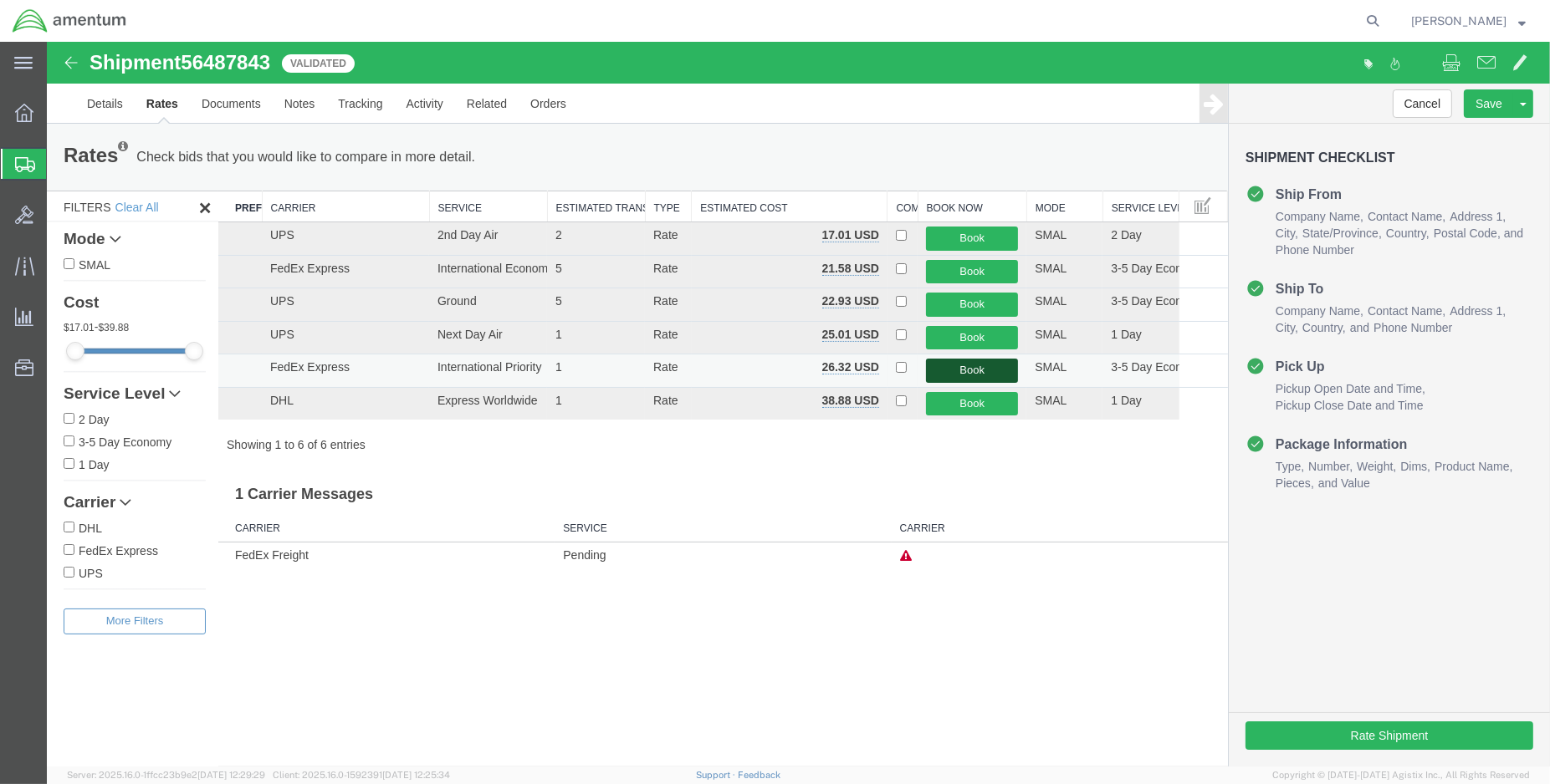
click at [945, 367] on button "Book" at bounding box center [971, 371] width 92 height 24
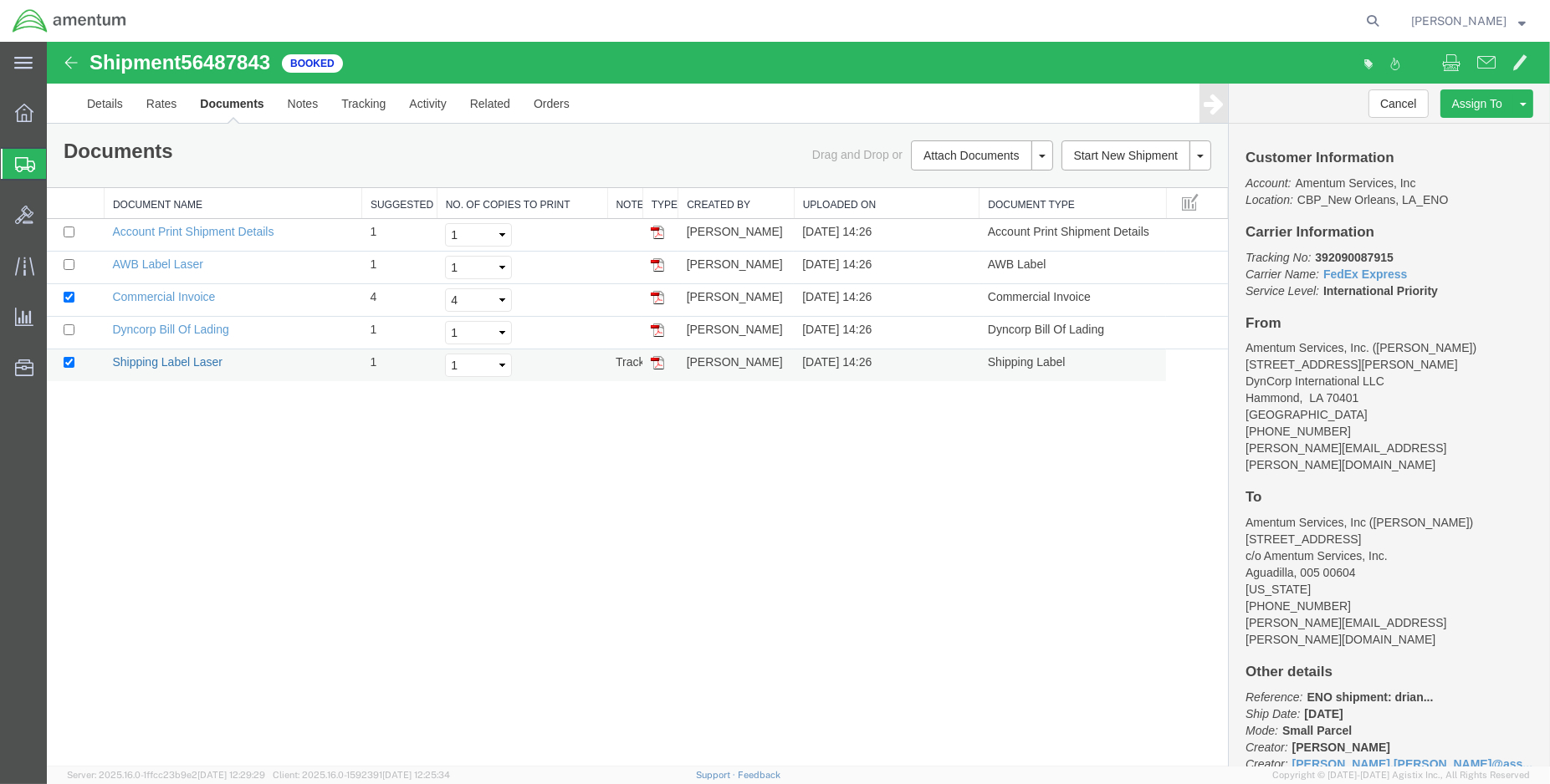
click at [191, 359] on link "Shipping Label Laser" at bounding box center [167, 362] width 110 height 13
click at [148, 293] on link "Commercial Invoice" at bounding box center [164, 297] width 103 height 13
click at [98, 107] on link "Details" at bounding box center [105, 104] width 59 height 40
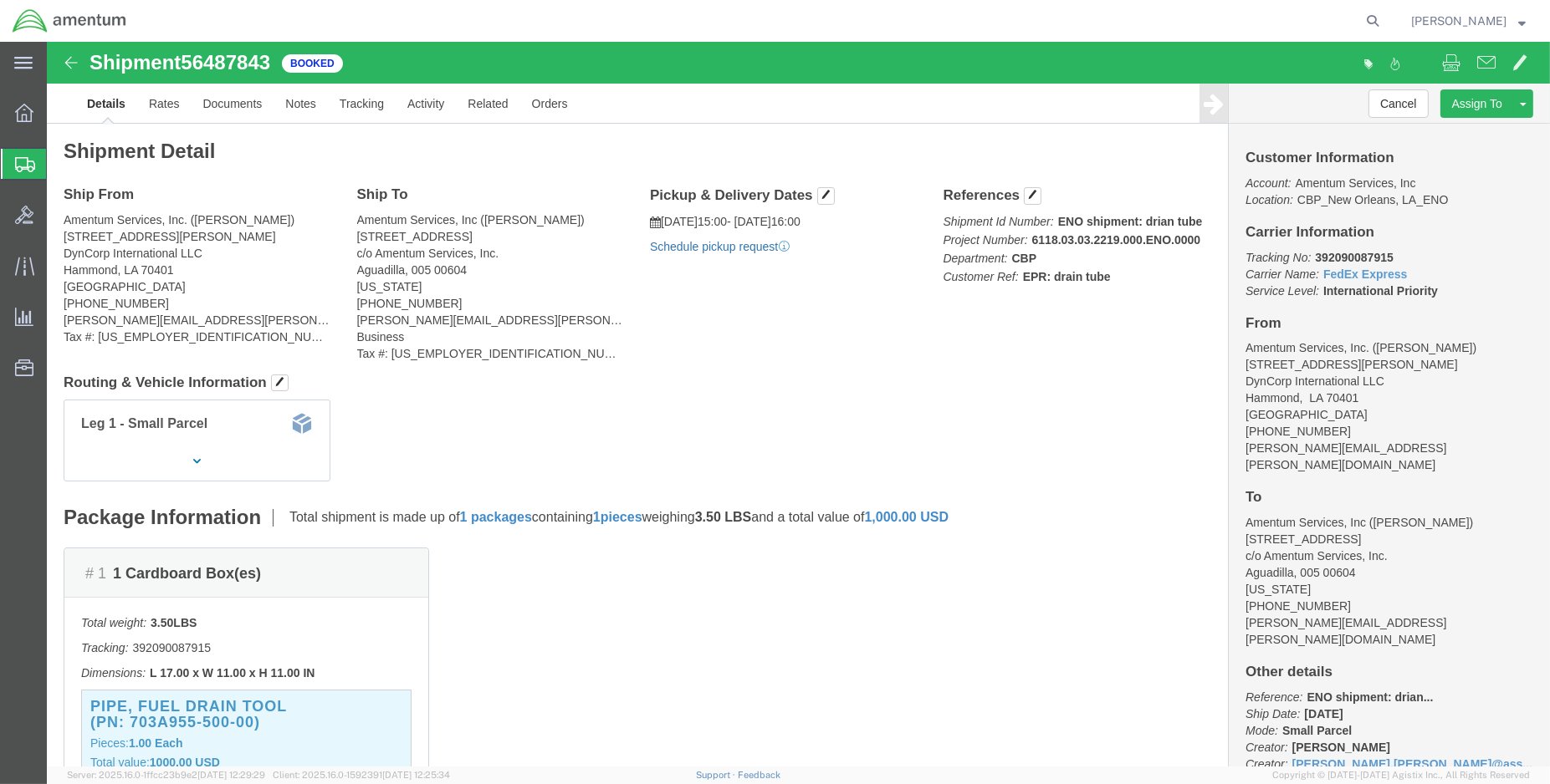
click link "Schedule pickup request"
